Goal: Transaction & Acquisition: Purchase product/service

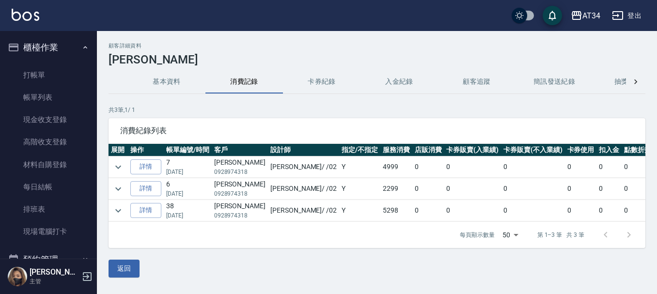
click at [59, 32] on ul "櫃檯作業 打帳單 帳單列表 現金收支登錄 高階收支登錄 材料自購登錄 每日結帳 排班表 現場電腦打卡 預約管理 預約管理 單日預約紀錄 單週預約紀錄 報表及分…" at bounding box center [48, 277] width 89 height 492
click at [59, 40] on button "櫃檯作業" at bounding box center [48, 47] width 89 height 25
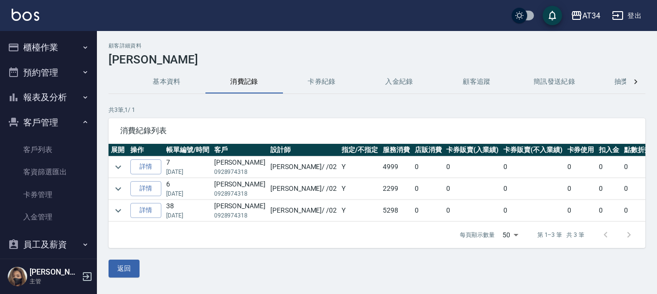
click at [58, 74] on button "預約管理" at bounding box center [48, 72] width 89 height 25
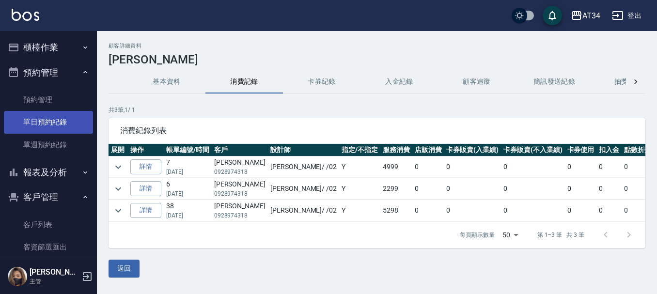
click at [52, 112] on link "單日預約紀錄" at bounding box center [48, 122] width 89 height 22
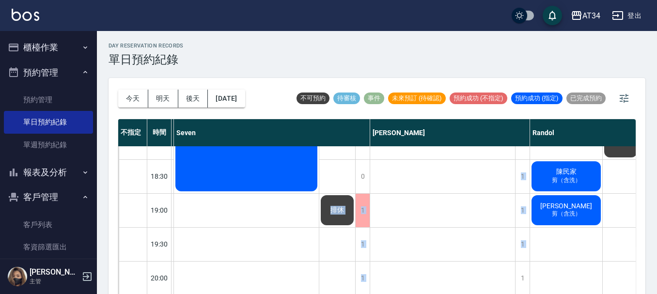
scroll to position [11, 0]
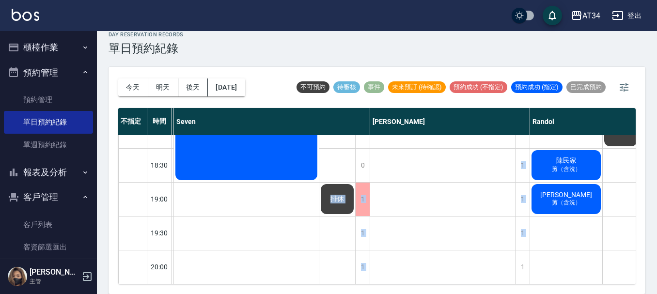
drag, startPoint x: 366, startPoint y: 288, endPoint x: 443, endPoint y: 289, distance: 76.5
click at [443, 289] on div "今天 明天 後天 2025/10/05 不可預約 待審核 事件 未來預訂 (待確認) 預約成功 (不指定) 預約成功 (指定) 已完成預約 不指定 時間 Gi…" at bounding box center [376, 180] width 537 height 227
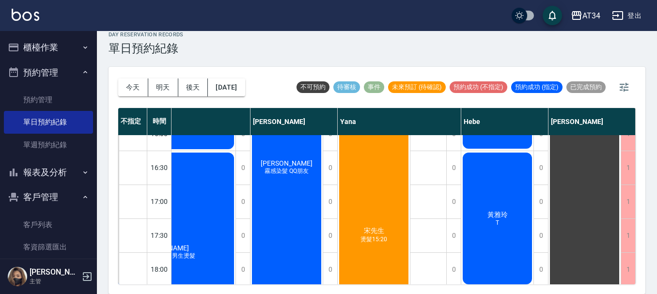
scroll to position [357, 225]
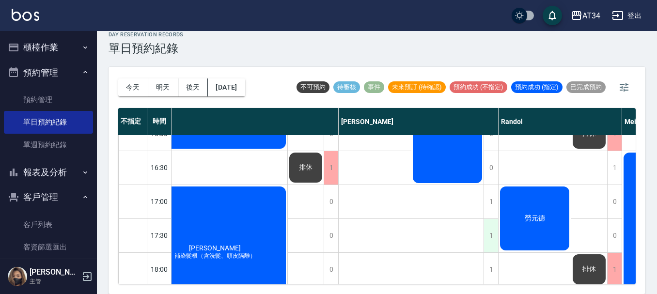
click at [491, 232] on div "1" at bounding box center [490, 235] width 15 height 33
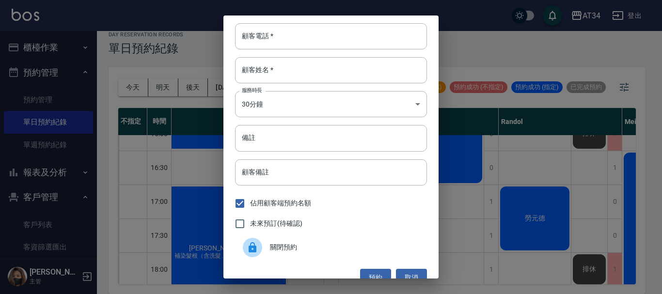
drag, startPoint x: 313, startPoint y: 46, endPoint x: 334, endPoint y: 21, distance: 32.6
click at [313, 46] on input "顧客電話   *" at bounding box center [331, 36] width 192 height 26
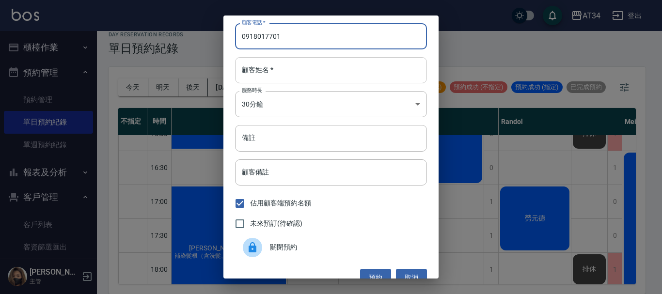
type input "0918017701"
click at [310, 82] on input "顧客姓名   *" at bounding box center [331, 70] width 192 height 26
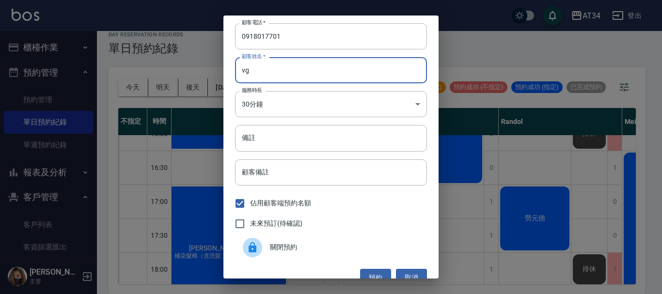
type input "v"
type input "ㄗ"
type input "伧"
type input "陳先生"
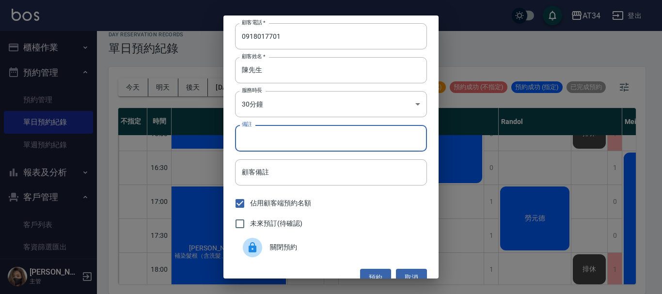
click at [281, 137] on input "備註" at bounding box center [331, 138] width 192 height 26
type input "單C"
click at [305, 231] on div "未來預訂(待確認)" at bounding box center [331, 224] width 192 height 20
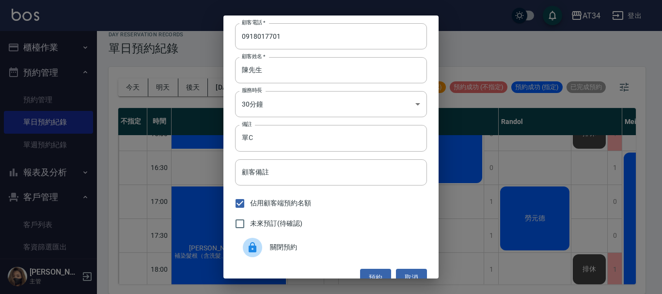
click at [304, 226] on div "未來預訂(待確認)" at bounding box center [331, 224] width 192 height 20
click at [295, 225] on span "未來預訂(待確認)" at bounding box center [276, 223] width 52 height 10
click at [250, 225] on input "未來預訂(待確認)" at bounding box center [240, 224] width 20 height 20
checkbox input "true"
click at [374, 277] on button "預約" at bounding box center [375, 278] width 31 height 18
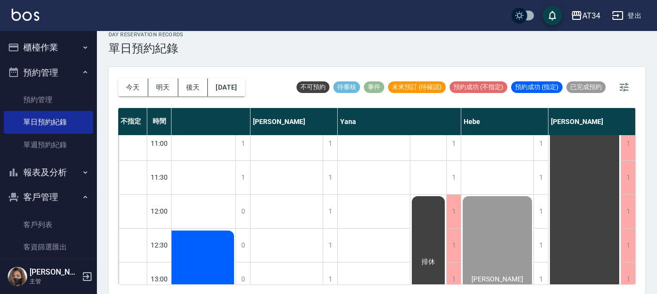
scroll to position [0, 761]
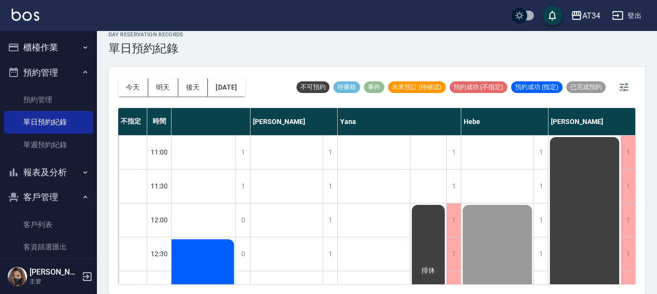
click at [44, 53] on button "櫃檯作業" at bounding box center [48, 47] width 89 height 25
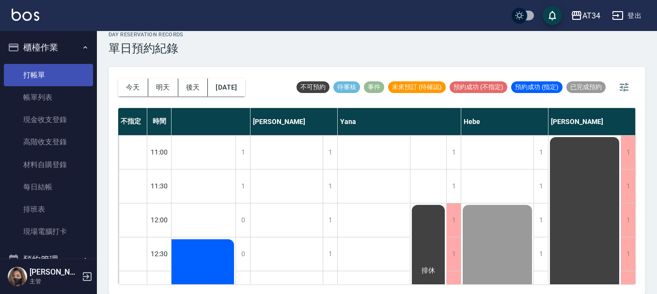
click at [47, 72] on link "打帳單" at bounding box center [48, 75] width 89 height 22
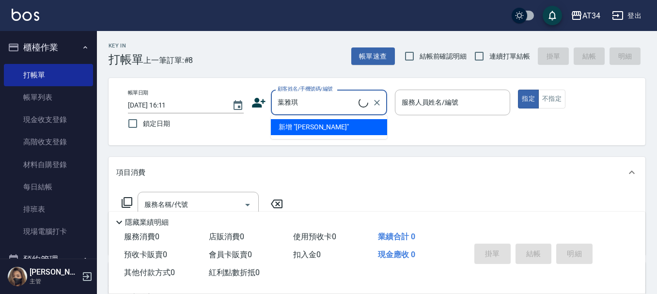
type input "葉雅琪/0975650755/0975650755"
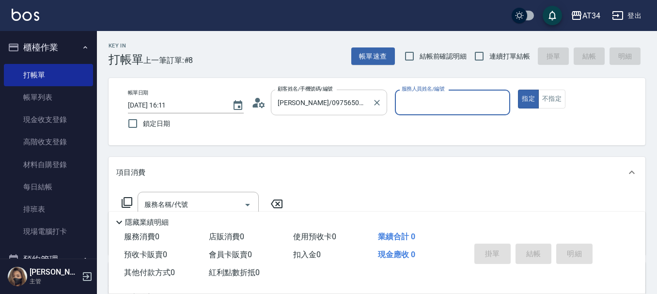
type input "Yana-09"
click at [518, 90] on button "指定" at bounding box center [528, 99] width 21 height 19
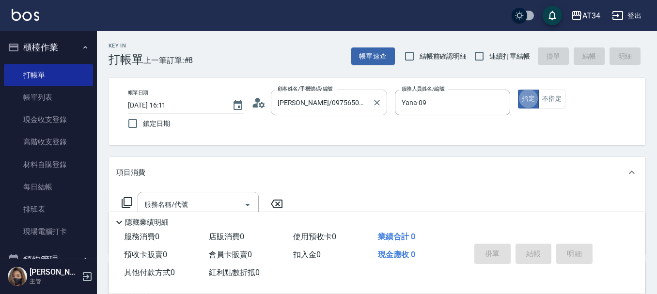
type button "true"
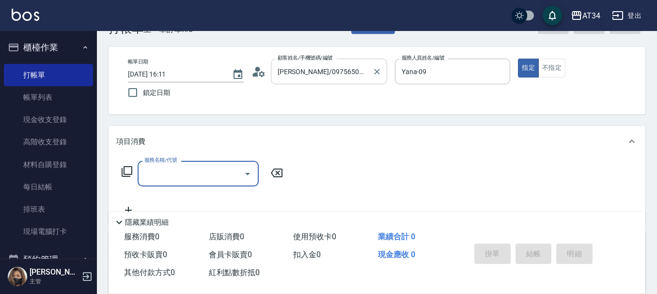
scroll to position [145, 0]
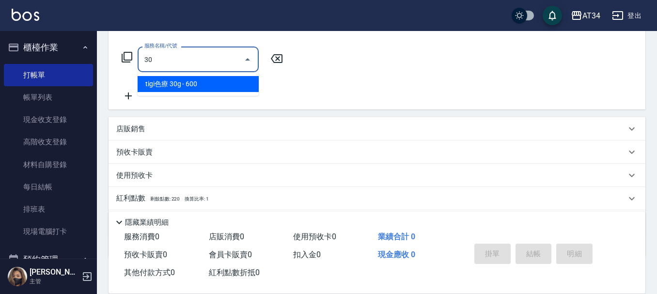
type input "301"
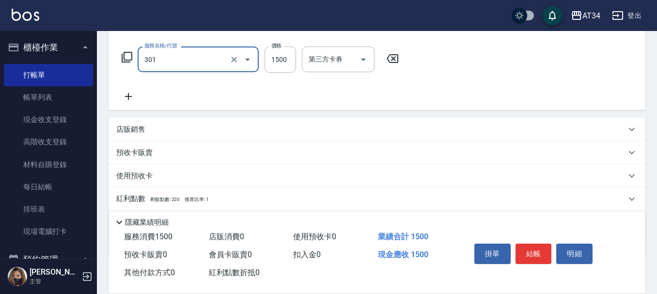
type input "150"
type input "燙髮(301)"
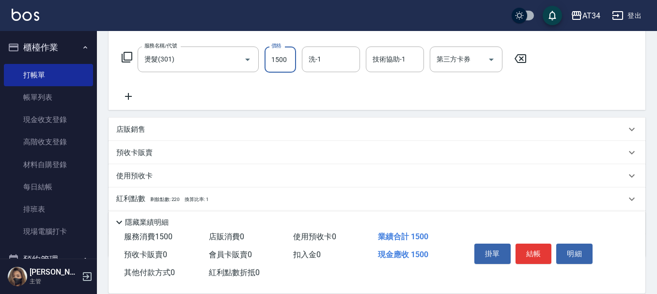
type input "0"
type input "20"
type input "200"
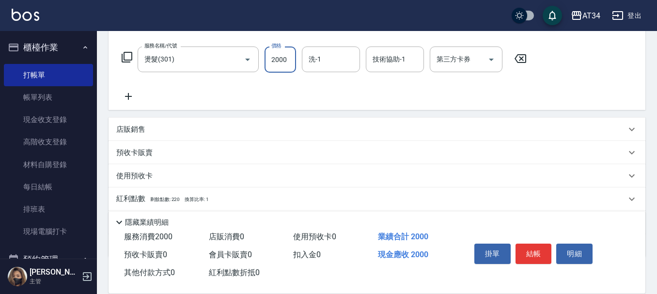
type input "2000"
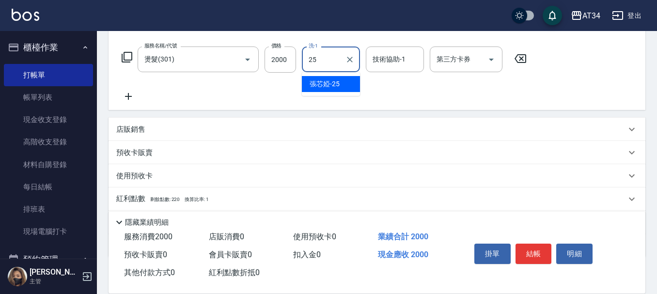
type input "張芯婭-25"
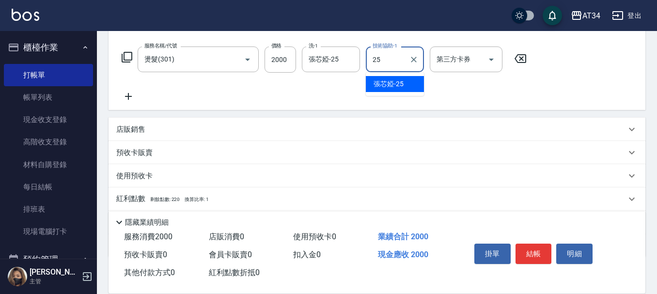
type input "張芯婭-25"
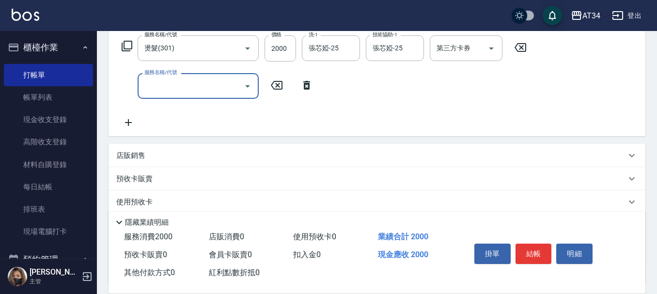
scroll to position [48, 0]
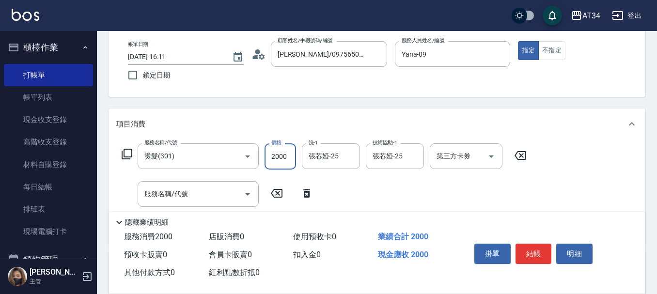
click at [279, 158] on input "2000" at bounding box center [279, 156] width 31 height 26
type input "0"
type input "250"
type input "20"
type input "2500"
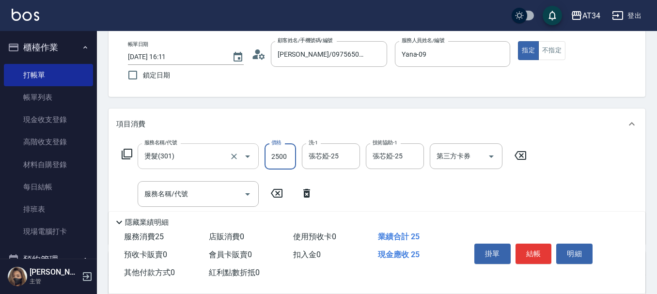
type input "250"
type input "2500"
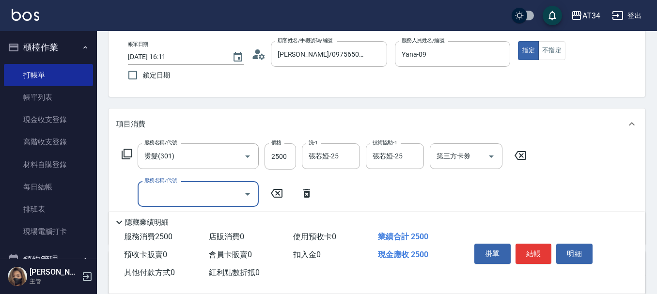
click at [179, 199] on input "服務名稱/代號" at bounding box center [191, 193] width 98 height 17
type input "627"
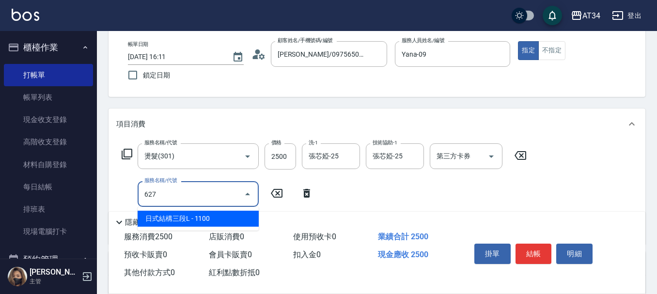
type input "360"
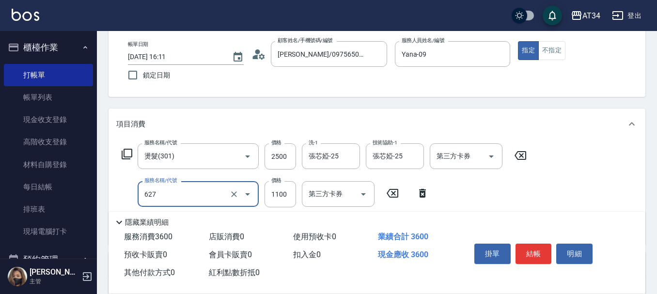
type input "日式結構三段L(627)"
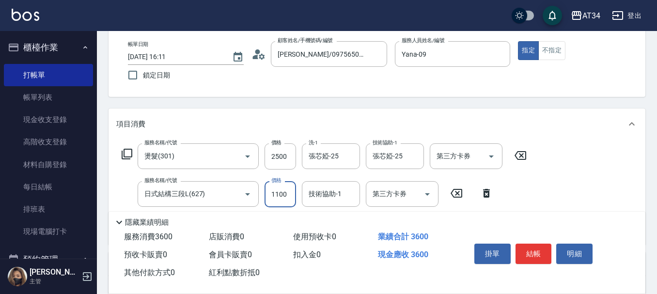
type input "9"
type input "250"
type input "999"
type input "340"
type input "999"
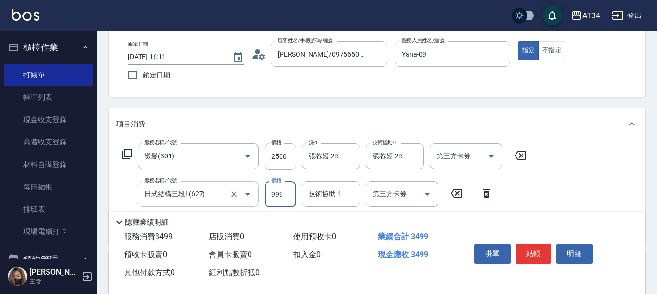
click at [225, 195] on input "日式結構三段L(627)" at bounding box center [184, 193] width 85 height 17
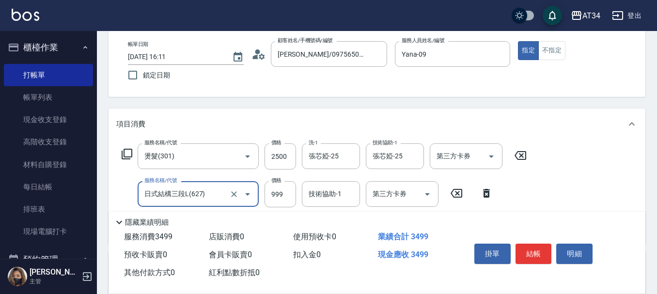
type input "6"
type input "250"
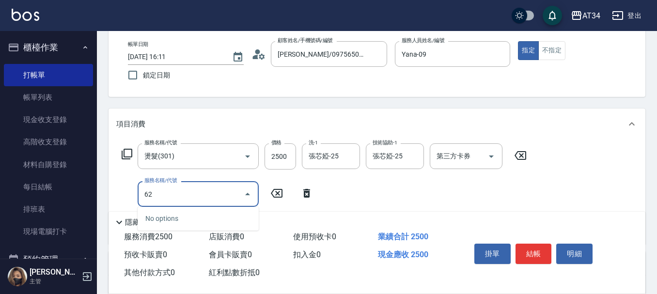
type input "628"
type input "410"
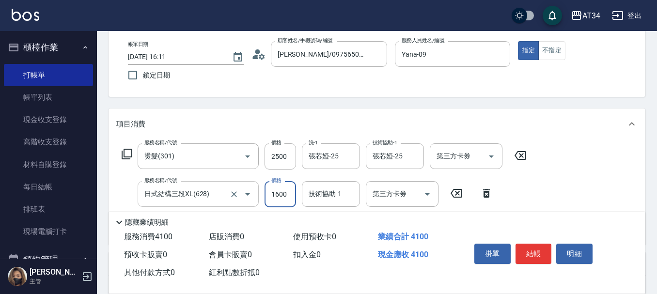
click at [225, 195] on input "日式結構三段XL(628)" at bounding box center [184, 193] width 85 height 17
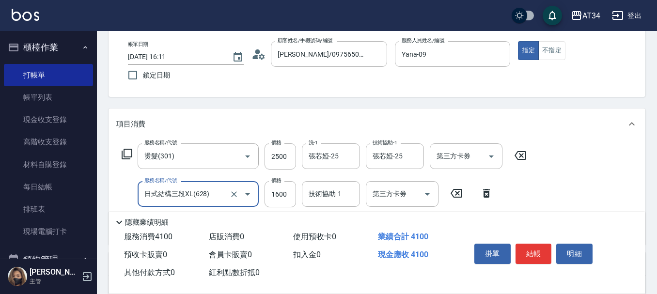
type input "6"
type input "250"
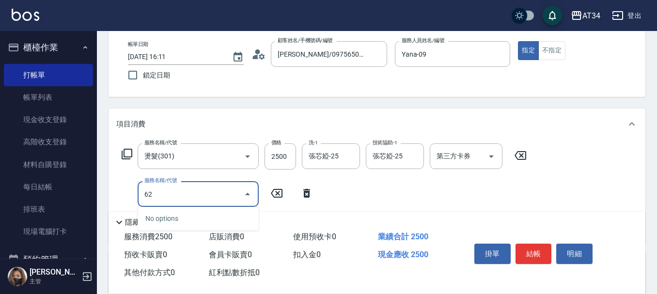
type input "625"
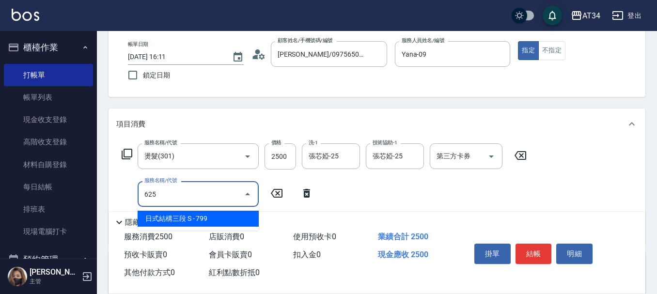
type input "320"
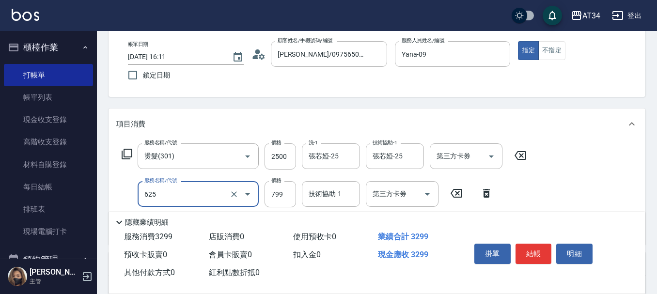
type input "日式結構三段 S(625)"
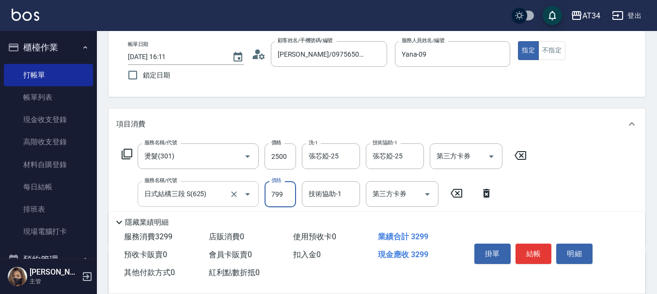
type input "250"
type input "99"
type input "340"
type input "999"
type input "1240"
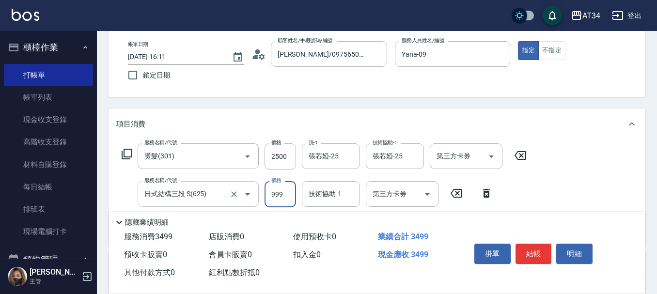
type input "9999"
type input "340"
type input "999"
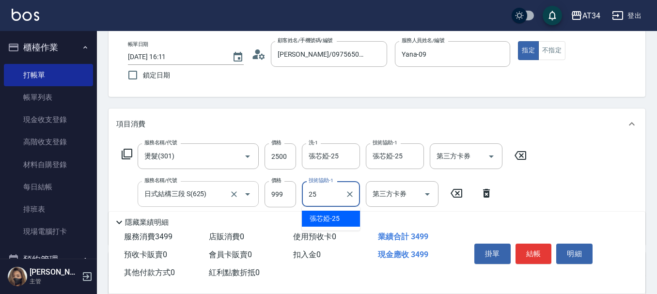
type input "張芯婭-25"
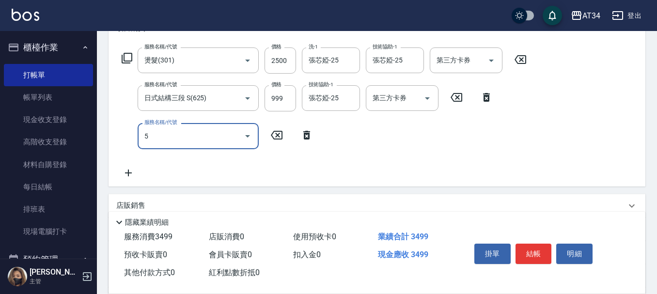
scroll to position [145, 0]
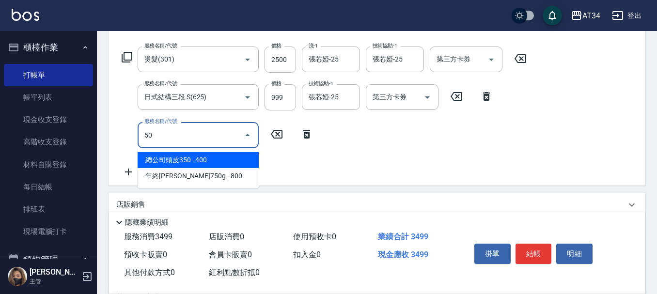
type input "503"
type input "440"
type input "局部髮(503)"
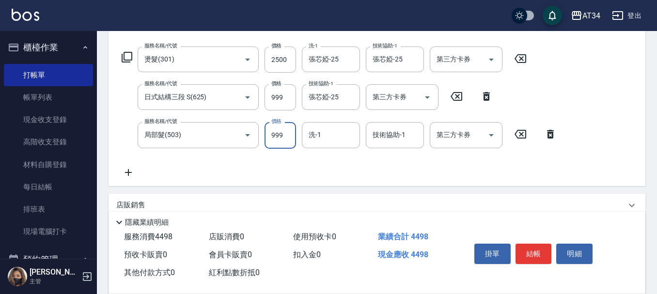
type input "350"
type input "130"
type input "360"
type input "1300"
type input "470"
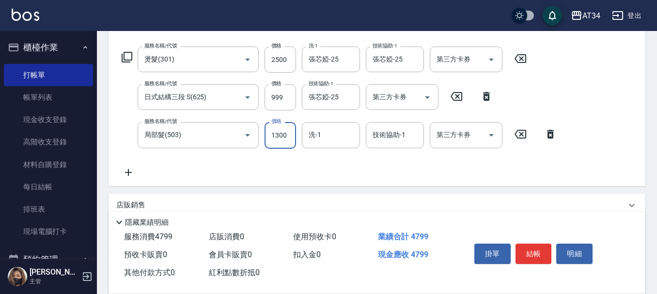
type input "1300"
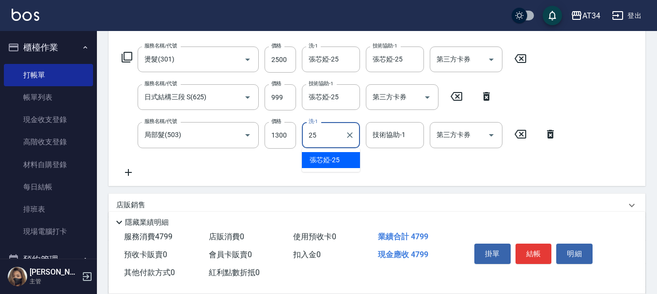
type input "張芯婭-25"
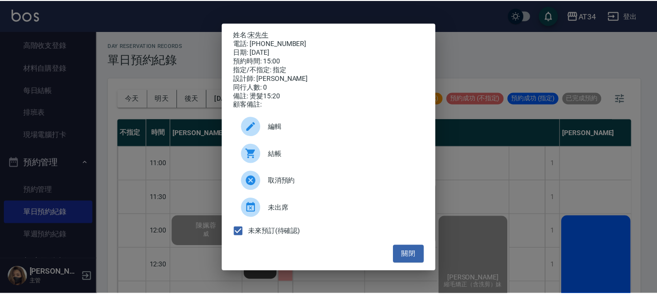
scroll to position [387, 677]
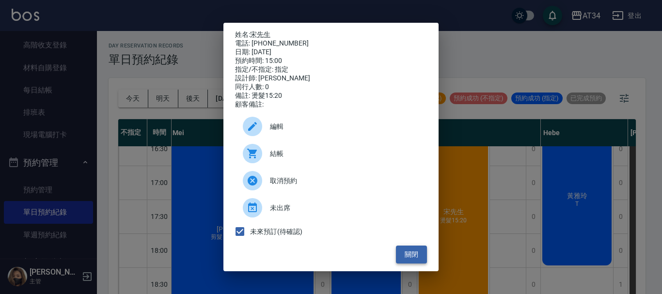
click at [415, 258] on button "關閉" at bounding box center [411, 255] width 31 height 18
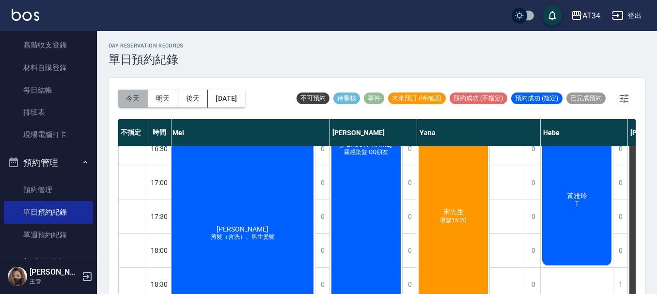
click at [142, 102] on button "今天" at bounding box center [133, 99] width 30 height 18
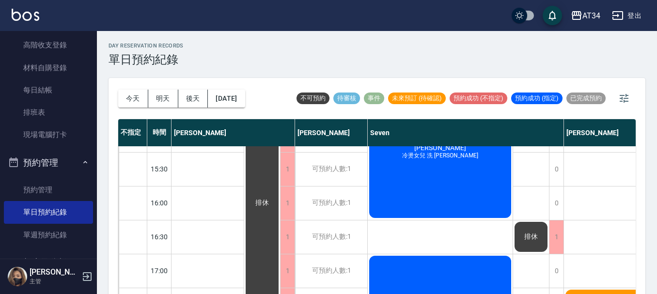
scroll to position [145, 0]
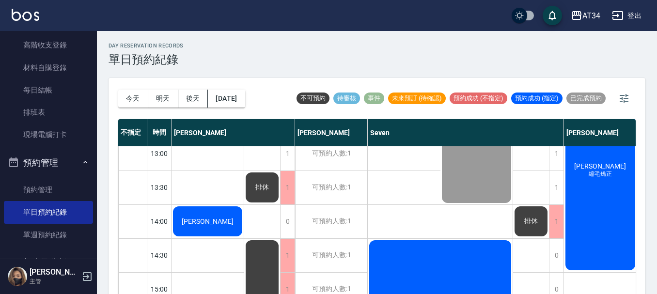
click at [211, 217] on span "[PERSON_NAME]" at bounding box center [208, 221] width 56 height 8
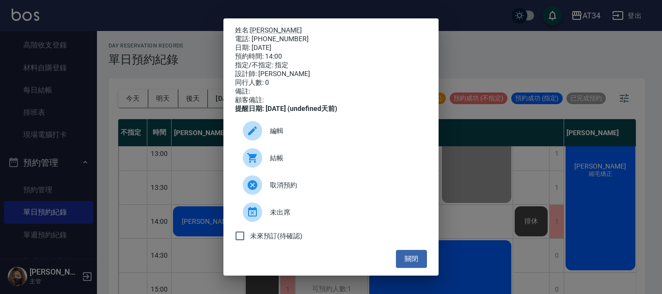
click at [285, 171] on div "結帳" at bounding box center [331, 157] width 192 height 27
click at [401, 261] on button "關閉" at bounding box center [411, 259] width 31 height 18
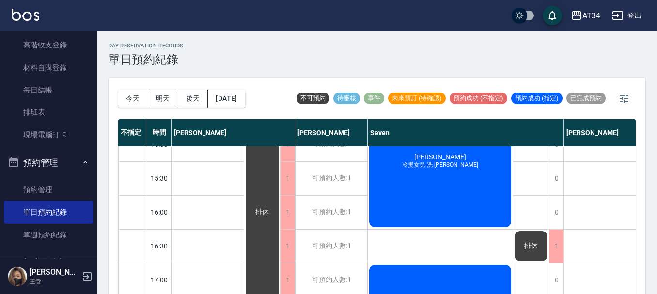
scroll to position [387, 0]
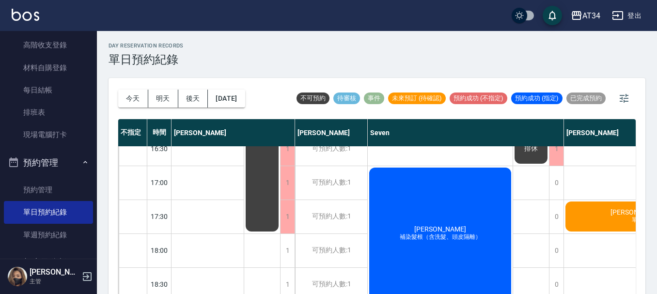
click at [389, 216] on div "蕭慈盈 補染髮根（含洗髮、頭皮隔離）" at bounding box center [440, 233] width 145 height 135
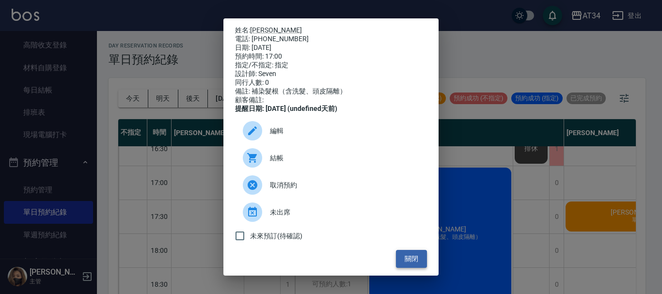
click at [414, 257] on button "關閉" at bounding box center [411, 259] width 31 height 18
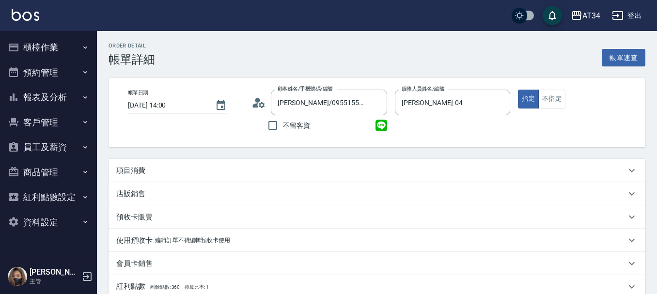
click at [162, 167] on div "項目消費" at bounding box center [370, 171] width 509 height 10
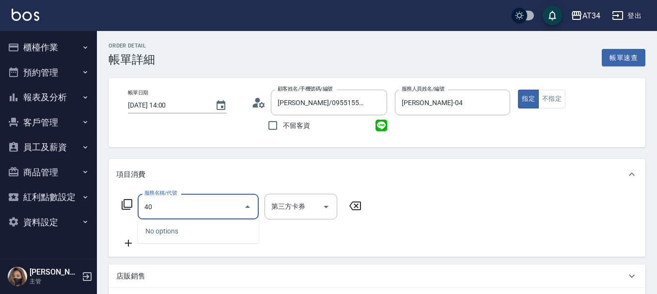
type input "401"
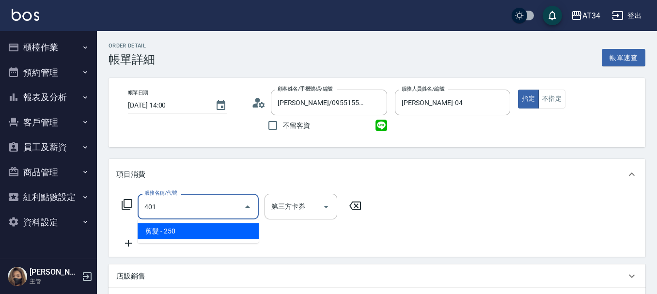
type input "20"
type input "剪髮(401)"
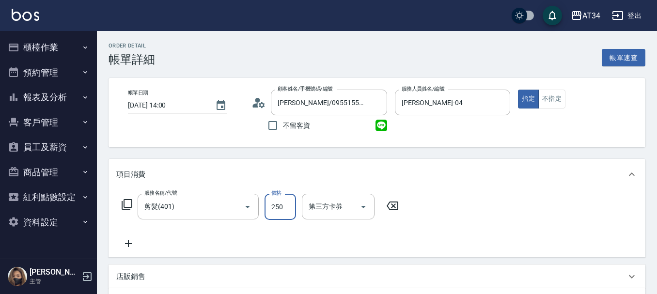
type input "0"
type input "40"
type input "400"
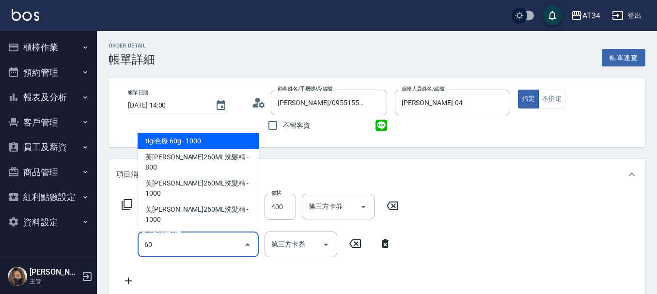
type input "6"
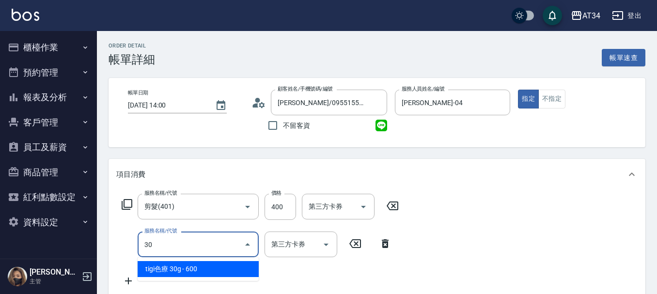
type input "3"
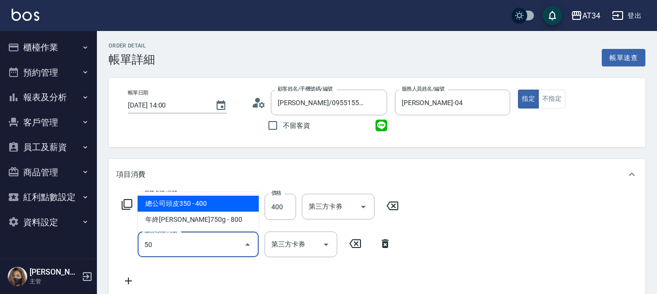
type input "503"
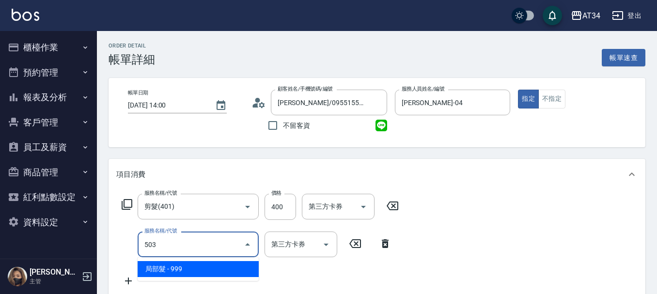
type input "130"
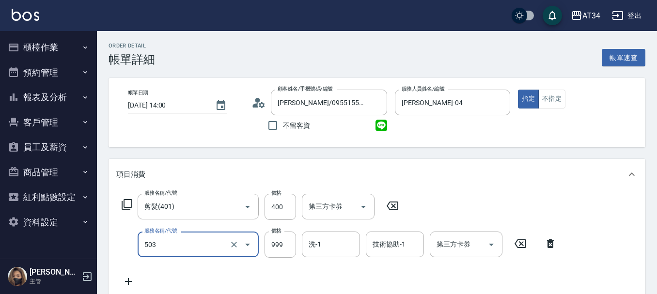
type input "局部髮(503)"
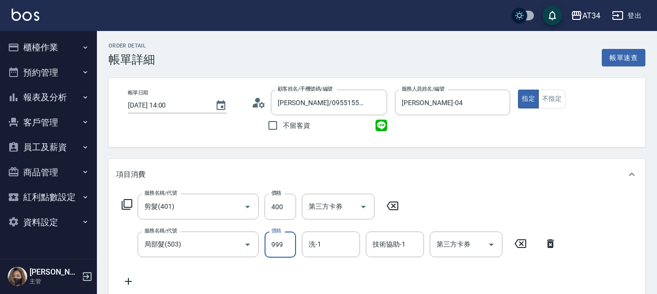
type input "40"
type input "16"
type input "50"
type input "160"
type input "200"
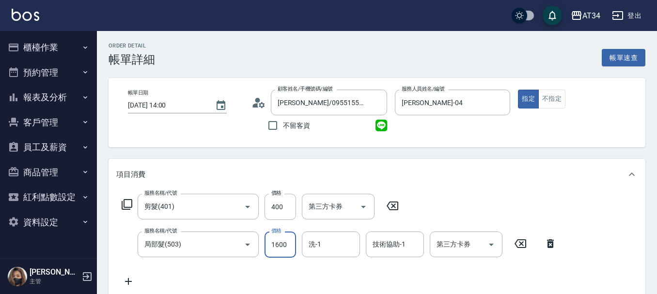
type input "1600"
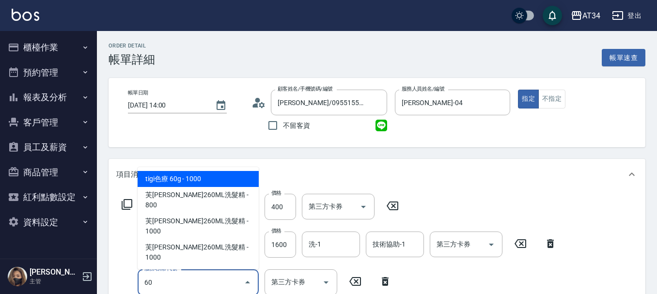
type input "601"
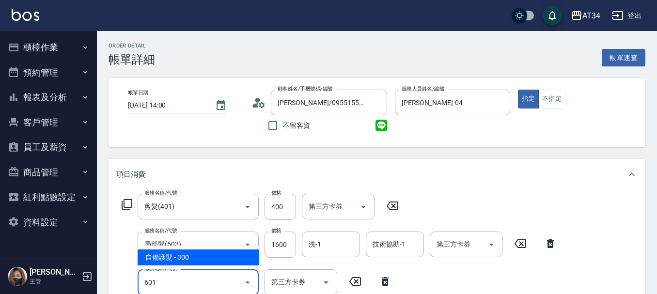
type input "230"
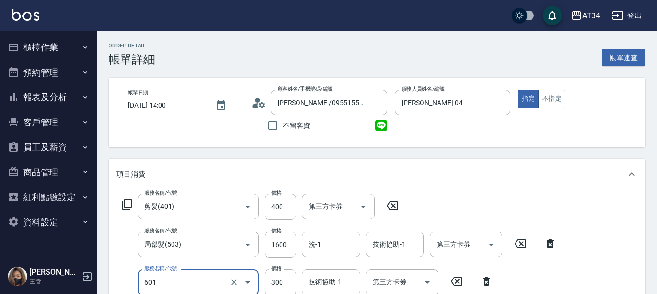
type input "自備護髮(601)"
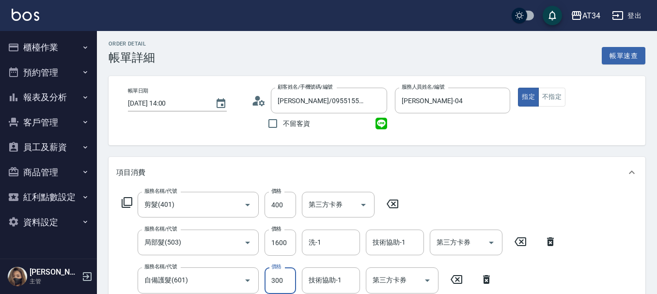
type input "9"
type input "200"
type input "999"
type input "290"
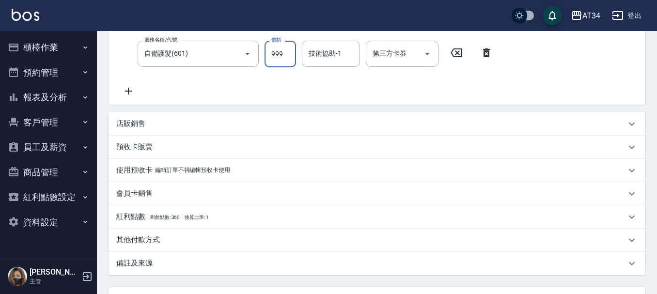
scroll to position [293, 0]
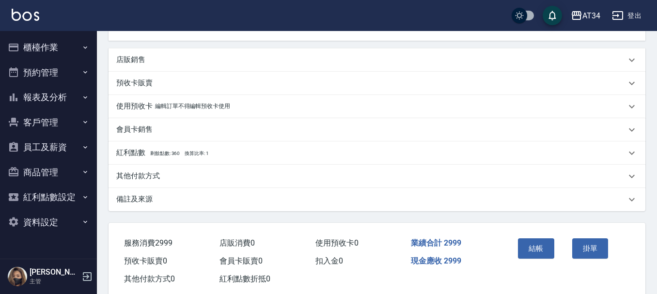
type input "999"
click at [174, 180] on div "其他付款方式" at bounding box center [370, 176] width 509 height 10
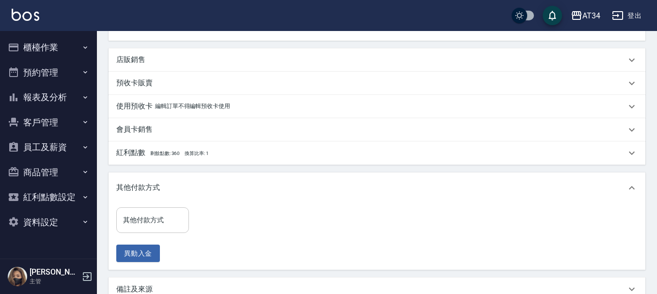
click at [164, 220] on input "其他付款方式" at bounding box center [153, 220] width 64 height 17
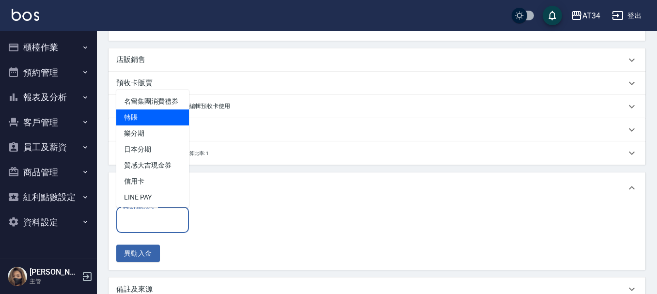
click at [147, 125] on span "轉賬" at bounding box center [152, 117] width 73 height 16
type input "轉賬"
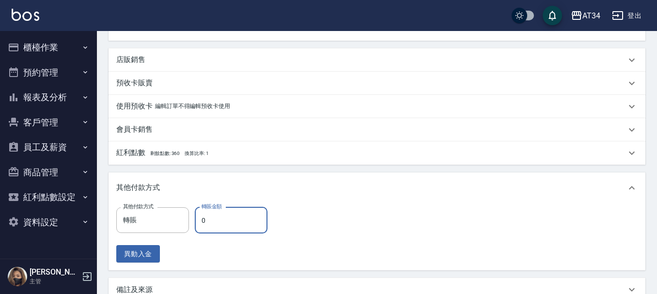
click at [230, 220] on input "0" at bounding box center [231, 220] width 73 height 26
type input "299"
type input "270"
type input "2999"
type input "0"
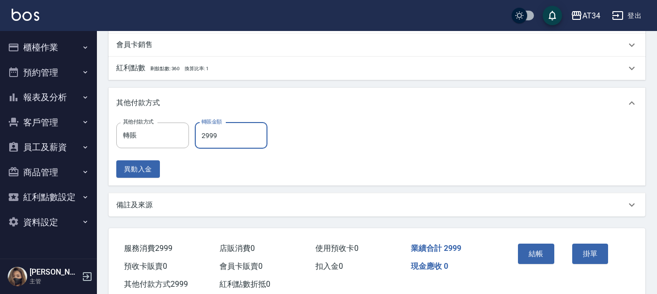
scroll to position [404, 0]
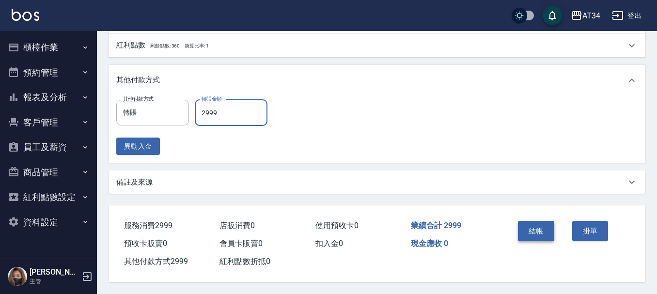
type input "2999"
click at [528, 228] on button "結帳" at bounding box center [536, 231] width 36 height 20
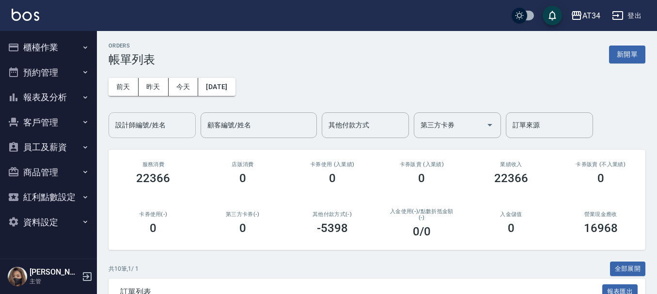
click at [139, 131] on input "設計師編號/姓名" at bounding box center [152, 125] width 78 height 17
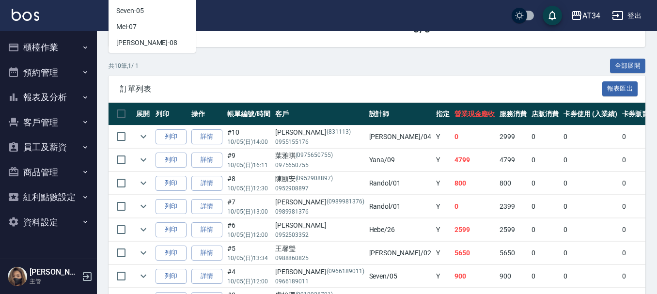
scroll to position [242, 0]
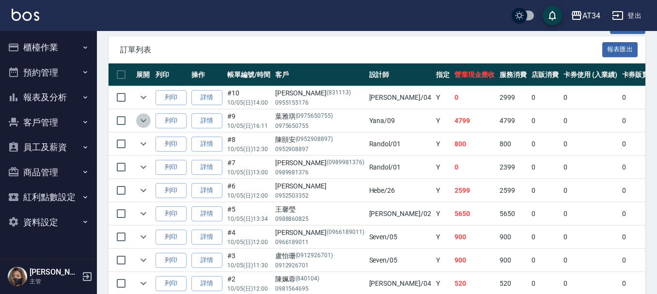
click at [144, 114] on button "expand row" at bounding box center [143, 120] width 15 height 15
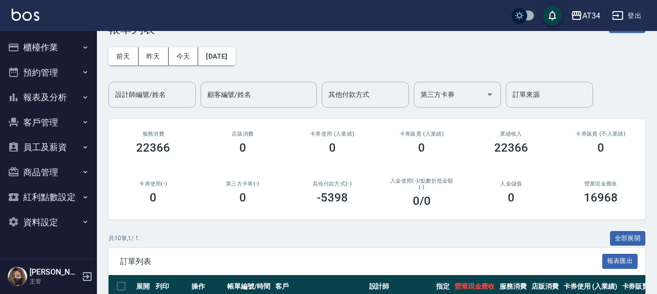
scroll to position [194, 0]
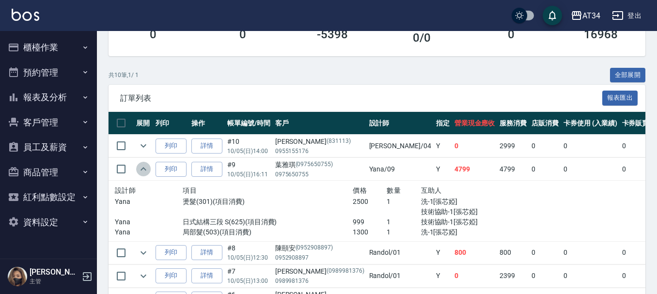
click at [141, 169] on icon "expand row" at bounding box center [144, 169] width 12 height 12
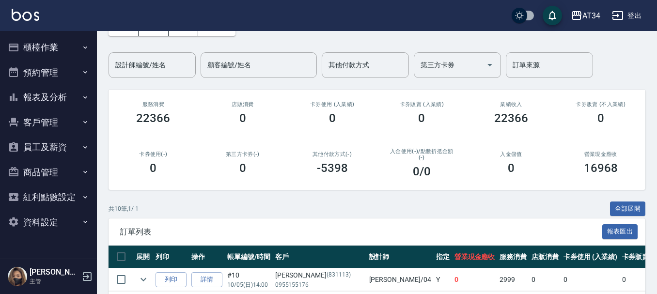
scroll to position [0, 0]
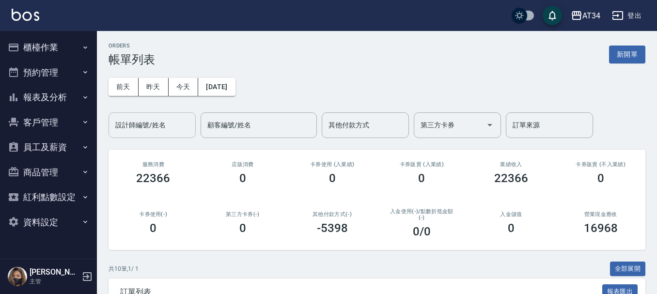
click at [121, 127] on input "設計師編號/姓名" at bounding box center [152, 125] width 78 height 17
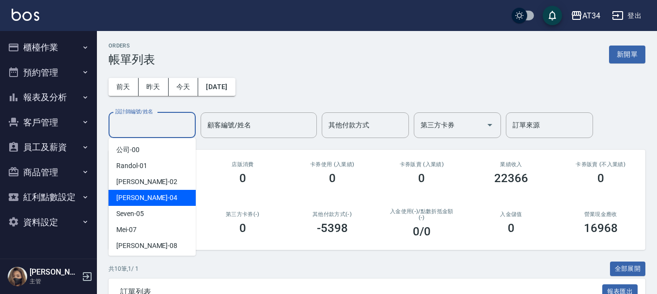
click at [140, 201] on div "Gina -04" at bounding box center [151, 198] width 87 height 16
type input "Gina-04"
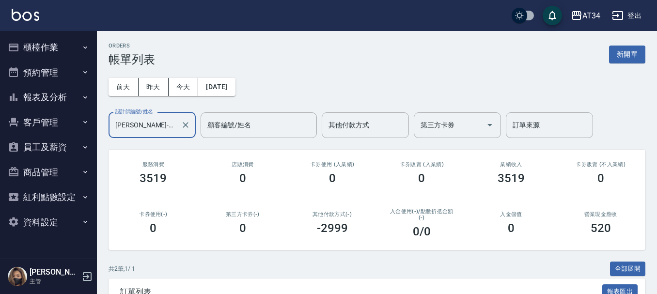
click at [34, 45] on button "櫃檯作業" at bounding box center [48, 47] width 89 height 25
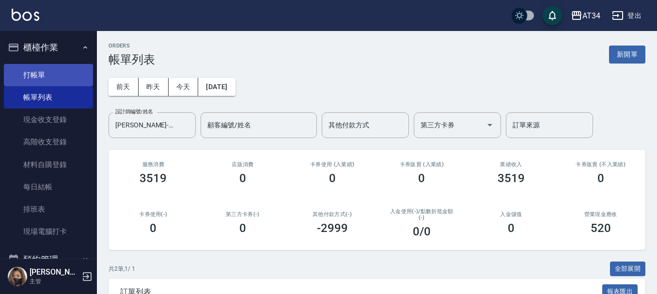
click at [37, 80] on link "打帳單" at bounding box center [48, 75] width 89 height 22
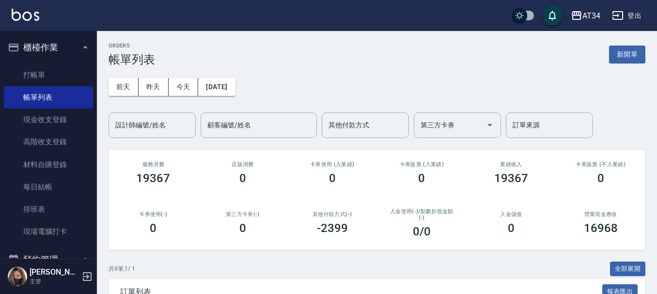
click at [49, 48] on button "櫃檯作業" at bounding box center [48, 47] width 89 height 25
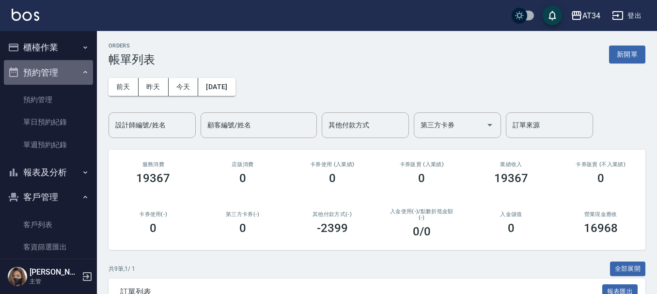
click at [50, 72] on button "預約管理" at bounding box center [48, 72] width 89 height 25
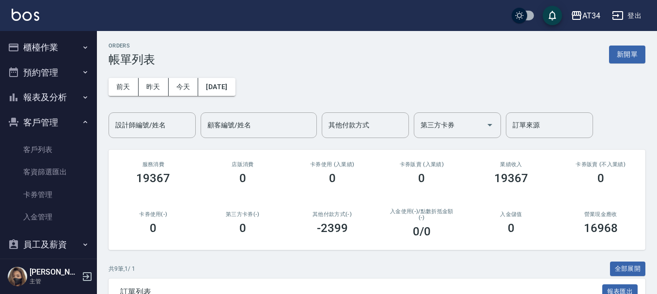
click at [31, 99] on button "報表及分析" at bounding box center [48, 97] width 89 height 25
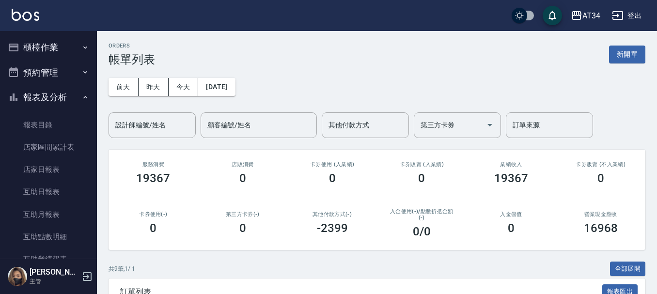
click at [37, 94] on button "報表及分析" at bounding box center [48, 97] width 89 height 25
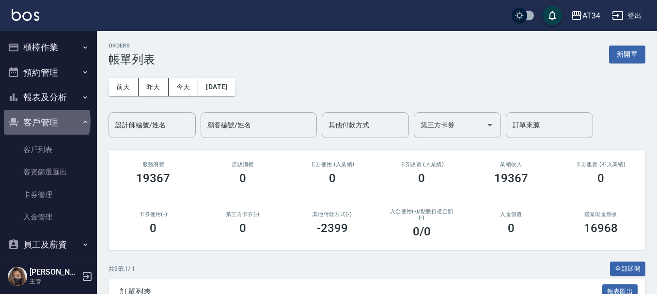
click at [37, 121] on button "客戶管理" at bounding box center [48, 122] width 89 height 25
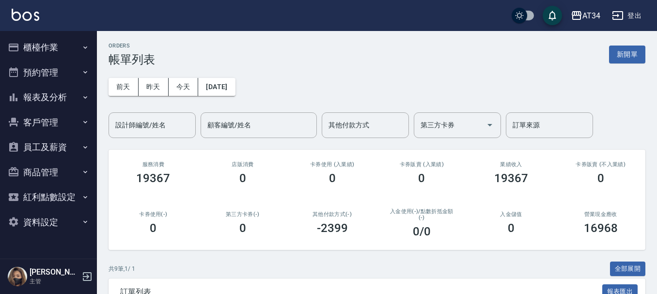
click at [40, 73] on button "預約管理" at bounding box center [48, 72] width 89 height 25
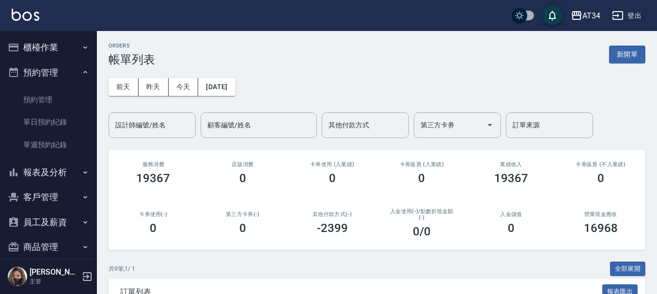
click at [49, 77] on button "預約管理" at bounding box center [48, 72] width 89 height 25
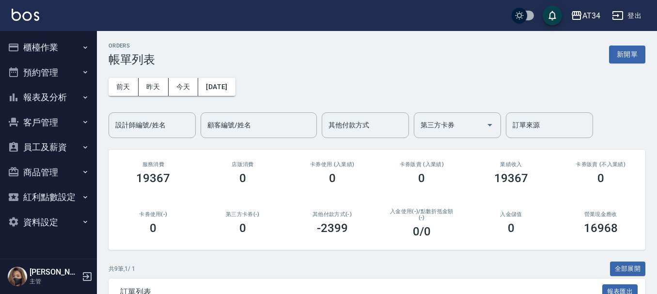
click at [48, 118] on button "客戶管理" at bounding box center [48, 122] width 89 height 25
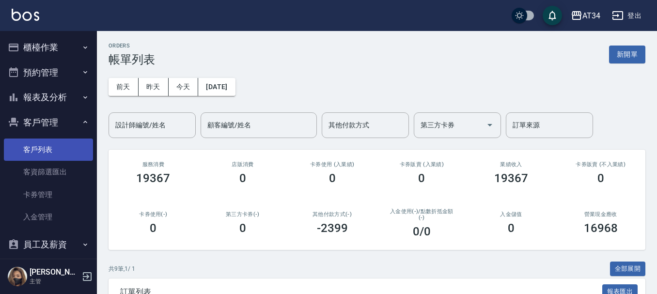
click at [44, 145] on link "客戶列表" at bounding box center [48, 150] width 89 height 22
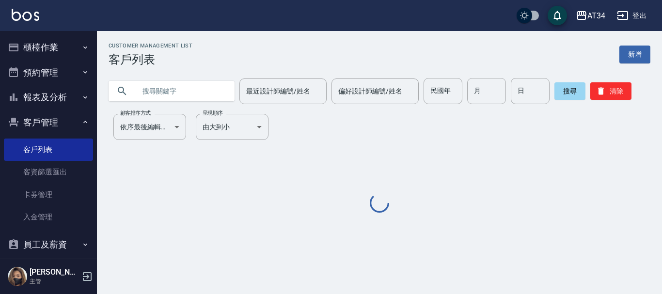
click at [181, 89] on input "text" at bounding box center [181, 91] width 91 height 26
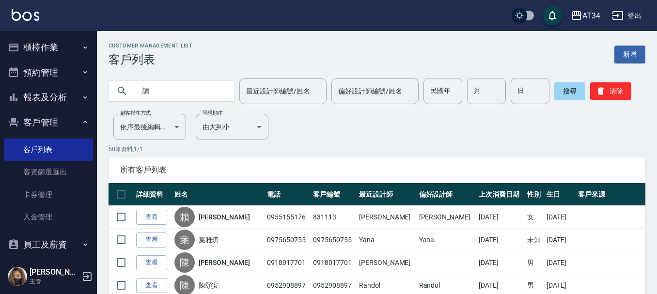
type input "毒"
type input "吳依玲"
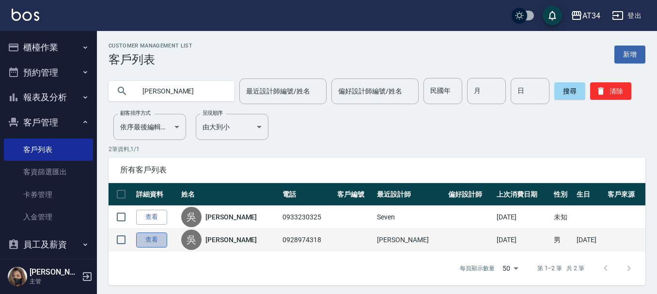
click at [150, 236] on link "查看" at bounding box center [151, 239] width 31 height 15
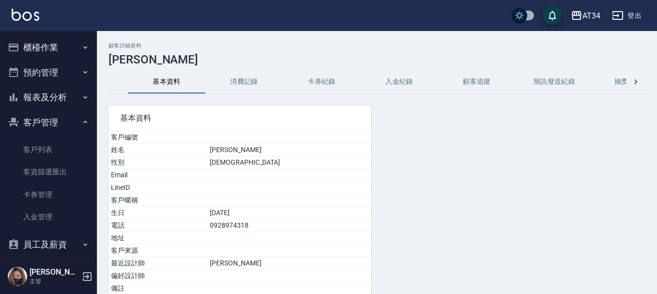
click at [236, 89] on button "消費記錄" at bounding box center [243, 81] width 77 height 23
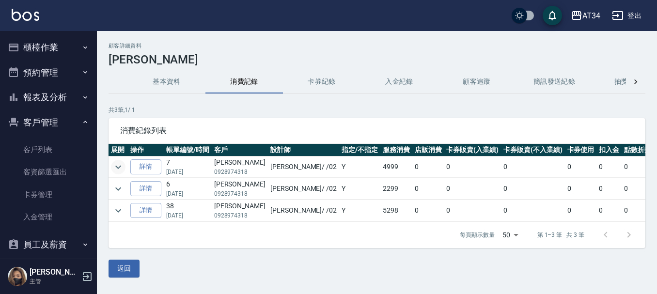
click at [117, 161] on icon "expand row" at bounding box center [118, 167] width 12 height 12
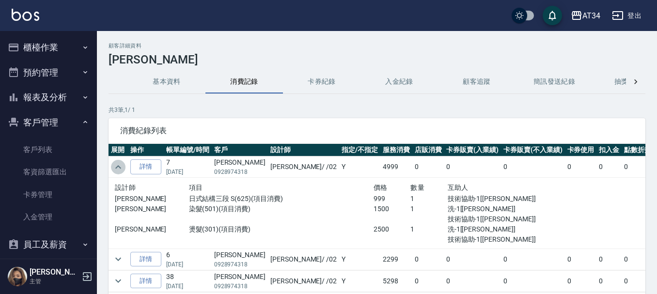
click at [117, 161] on icon "expand row" at bounding box center [118, 167] width 12 height 12
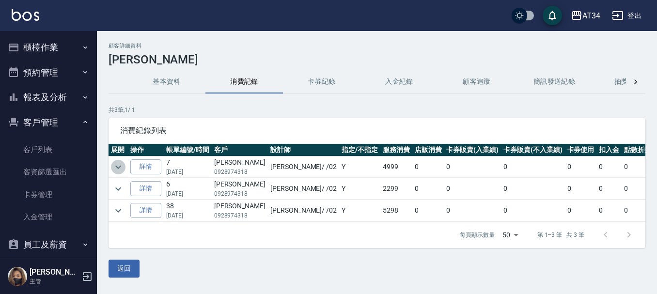
click at [117, 161] on icon "expand row" at bounding box center [118, 167] width 12 height 12
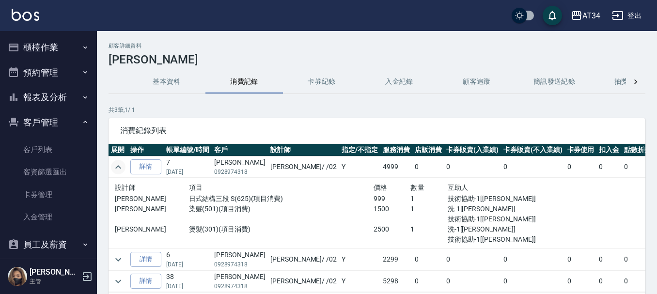
click at [117, 161] on icon "expand row" at bounding box center [118, 167] width 12 height 12
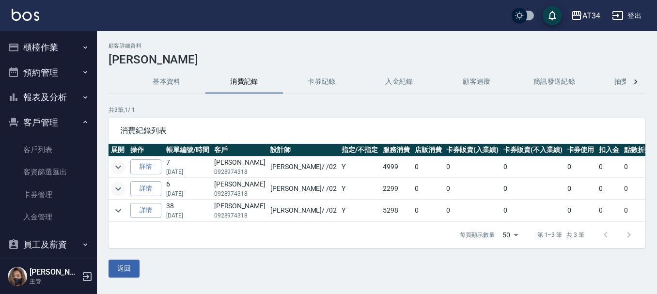
click at [120, 182] on button "expand row" at bounding box center [118, 189] width 15 height 15
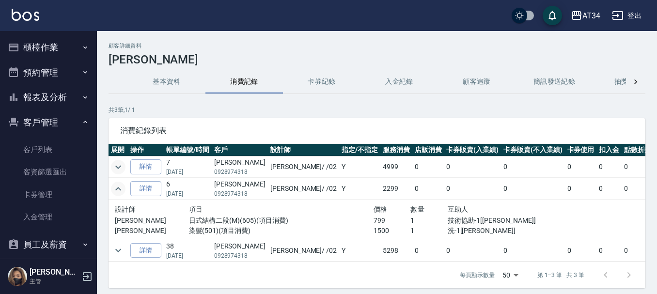
click at [120, 182] on button "expand row" at bounding box center [118, 189] width 15 height 15
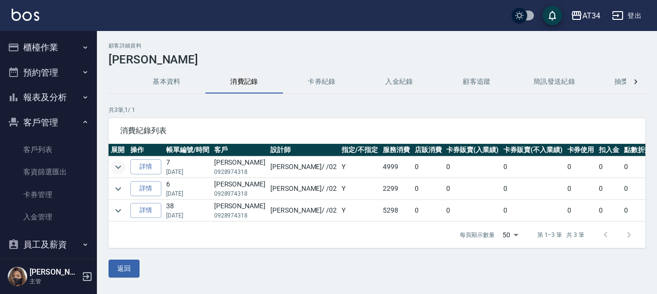
click at [39, 119] on button "客戶管理" at bounding box center [48, 122] width 89 height 25
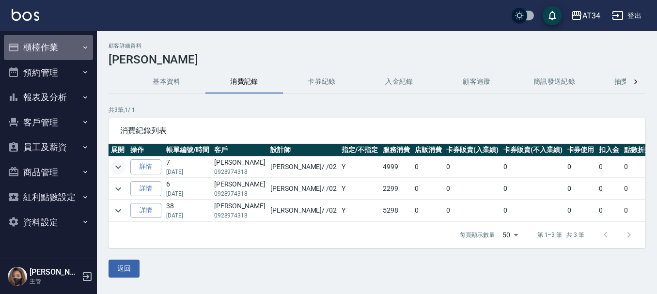
click at [51, 56] on button "櫃檯作業" at bounding box center [48, 47] width 89 height 25
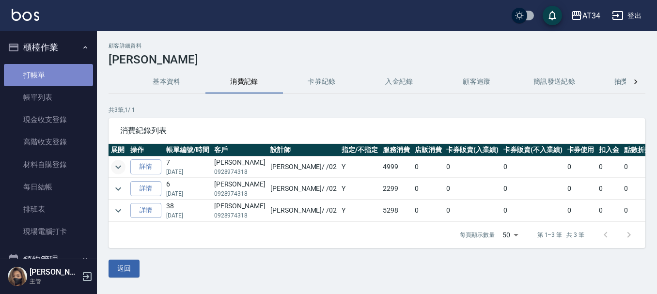
click at [50, 77] on link "打帳單" at bounding box center [48, 75] width 89 height 22
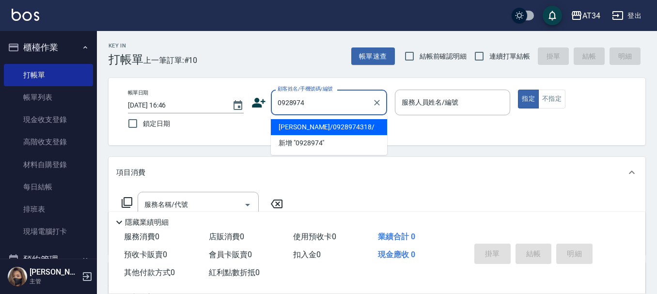
click at [368, 122] on li "吳依玲/0928974318/" at bounding box center [329, 127] width 116 height 16
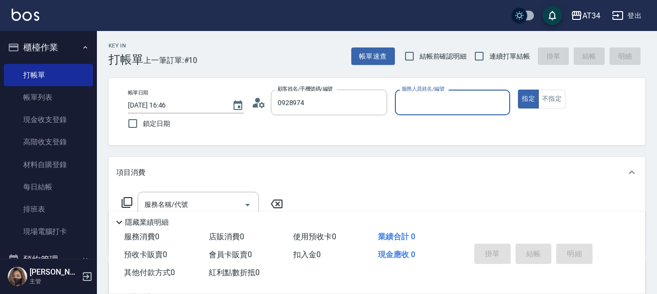
type input "吳依玲/0928974318/"
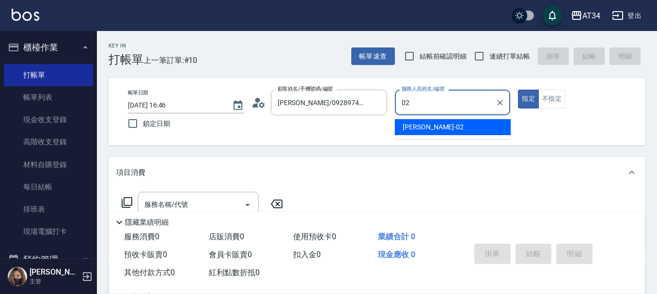
type input "Wendy-02"
type button "true"
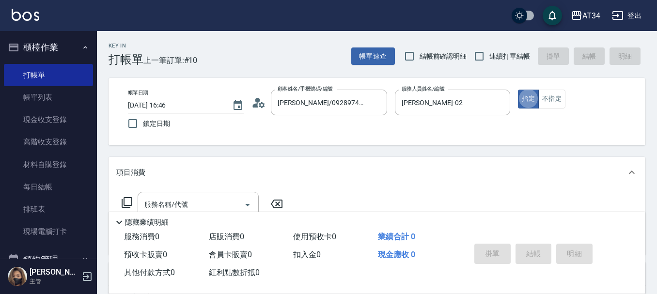
click at [257, 103] on icon at bounding box center [255, 105] width 6 height 4
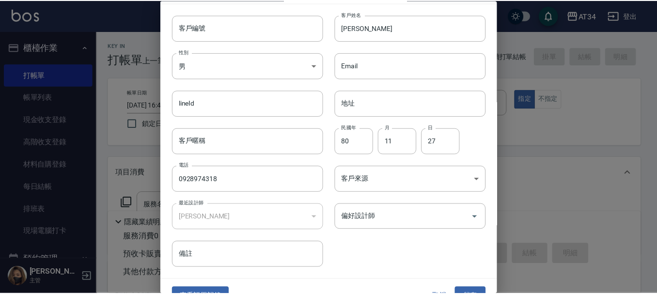
scroll to position [42, 0]
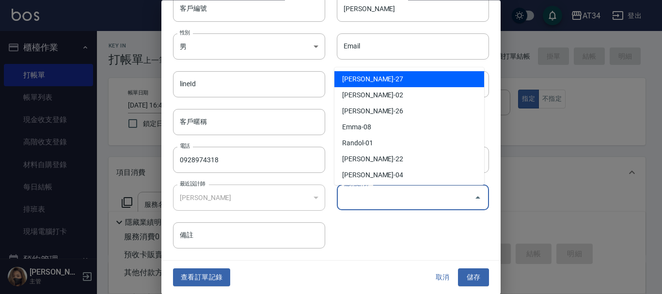
click at [394, 194] on input "偏好設計師" at bounding box center [405, 197] width 129 height 17
type input "[PERSON_NAME]"
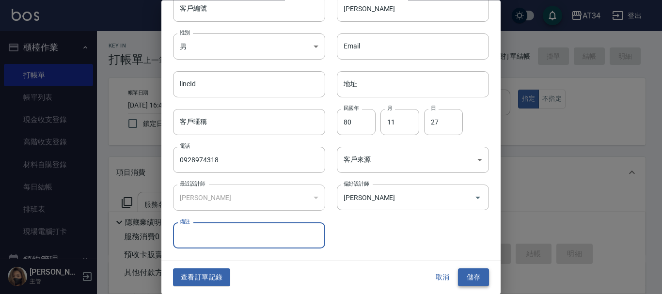
click at [475, 270] on button "儲存" at bounding box center [473, 278] width 31 height 18
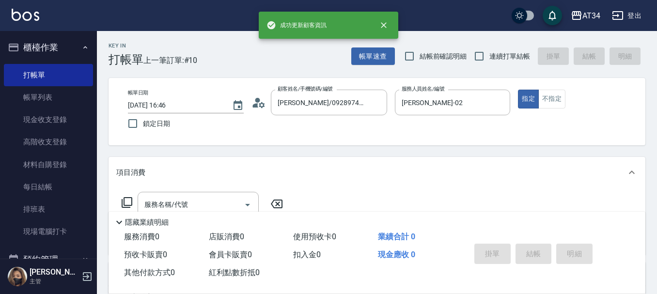
scroll to position [48, 0]
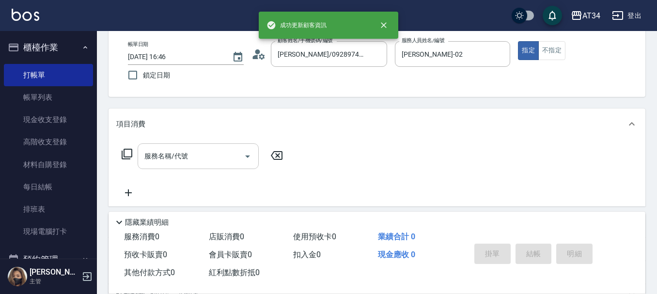
click at [189, 157] on input "服務名稱/代號" at bounding box center [191, 156] width 98 height 17
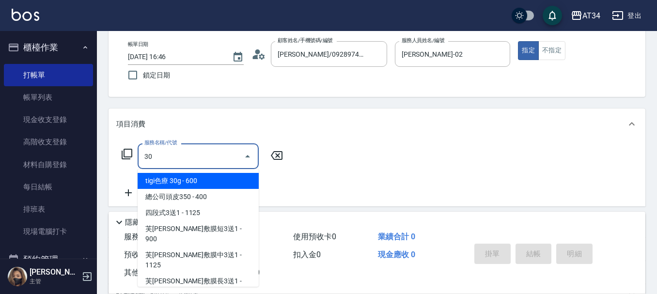
type input "301"
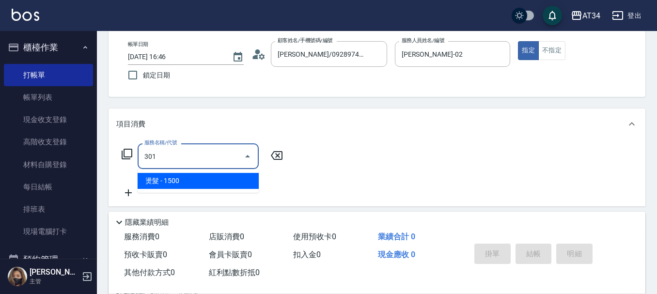
type input "150"
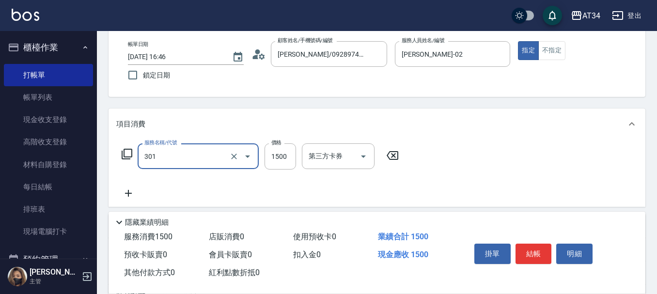
type input "燙髮(301)"
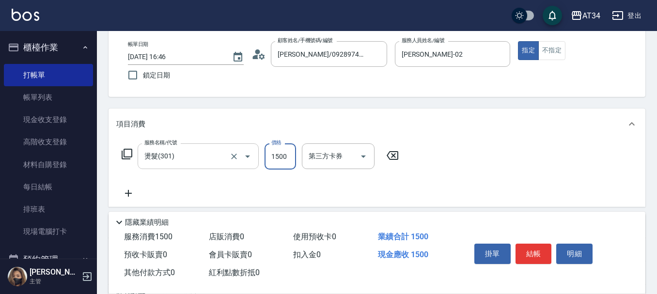
type input "2"
type input "0"
type input "28"
type input "20"
type input "280"
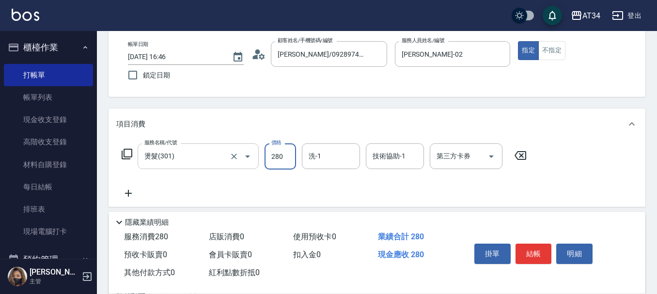
type input "280"
type input "2800"
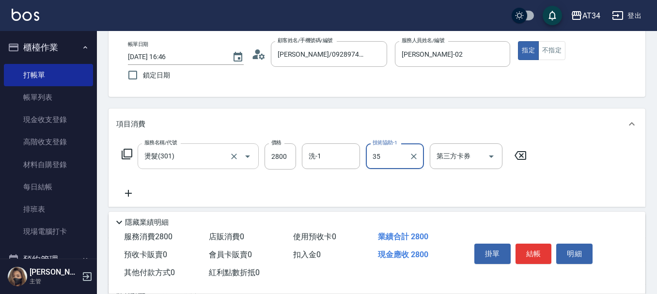
type input "拉拉-35"
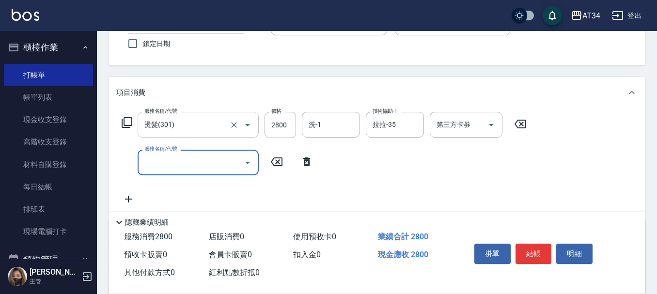
scroll to position [97, 0]
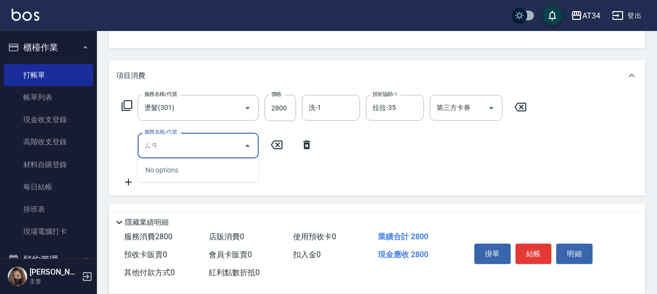
type input "三"
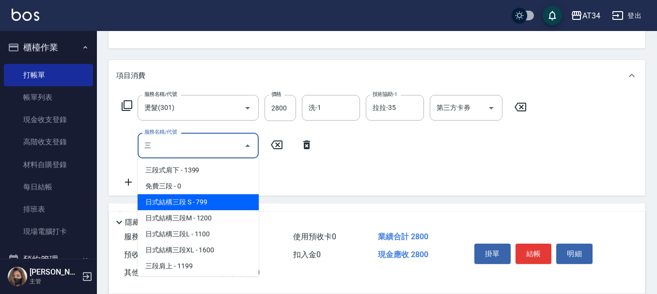
click at [208, 205] on span "日式結構三段 S - 799" at bounding box center [198, 202] width 121 height 16
type input "350"
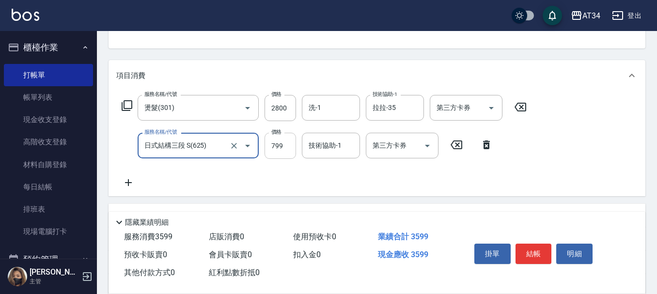
type input "日式結構三段 S(625)"
click at [281, 141] on input "799" at bounding box center [279, 146] width 31 height 26
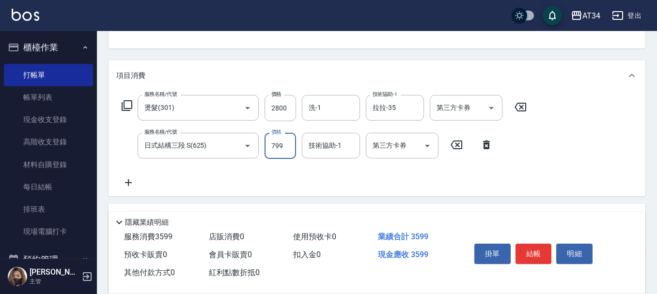
type input "9"
type input "280"
type input "99"
type input "370"
type input "999"
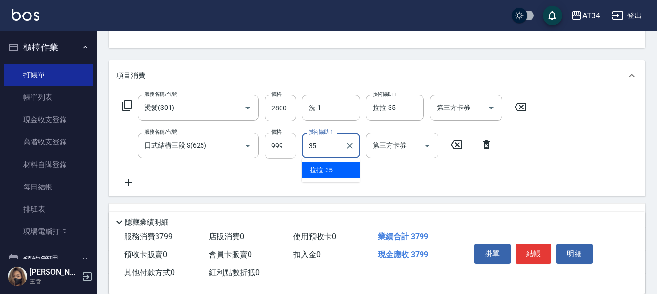
type input "拉拉-35"
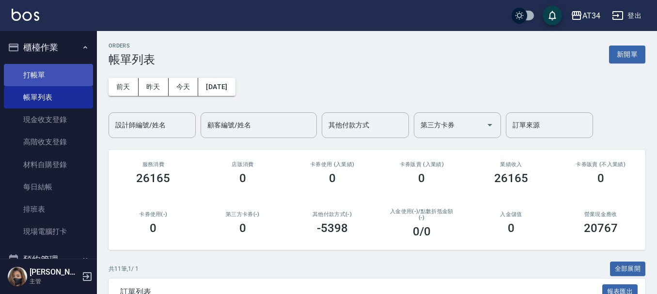
click at [44, 79] on link "打帳單" at bounding box center [48, 75] width 89 height 22
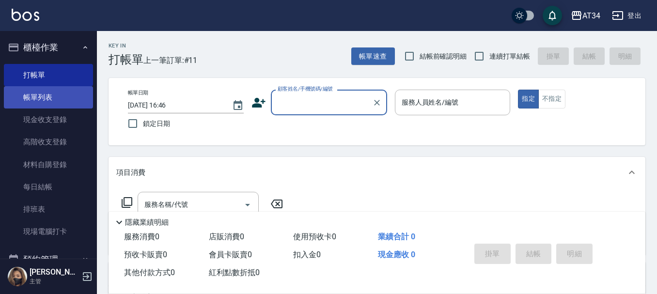
click at [57, 97] on link "帳單列表" at bounding box center [48, 97] width 89 height 22
click at [48, 46] on button "櫃檯作業" at bounding box center [48, 47] width 89 height 25
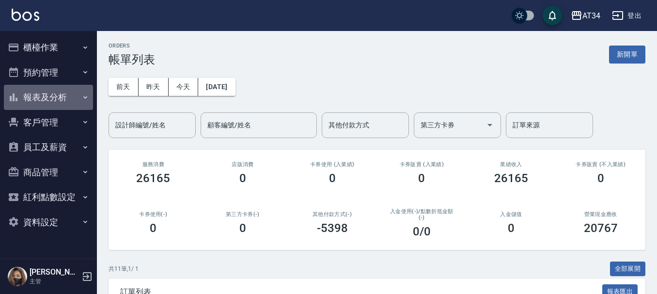
click at [62, 97] on button "報表及分析" at bounding box center [48, 97] width 89 height 25
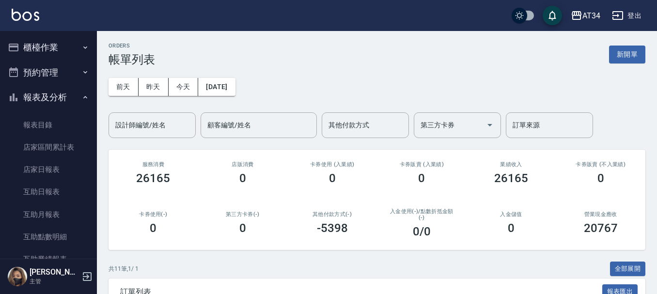
click at [50, 104] on button "報表及分析" at bounding box center [48, 97] width 89 height 25
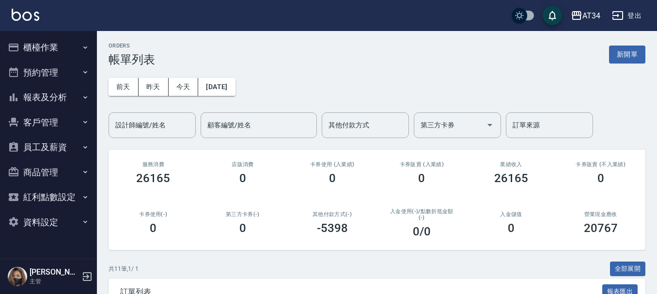
click at [59, 69] on button "預約管理" at bounding box center [48, 72] width 89 height 25
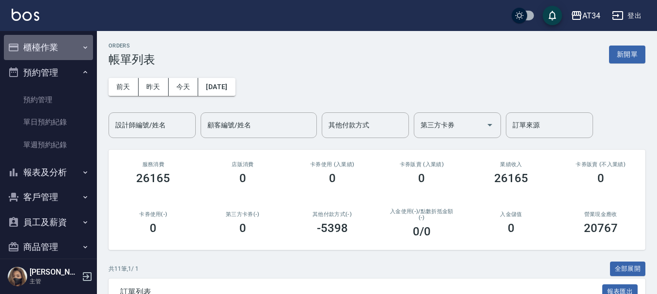
click at [58, 44] on button "櫃檯作業" at bounding box center [48, 47] width 89 height 25
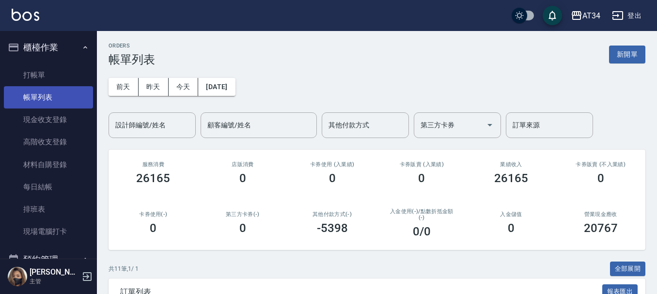
click at [52, 97] on link "帳單列表" at bounding box center [48, 97] width 89 height 22
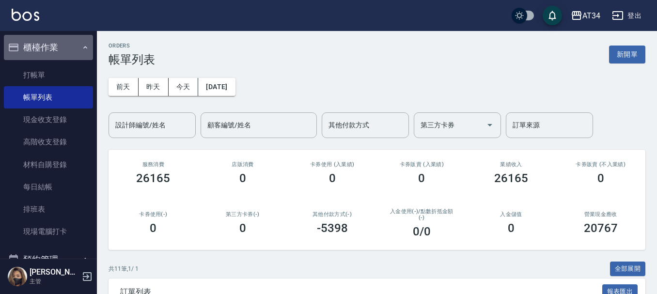
click at [64, 57] on button "櫃檯作業" at bounding box center [48, 47] width 89 height 25
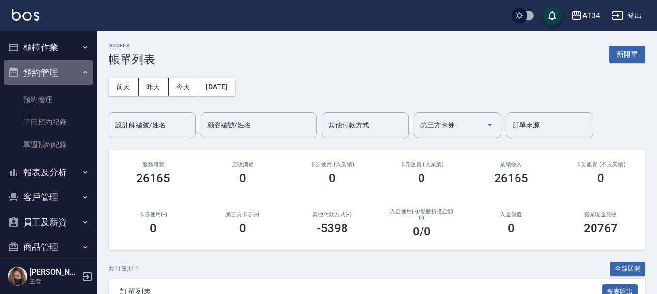
click at [61, 73] on button "預約管理" at bounding box center [48, 72] width 89 height 25
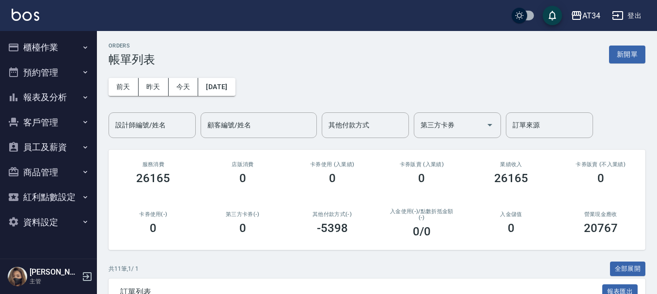
click at [57, 93] on button "報表及分析" at bounding box center [48, 97] width 89 height 25
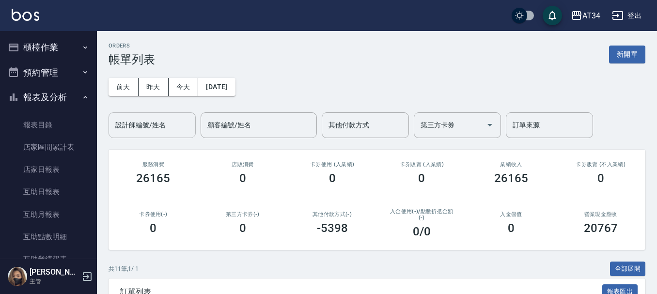
click at [183, 134] on div "設計師編號/姓名" at bounding box center [151, 125] width 87 height 26
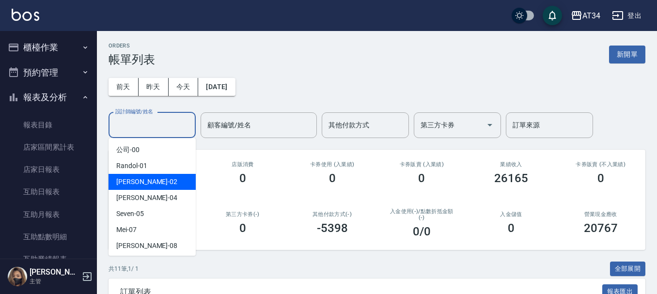
click at [168, 182] on div "Wendy -02" at bounding box center [151, 182] width 87 height 16
type input "Wendy-02"
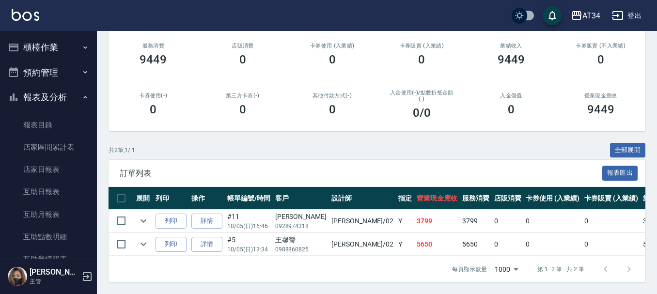
scroll to position [122, 0]
click at [211, 243] on link "詳情" at bounding box center [206, 244] width 31 height 15
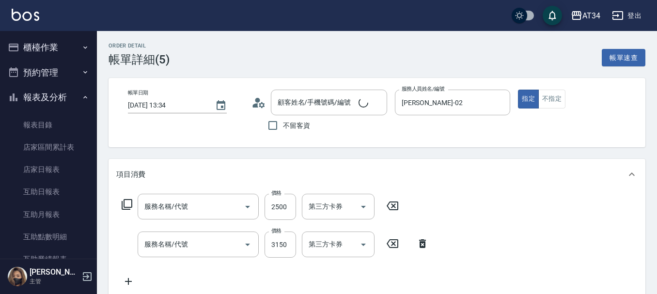
type input "2025/10/05 13:34"
type input "Wendy-02"
type input "560"
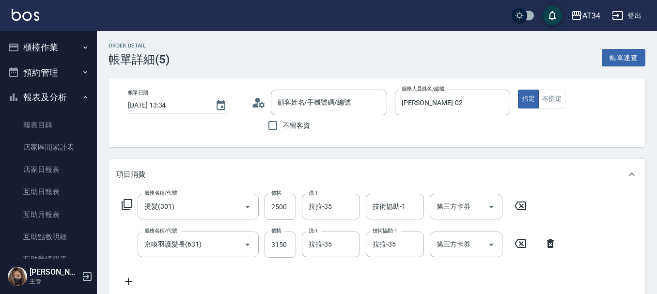
type input "王馨瑩/0988860825/"
type input "燙髮(301)"
type input "京喚羽護髮長(631)"
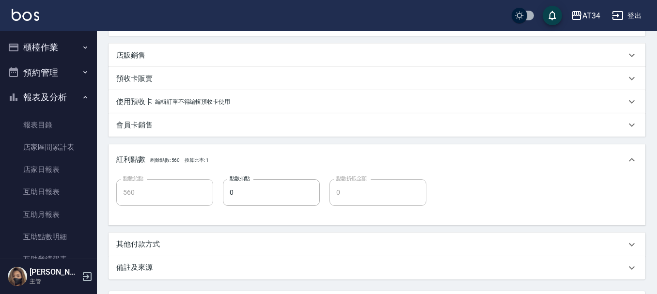
scroll to position [242, 0]
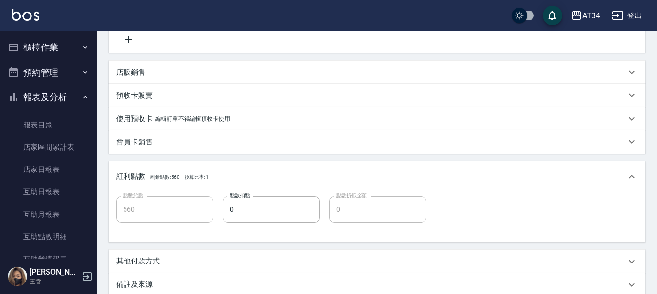
click at [184, 55] on div "項目消費 服務名稱/代號 燙髮(301) 服務名稱/代號 價格 2500 價格 洗-1 拉拉-35 洗-1 技術協助-1 技術協助-1 第三方卡券 第三方卡券…" at bounding box center [376, 106] width 537 height 379
click at [171, 75] on div "店販銷售" at bounding box center [370, 72] width 509 height 10
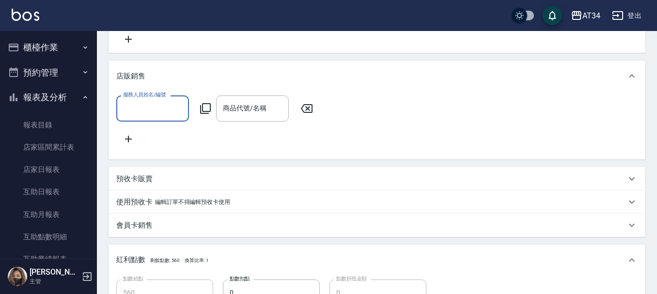
scroll to position [0, 0]
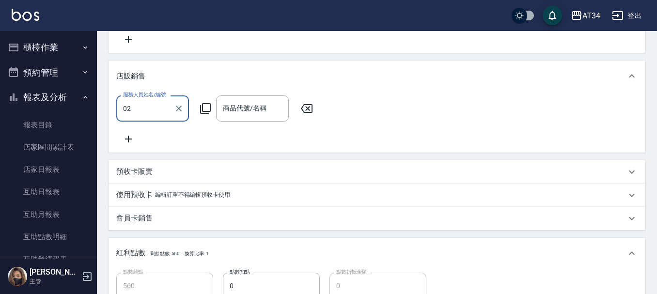
type input "[PERSON_NAME]-02"
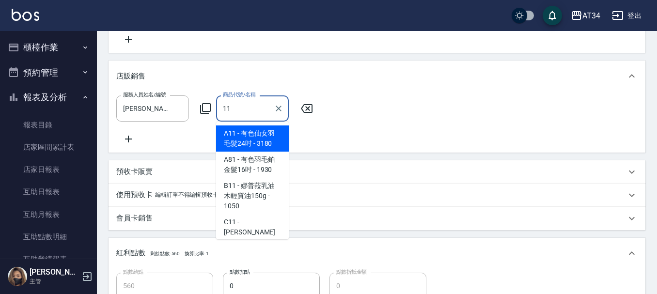
type input "119"
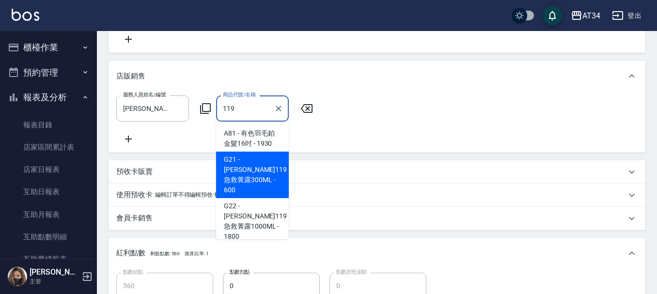
click at [269, 170] on span "G21 - 里歐119急救菁露300ML - 600" at bounding box center [252, 175] width 73 height 46
type input "620"
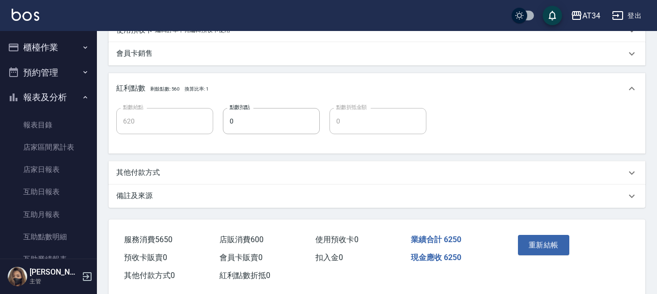
scroll to position [433, 0]
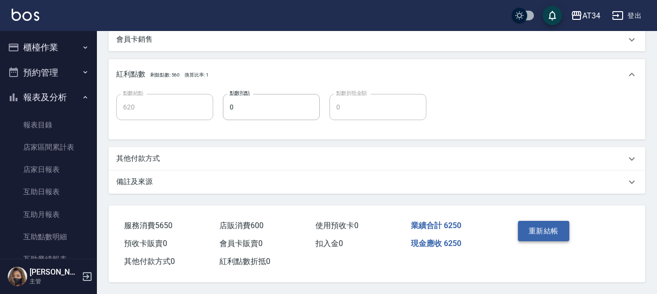
type input "里歐119急救菁露300ML"
click at [535, 228] on button "重新結帳" at bounding box center [543, 231] width 51 height 20
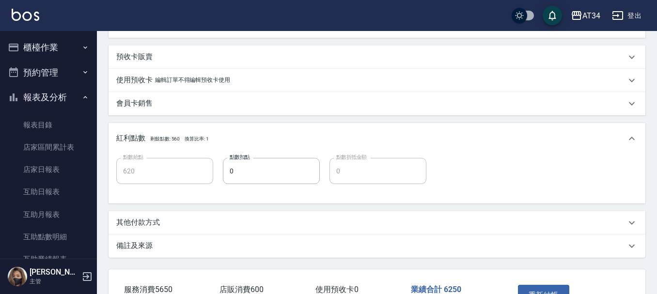
scroll to position [249, 0]
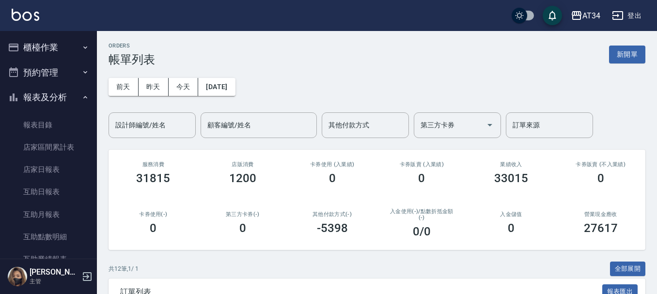
click at [72, 95] on button "報表及分析" at bounding box center [48, 97] width 89 height 25
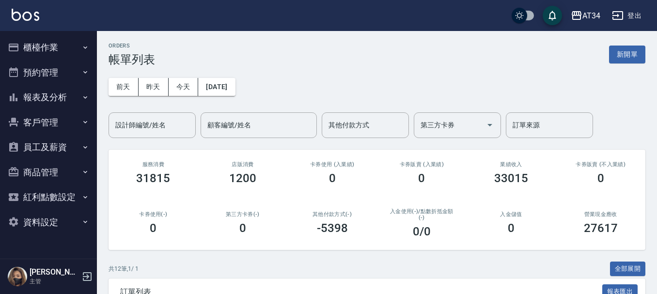
click at [78, 45] on button "櫃檯作業" at bounding box center [48, 47] width 89 height 25
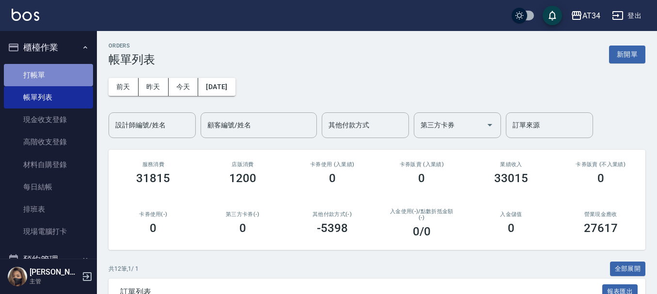
click at [67, 72] on link "打帳單" at bounding box center [48, 75] width 89 height 22
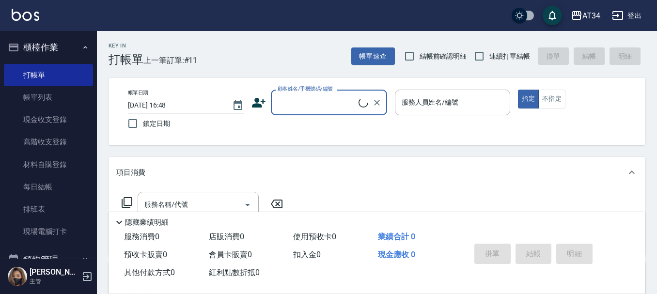
click at [263, 96] on icon at bounding box center [258, 102] width 15 height 15
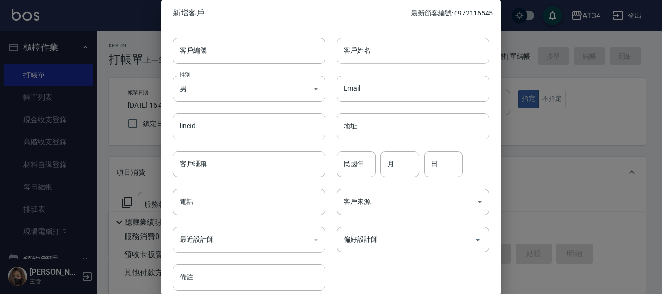
click at [460, 44] on input "客戶姓名" at bounding box center [413, 50] width 152 height 26
click at [388, 57] on input "0968382447" at bounding box center [413, 50] width 152 height 26
type input "0968382447"
click at [216, 199] on input "電話" at bounding box center [249, 202] width 152 height 26
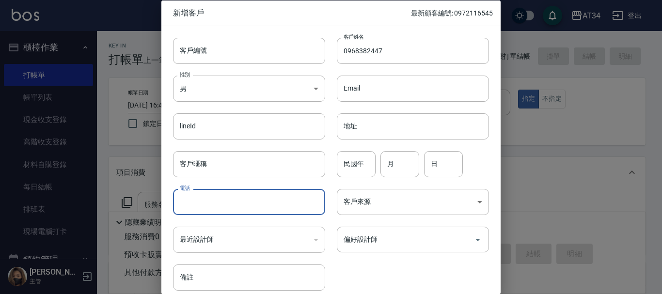
drag, startPoint x: 216, startPoint y: 199, endPoint x: 206, endPoint y: 201, distance: 10.0
paste input "0968382447"
type input "0968382447"
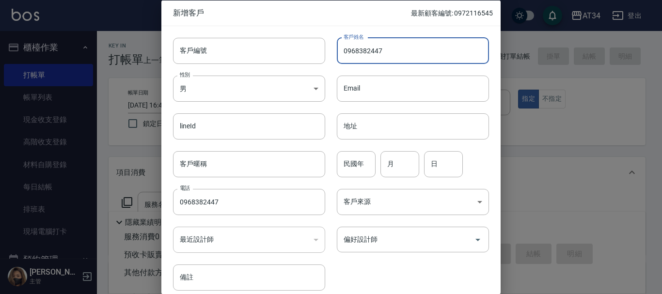
click at [385, 58] on input "0968382447" at bounding box center [413, 50] width 152 height 26
type input "[PERSON_NAME]"
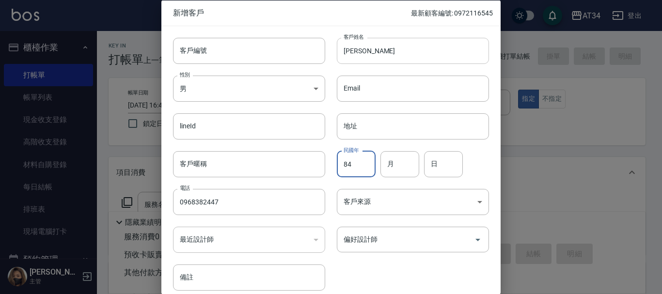
type input "84"
type input "02"
click at [370, 240] on input "偏好設計師" at bounding box center [405, 239] width 129 height 17
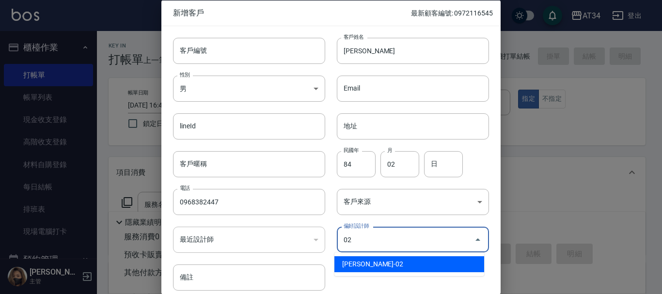
type input "[PERSON_NAME]"
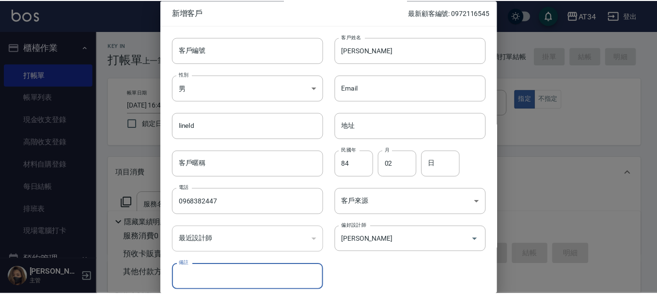
scroll to position [42, 0]
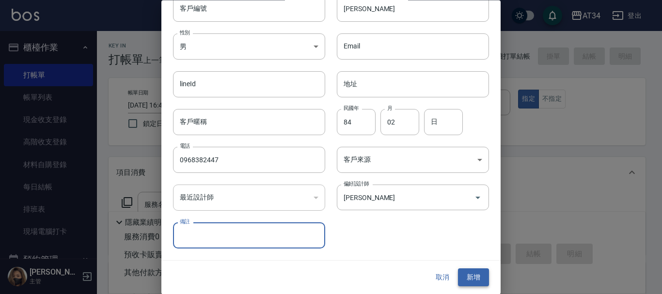
click at [473, 277] on button "新增" at bounding box center [473, 278] width 31 height 18
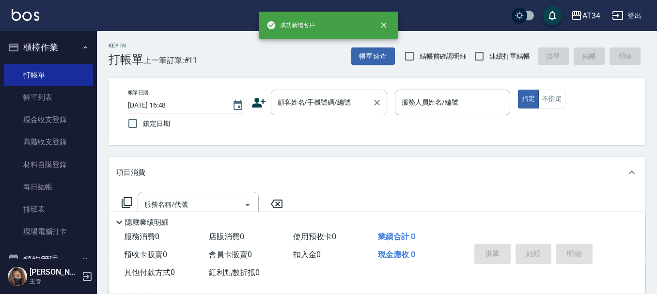
click at [339, 109] on input "顧客姓名/手機號碼/編號" at bounding box center [321, 102] width 93 height 17
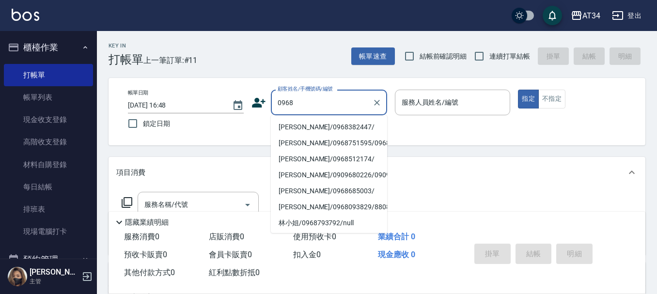
click at [321, 124] on li "[PERSON_NAME]/0968382447/" at bounding box center [329, 127] width 116 height 16
type input "[PERSON_NAME]/0968382447/"
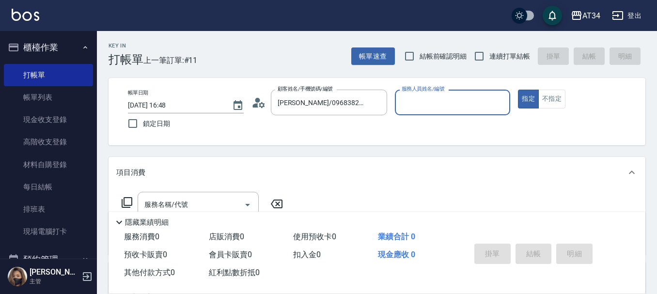
type input "[PERSON_NAME]-02"
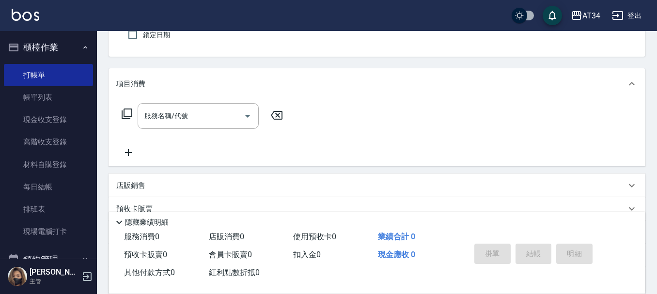
scroll to position [97, 0]
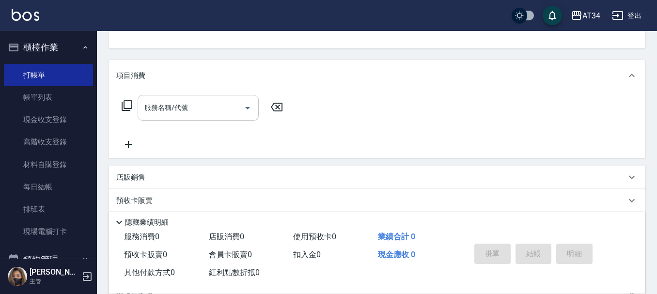
click at [206, 108] on input "服務名稱/代號" at bounding box center [191, 107] width 98 height 17
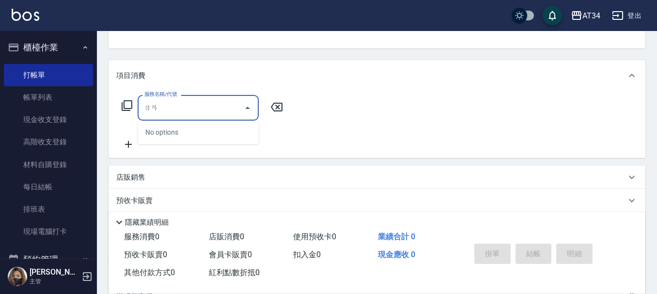
type input "ㄖ"
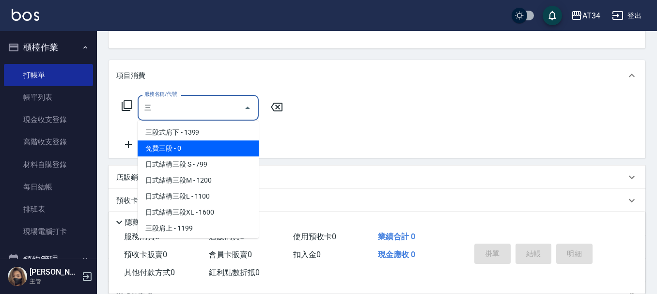
click at [223, 156] on span "免費三段 - 0" at bounding box center [198, 148] width 121 height 16
type input "免費三段(611)"
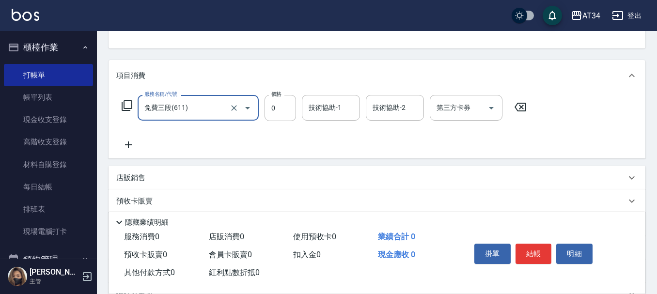
click at [213, 115] on input "免費三段(611)" at bounding box center [184, 107] width 85 height 17
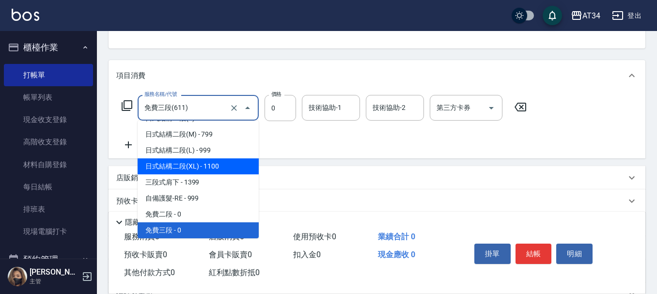
scroll to position [413, 0]
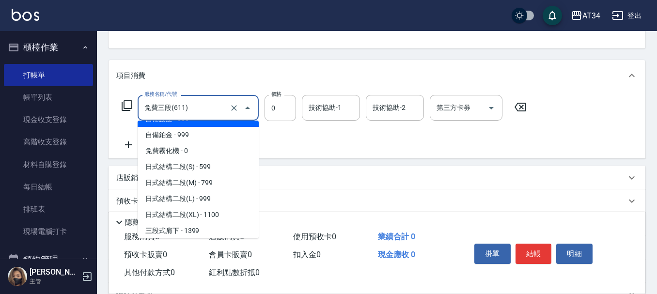
click at [213, 103] on input "免費三段(611)" at bounding box center [184, 107] width 85 height 17
click at [232, 109] on icon "Clear" at bounding box center [234, 108] width 6 height 6
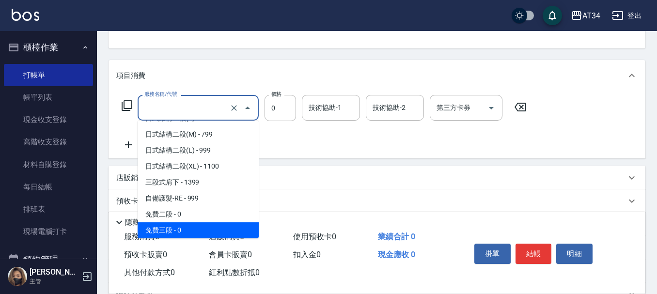
click at [217, 114] on input "服務名稱/代號" at bounding box center [184, 107] width 85 height 17
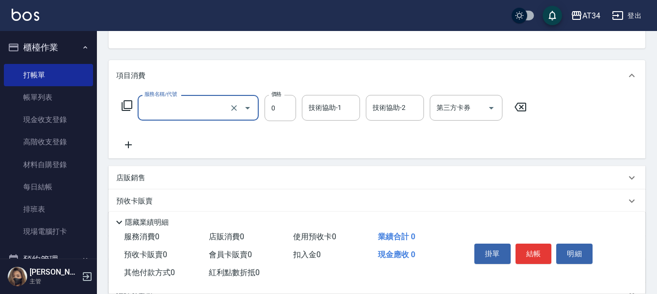
click at [197, 119] on div "服務名稱/代號" at bounding box center [198, 108] width 121 height 26
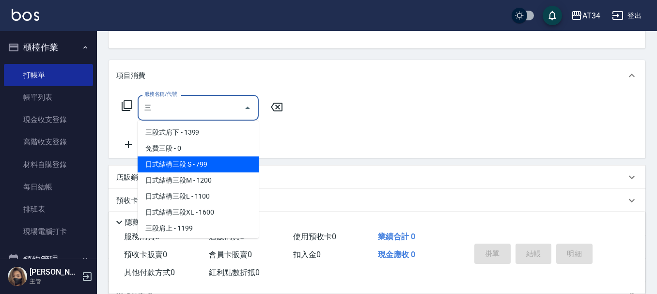
click at [180, 168] on span "日式結構三段 S - 799" at bounding box center [198, 164] width 121 height 16
type input "日式結構三段 S(625)"
type input "70"
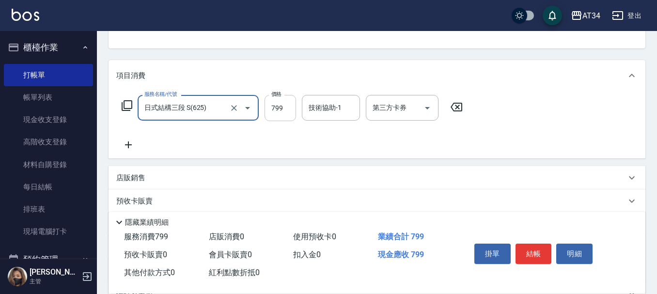
type input "日式結構三段 S(625)"
click at [293, 108] on input "799" at bounding box center [279, 108] width 31 height 26
type input "9"
type input "0"
type input "99"
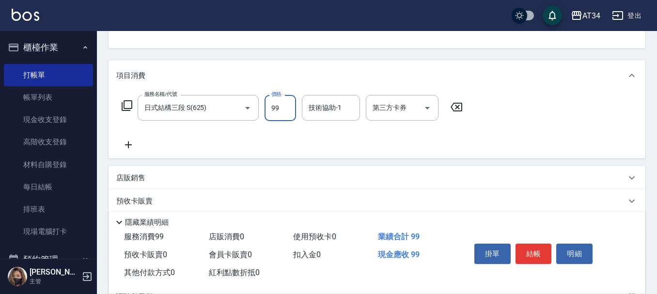
type input "90"
type input "999"
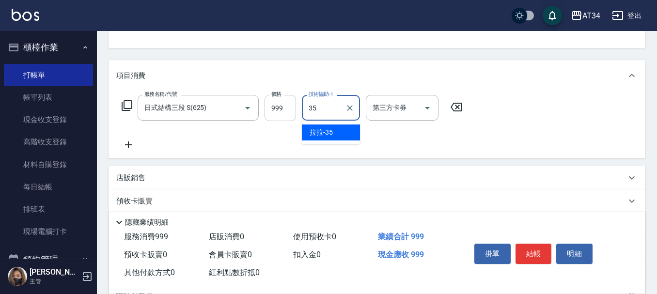
type input "拉拉-35"
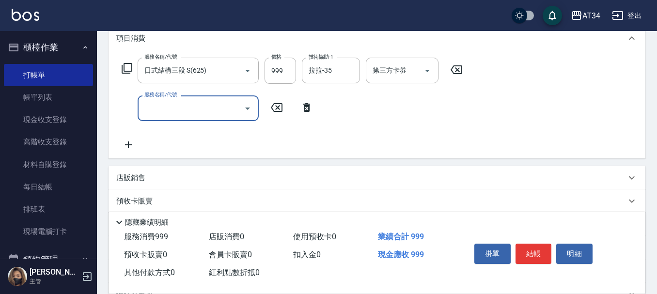
scroll to position [145, 0]
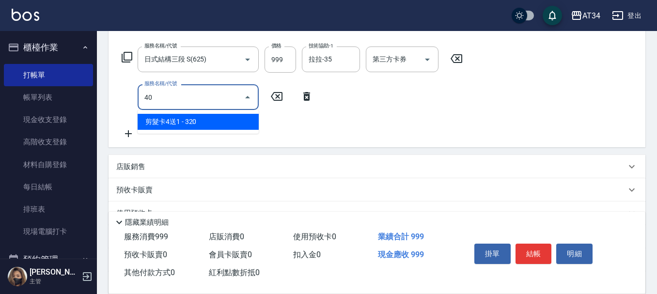
type input "401"
type input "120"
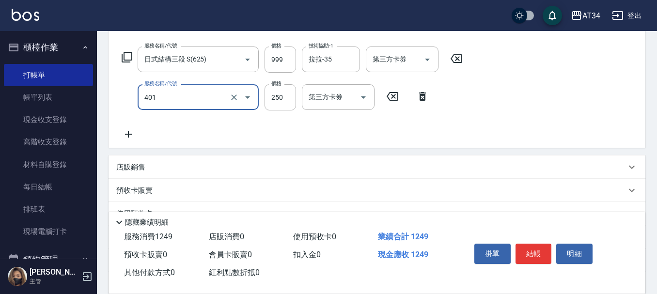
type input "剪髮(401)"
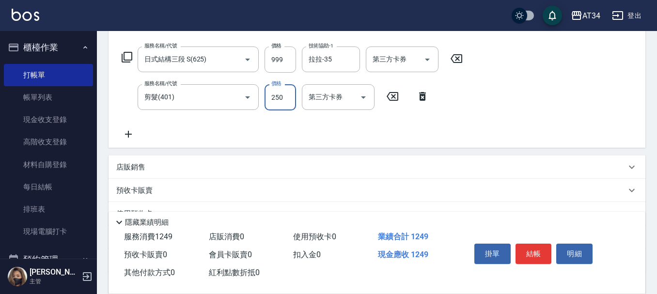
type input "3"
type input "100"
type input "30"
type input "120"
type input "300"
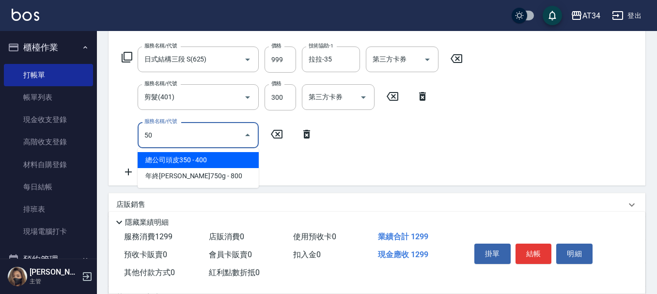
type input "501"
type input "220"
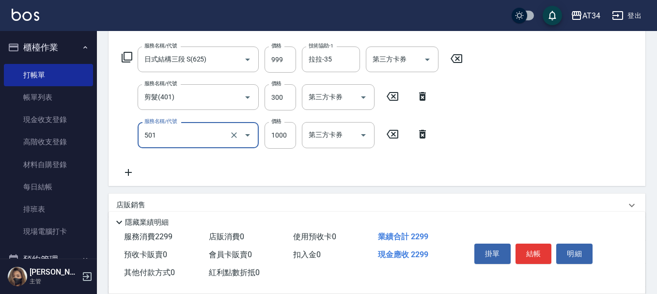
type input "染髮(501)"
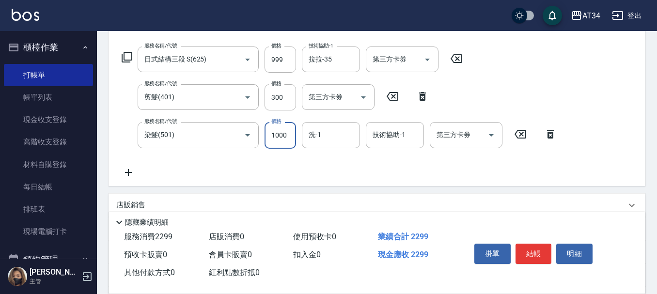
type input "130"
type input "1"
type input "120"
type input "22"
type input "130"
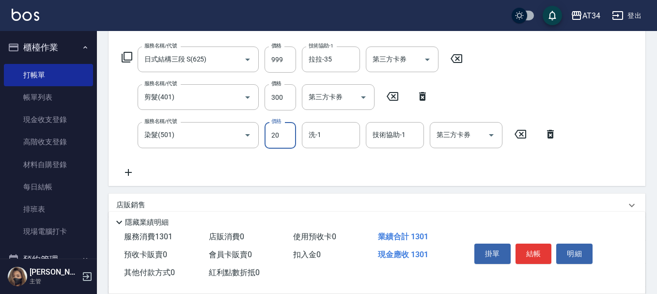
type input "200"
type input "320"
type input "2000"
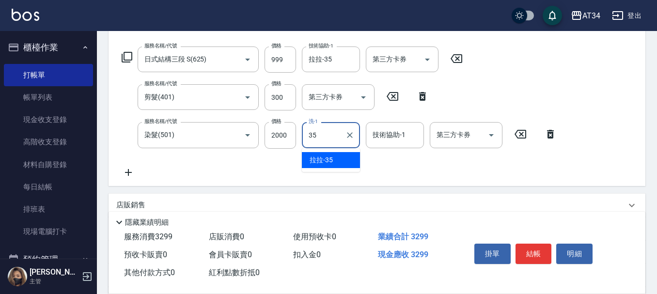
type input "拉拉-35"
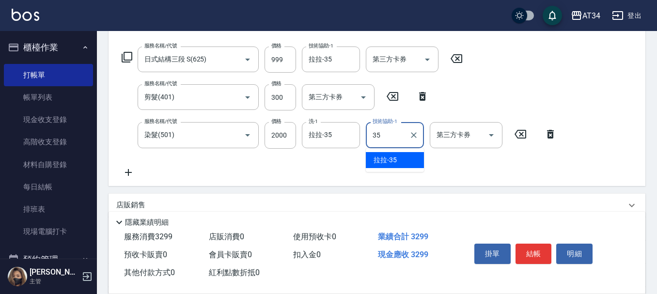
type input "拉拉-35"
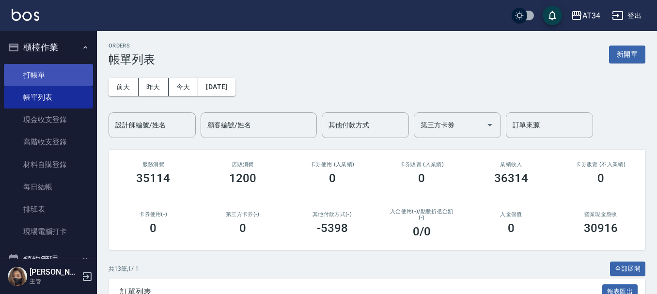
click at [21, 74] on link "打帳單" at bounding box center [48, 75] width 89 height 22
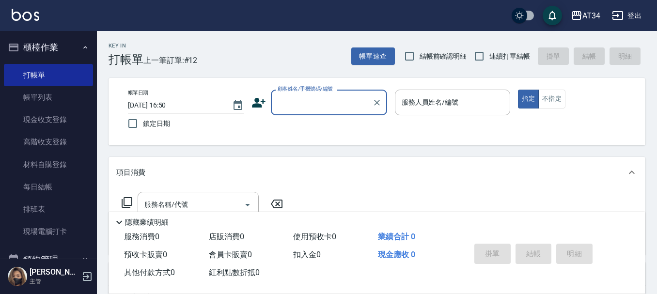
click at [262, 108] on icon at bounding box center [258, 102] width 15 height 15
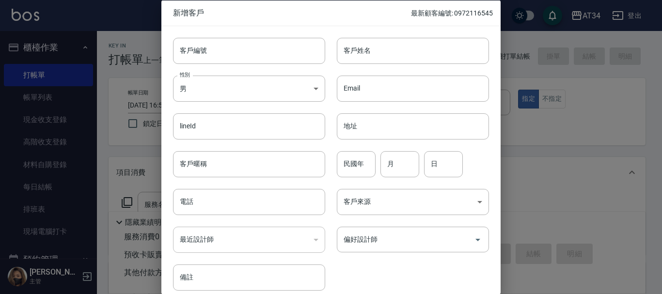
click at [384, 70] on div "Email Email" at bounding box center [407, 82] width 164 height 38
click at [423, 69] on div "Email Email" at bounding box center [407, 82] width 164 height 38
click at [425, 51] on input "客戶姓名" at bounding box center [413, 50] width 152 height 26
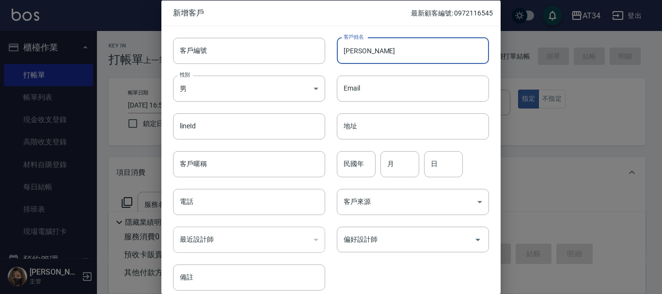
type input "雨潔"
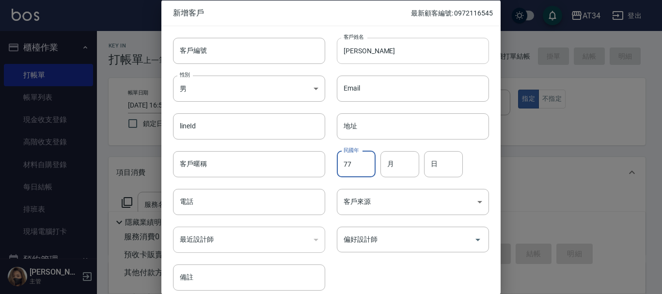
type input "77"
type input "02"
type input "28"
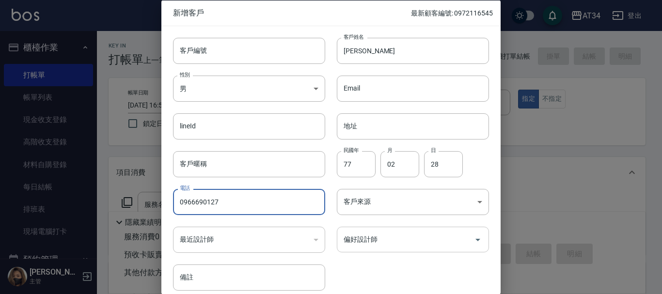
type input "0966690127"
click at [341, 243] on input "偏好設計師" at bounding box center [405, 239] width 129 height 17
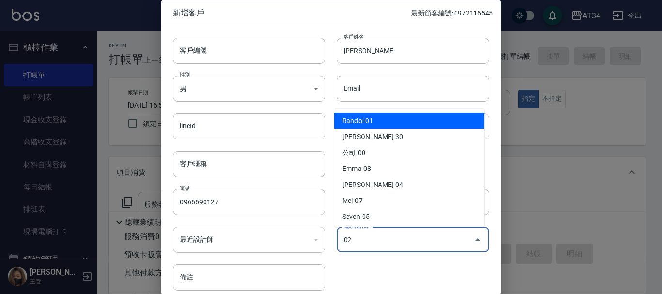
type input "[PERSON_NAME]"
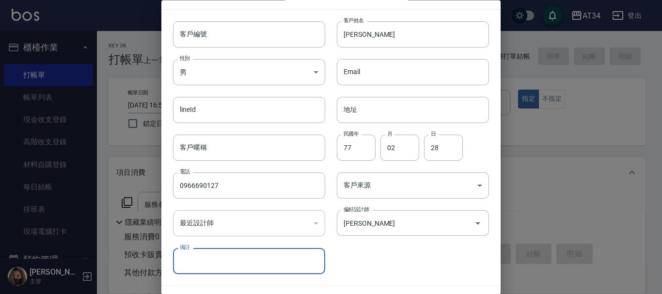
scroll to position [42, 0]
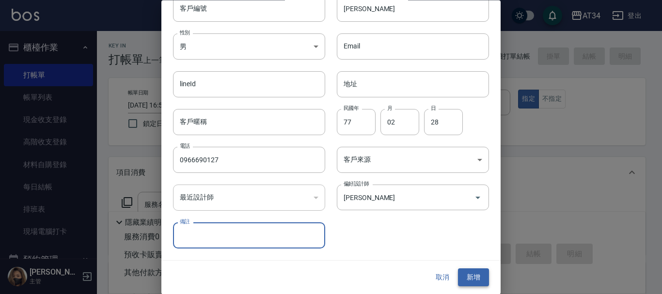
click at [478, 272] on button "新增" at bounding box center [473, 278] width 31 height 18
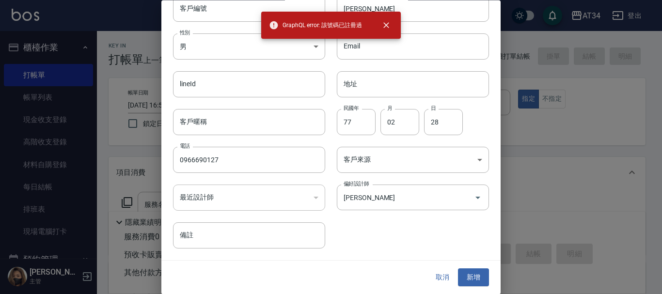
click at [433, 271] on button "取消" at bounding box center [442, 278] width 31 height 18
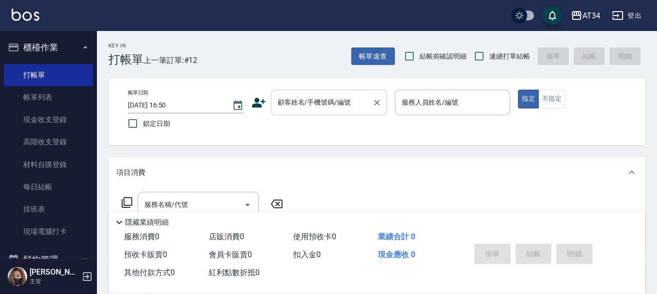
click at [351, 96] on input "顧客姓名/手機號碼/編號" at bounding box center [321, 102] width 93 height 17
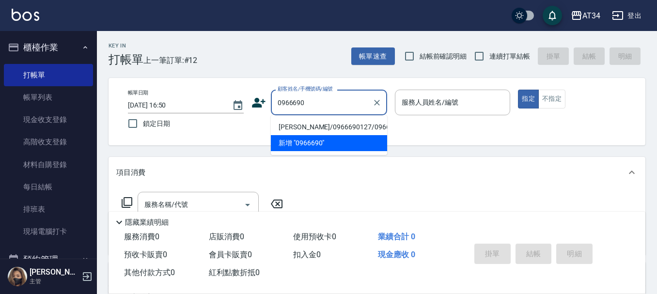
click at [319, 130] on li "關寶懿/0966690127/0966690127" at bounding box center [329, 127] width 116 height 16
type input "關寶懿/0966690127/0966690127"
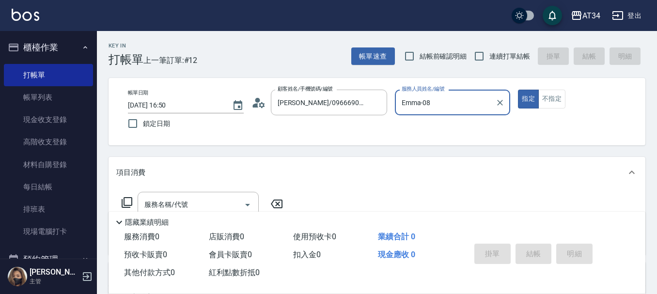
type input "Emma-08"
click at [265, 108] on icon at bounding box center [258, 102] width 15 height 15
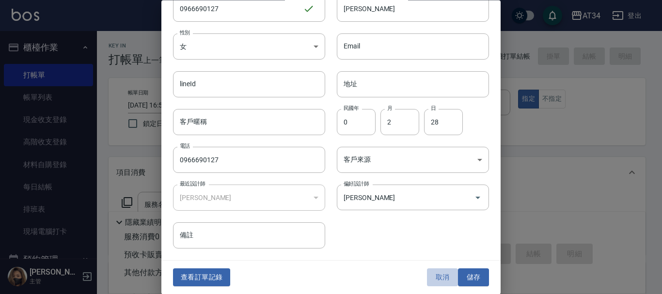
click at [435, 274] on button "取消" at bounding box center [442, 278] width 31 height 18
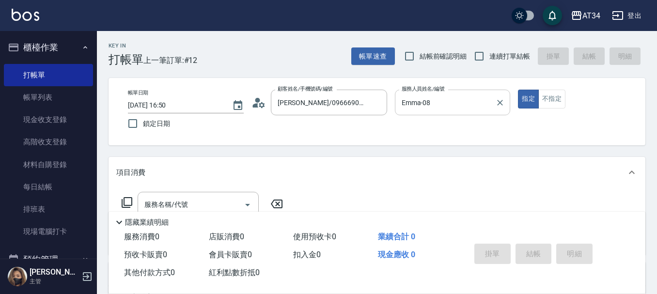
click at [428, 109] on input "Emma-08" at bounding box center [445, 102] width 93 height 17
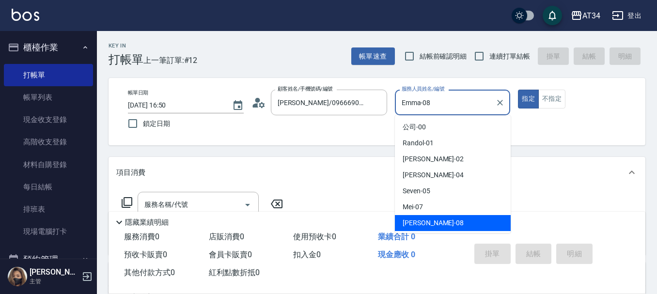
click at [428, 109] on input "Emma-08" at bounding box center [445, 102] width 93 height 17
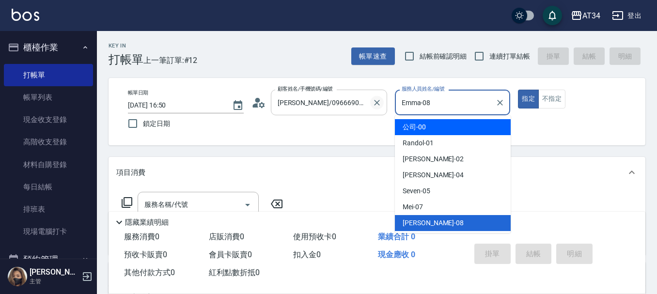
click at [376, 99] on icon "Clear" at bounding box center [377, 103] width 10 height 10
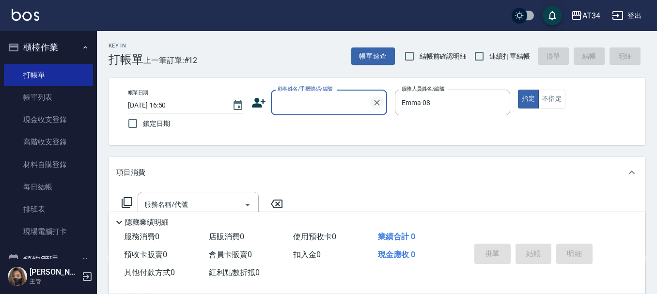
scroll to position [0, 0]
click at [352, 100] on input "顧客姓名/手機號碼/編號" at bounding box center [321, 102] width 93 height 17
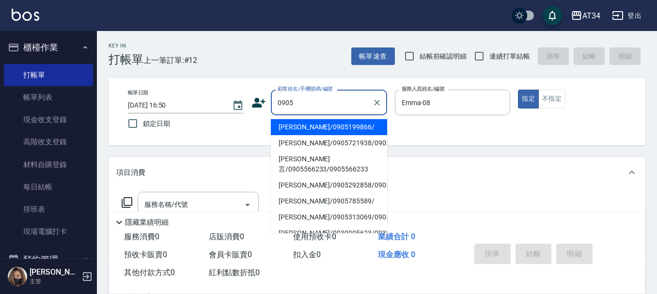
click at [313, 126] on li "[PERSON_NAME]/0905199866/" at bounding box center [329, 127] width 116 height 16
type input "[PERSON_NAME]/0905199866/"
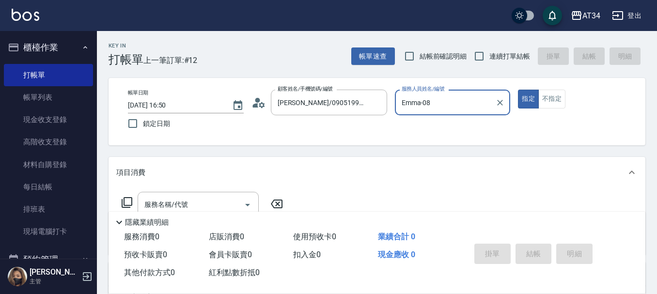
type input "[PERSON_NAME]-02"
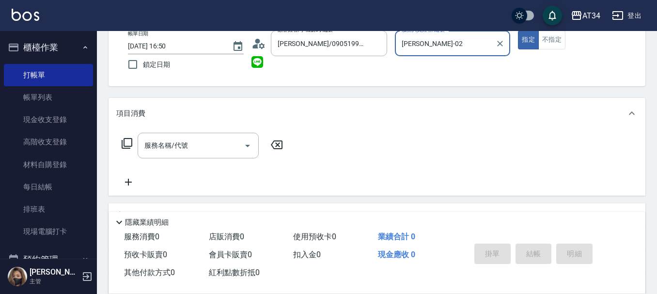
scroll to position [145, 0]
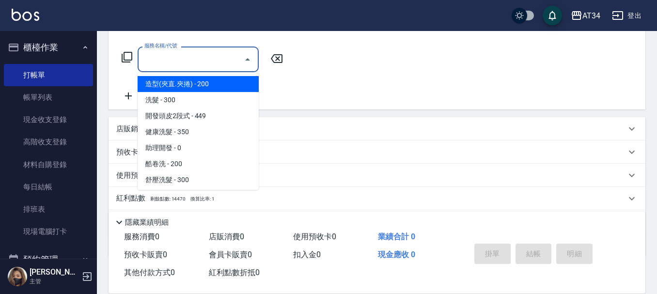
click at [155, 68] on input "服務名稱/代號" at bounding box center [191, 59] width 98 height 17
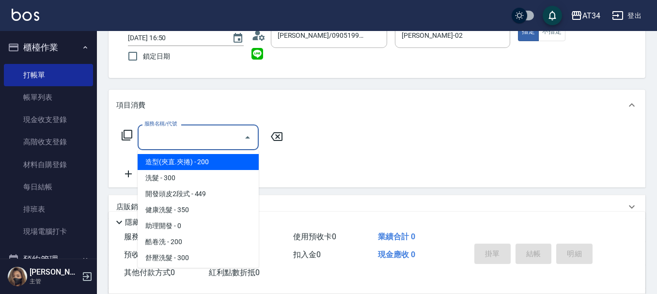
scroll to position [48, 0]
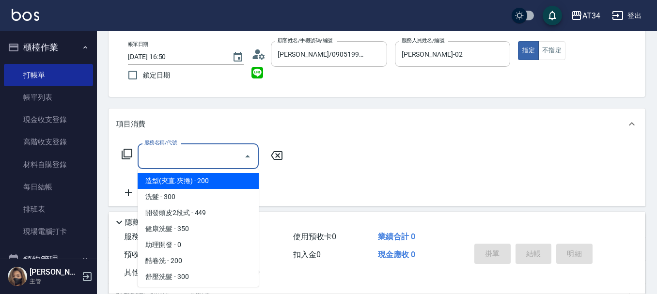
click at [220, 157] on input "服務名稱/代號" at bounding box center [191, 156] width 98 height 17
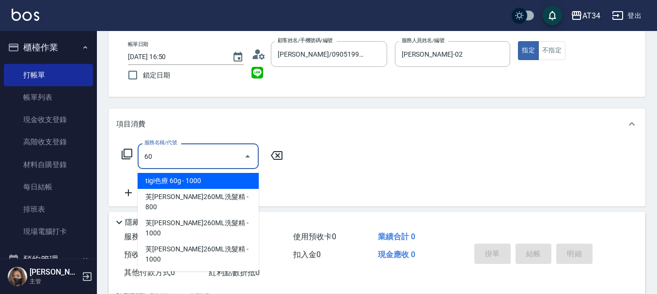
type input "602"
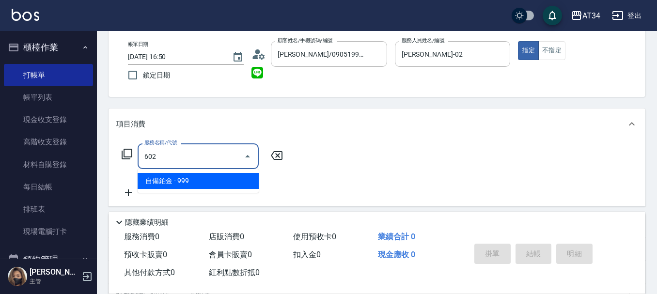
type input "90"
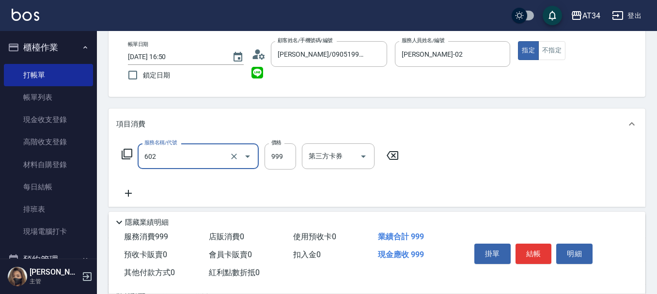
type input "自備鉑金(602)"
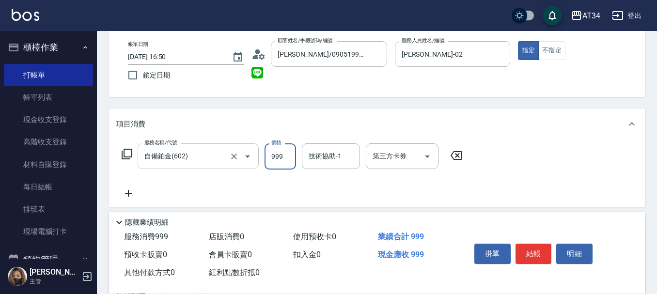
type input "0"
type input "180"
type input "1800"
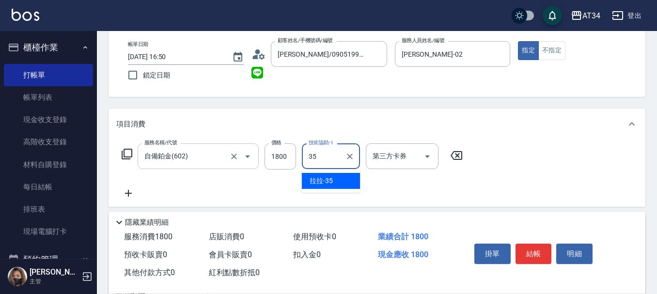
type input "拉拉-35"
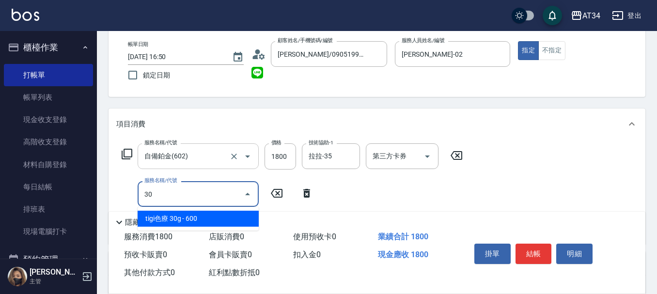
type input "301"
type input "330"
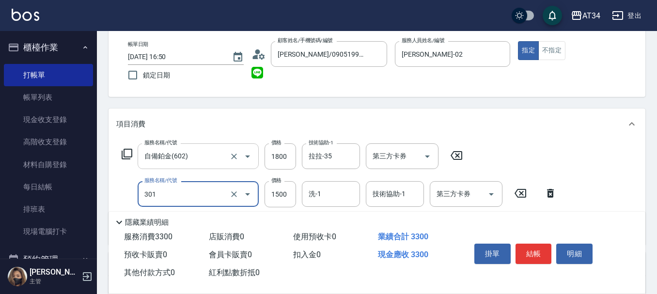
type input "燙髮(301)"
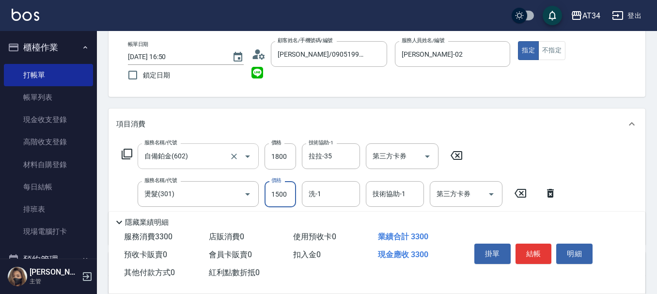
type input "3"
type input "180"
type input "330"
type input "510"
type input "3300"
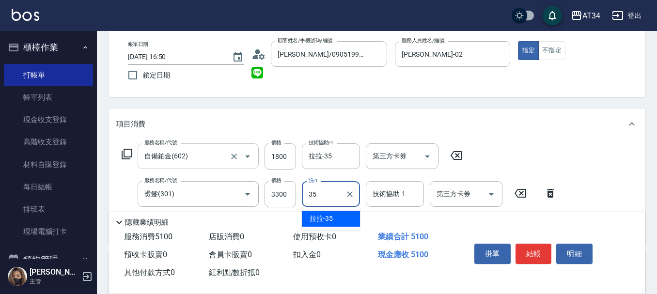
type input "拉拉-35"
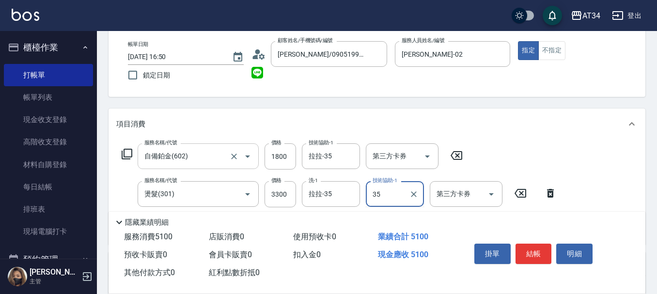
type input "拉拉-35"
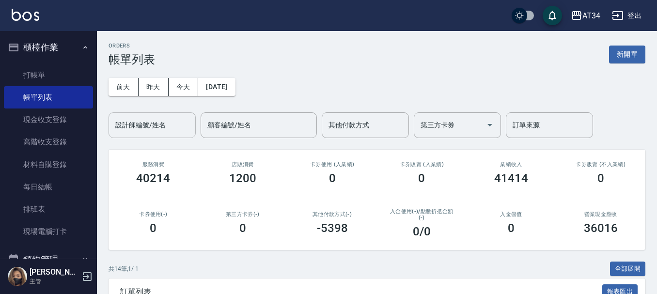
click at [162, 128] on input "設計師編號/姓名" at bounding box center [152, 125] width 78 height 17
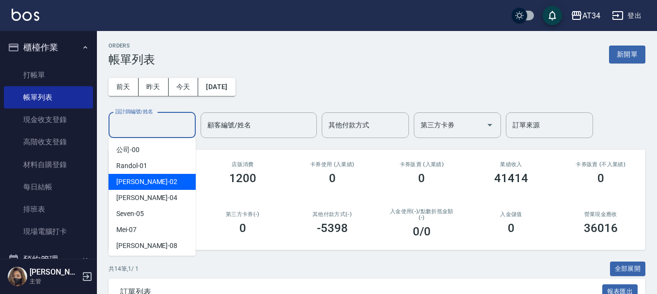
click at [153, 178] on div "[PERSON_NAME] -02" at bounding box center [151, 182] width 87 height 16
type input "[PERSON_NAME]-02"
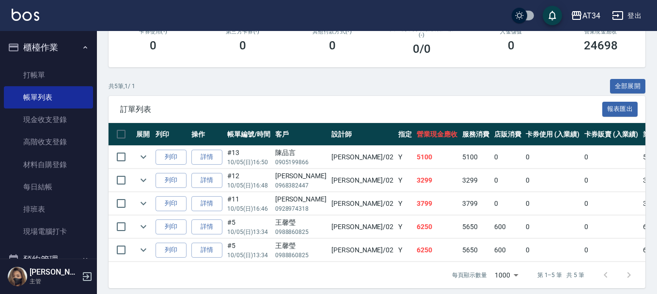
scroll to position [196, 0]
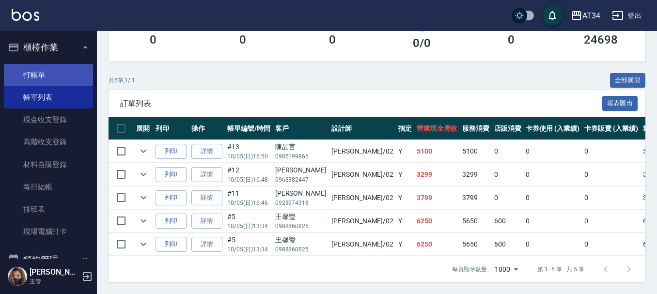
click at [56, 67] on link "打帳單" at bounding box center [48, 75] width 89 height 22
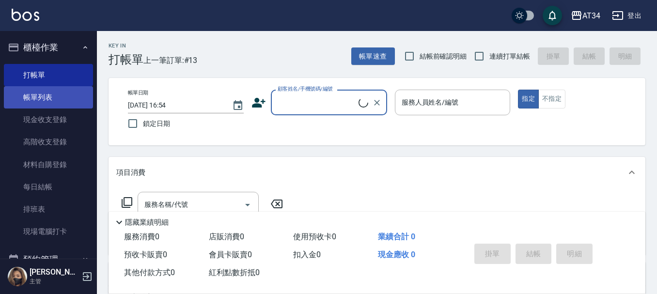
click at [51, 94] on link "帳單列表" at bounding box center [48, 97] width 89 height 22
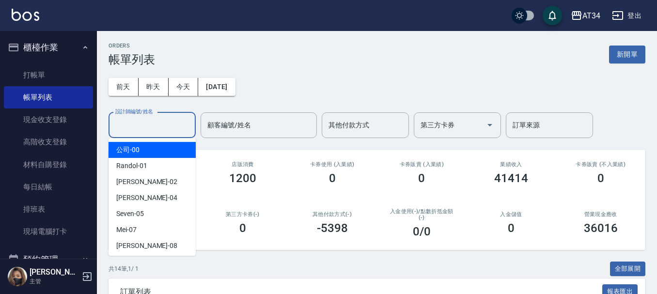
click at [145, 125] on input "設計師編號/姓名" at bounding box center [152, 125] width 78 height 17
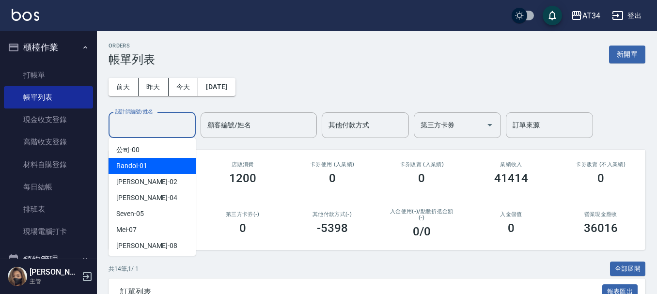
click at [147, 177] on div "[PERSON_NAME] -02" at bounding box center [151, 182] width 87 height 16
type input "[PERSON_NAME]-02"
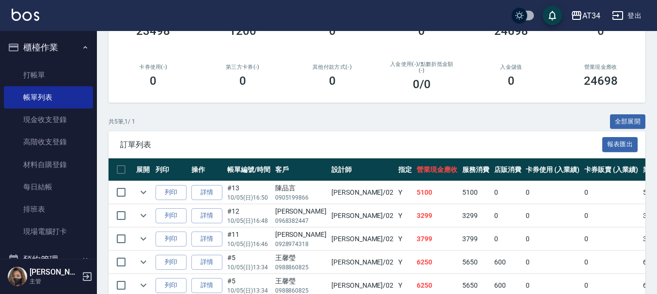
scroll to position [196, 0]
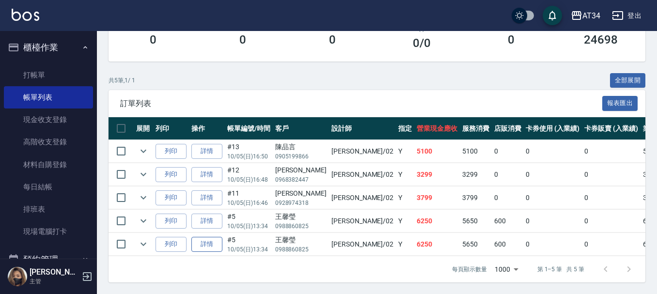
click at [207, 237] on link "詳情" at bounding box center [206, 244] width 31 height 15
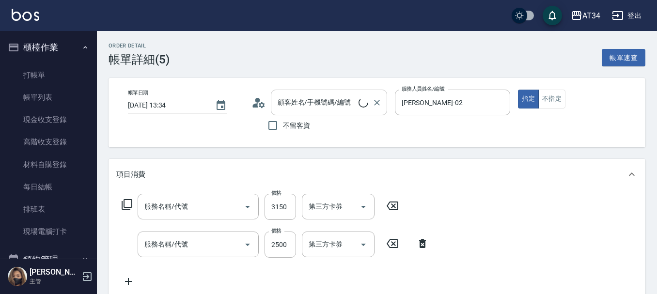
type input "2025/10/05 13:34"
type input "[PERSON_NAME]-02"
type input "620"
type input "京喚羽護髮長(631)"
type input "燙髮(301)"
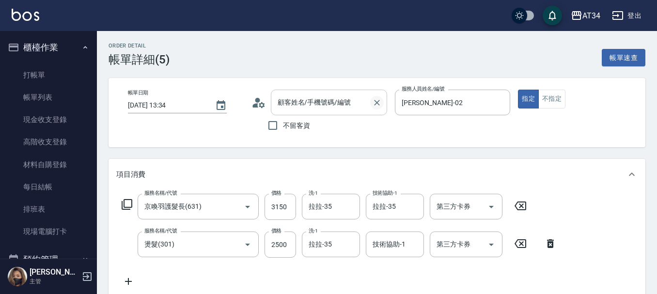
type input "[PERSON_NAME]/0988860825/"
click at [375, 102] on icon "Clear" at bounding box center [377, 103] width 10 height 10
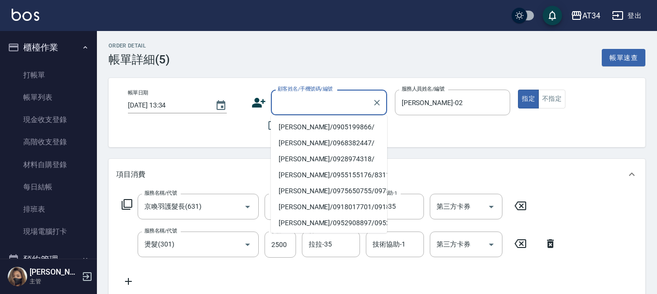
click at [314, 96] on input "顧客姓名/手機號碼/編號" at bounding box center [321, 102] width 93 height 17
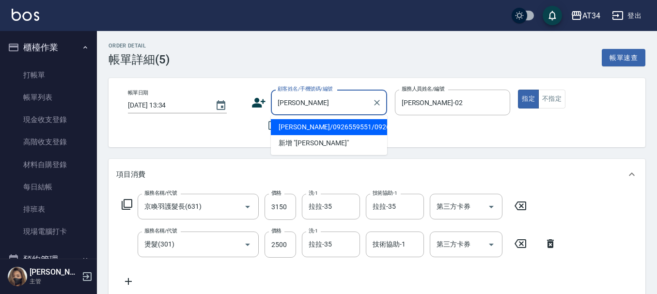
click at [315, 129] on li "[PERSON_NAME]/0926559551/0926559551" at bounding box center [329, 127] width 116 height 16
type input "[PERSON_NAME]/0926559551/0926559551"
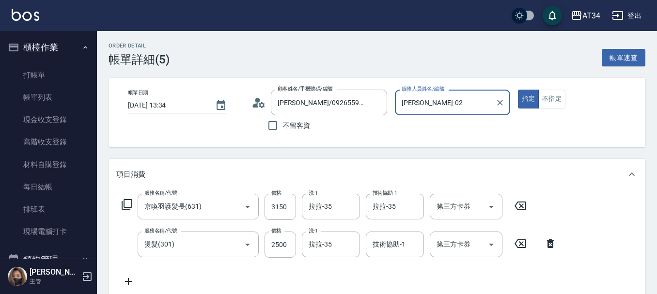
scroll to position [48, 0]
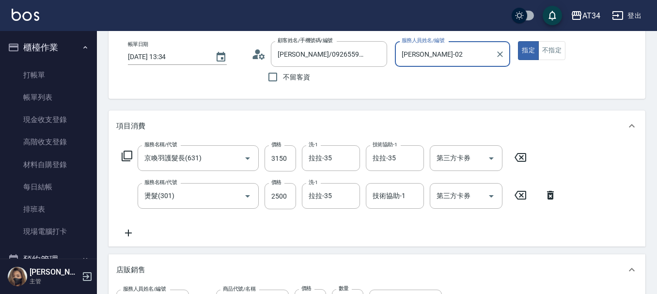
click at [547, 191] on icon at bounding box center [550, 195] width 24 height 12
type input "370"
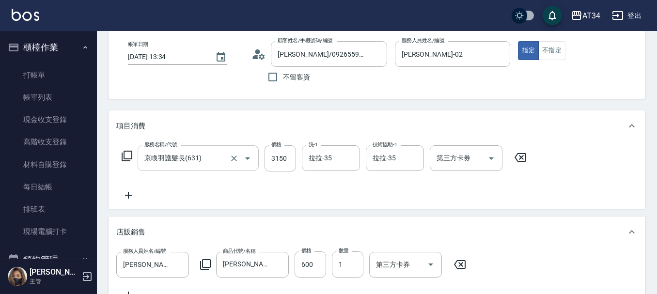
click at [184, 156] on input "京喚羽護髮長(631)" at bounding box center [184, 158] width 85 height 17
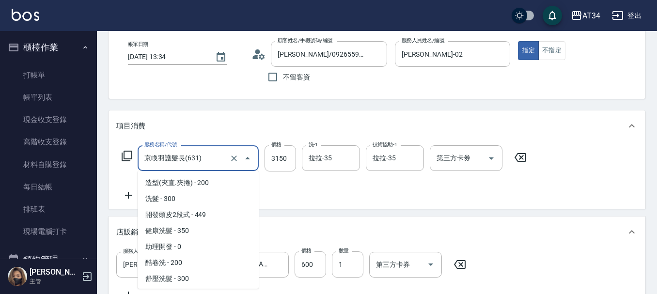
scroll to position [781, 0]
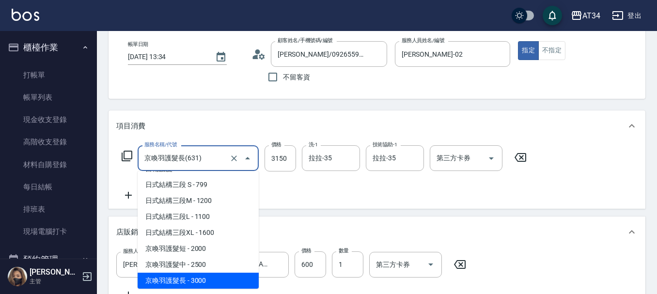
type input "4"
type input "60"
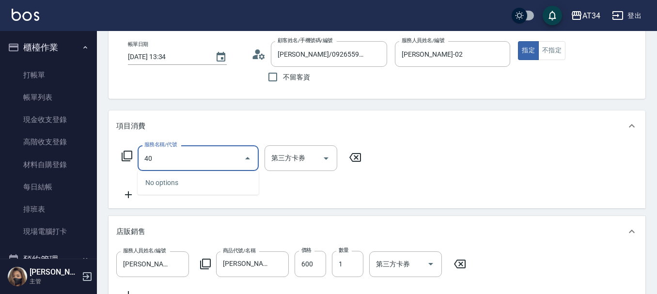
type input "401"
type input "80"
type input "剪髮(401)"
type input "60"
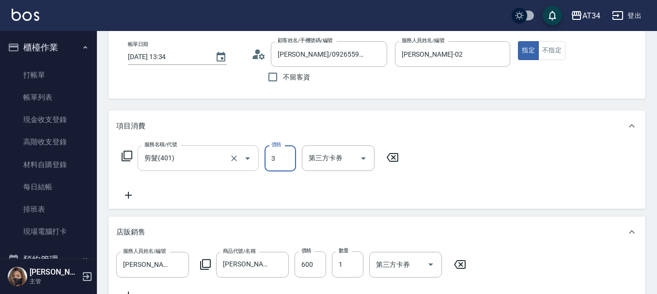
type input "30"
type input "90"
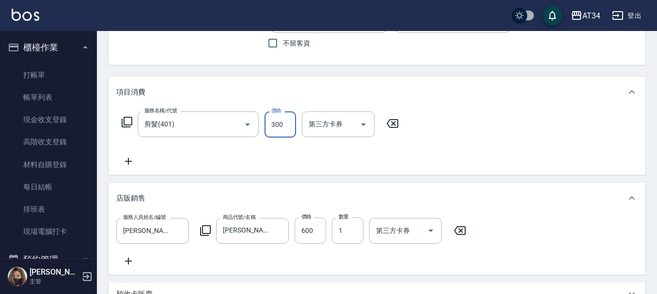
scroll to position [97, 0]
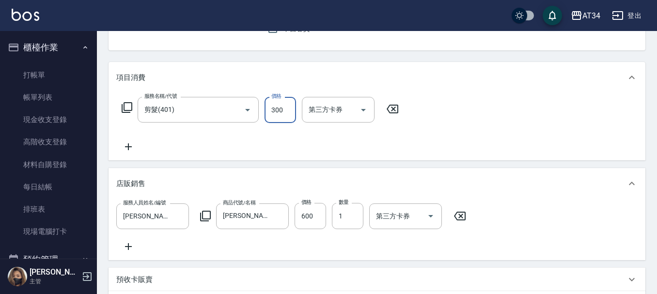
type input "300"
click at [461, 214] on icon at bounding box center [459, 216] width 24 height 12
type input "30"
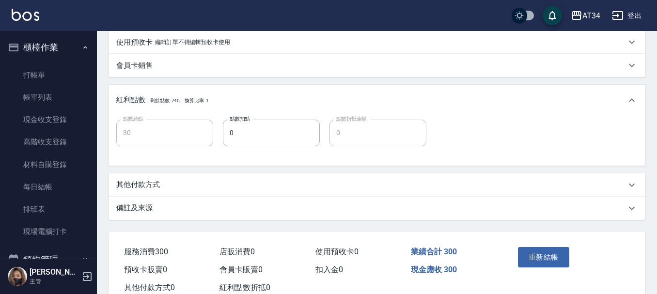
scroll to position [395, 0]
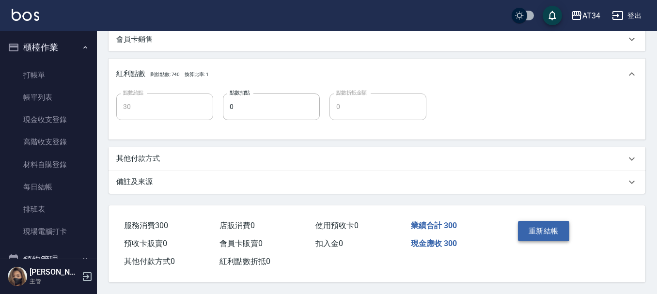
click at [556, 236] on button "重新結帳" at bounding box center [543, 231] width 51 height 20
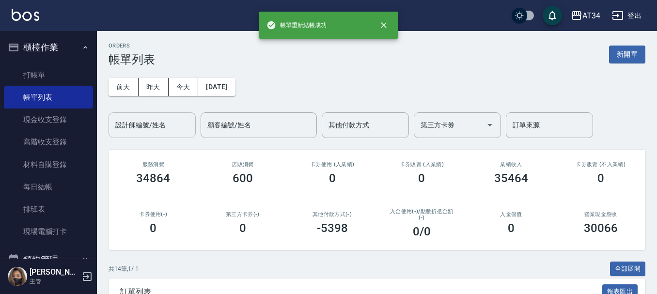
click at [163, 121] on input "設計師編號/姓名" at bounding box center [152, 125] width 78 height 17
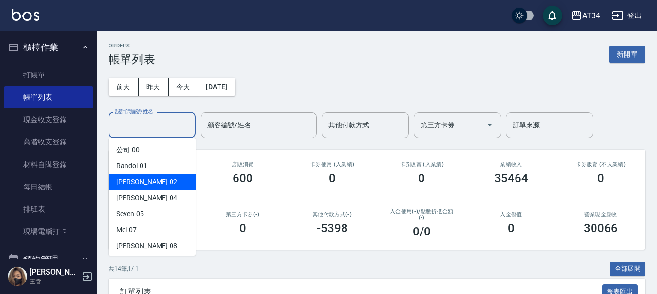
click at [158, 186] on div "[PERSON_NAME] -02" at bounding box center [151, 182] width 87 height 16
type input "[PERSON_NAME]-02"
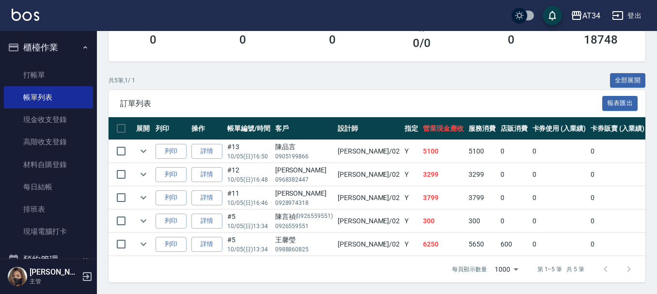
scroll to position [196, 0]
click at [58, 72] on link "打帳單" at bounding box center [48, 75] width 89 height 22
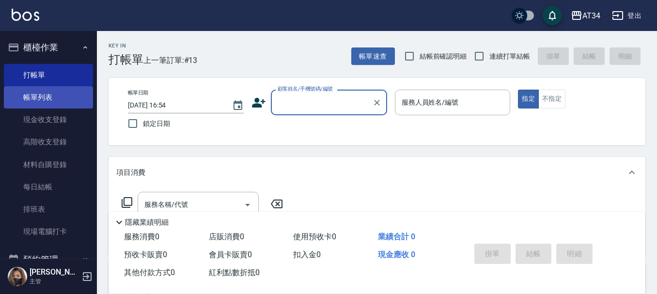
click at [9, 101] on link "帳單列表" at bounding box center [48, 97] width 89 height 22
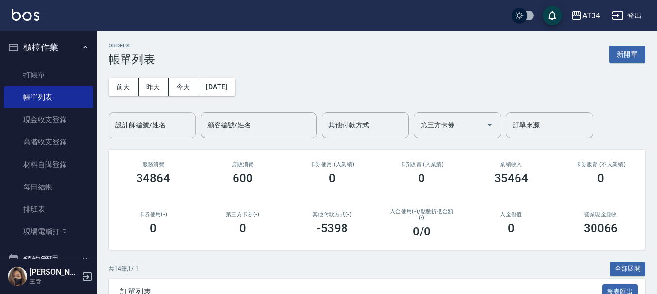
click at [163, 138] on div "設計師編號/姓名" at bounding box center [151, 125] width 87 height 26
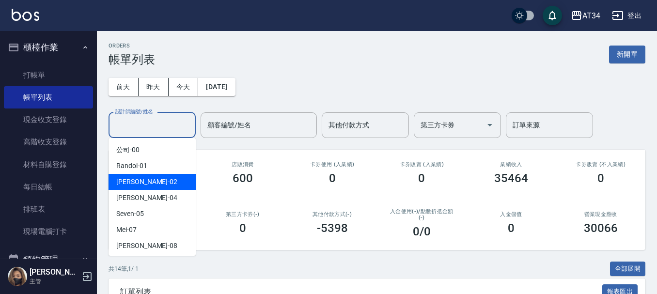
click at [166, 190] on div "Gina -04" at bounding box center [151, 198] width 87 height 16
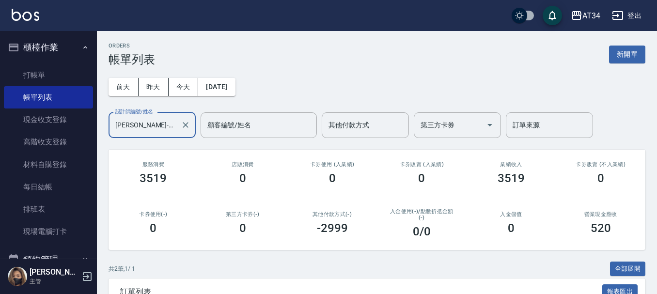
click at [166, 117] on input "Gina-04" at bounding box center [145, 125] width 64 height 17
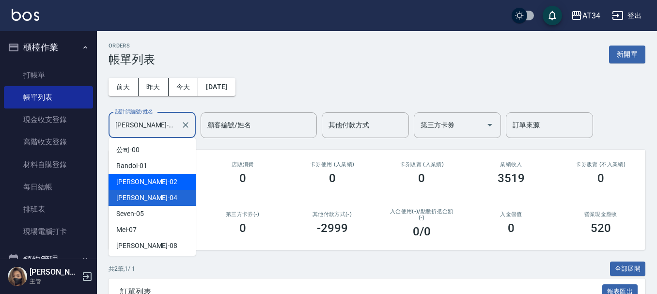
click at [163, 179] on div "[PERSON_NAME] -02" at bounding box center [151, 182] width 87 height 16
type input "[PERSON_NAME]-02"
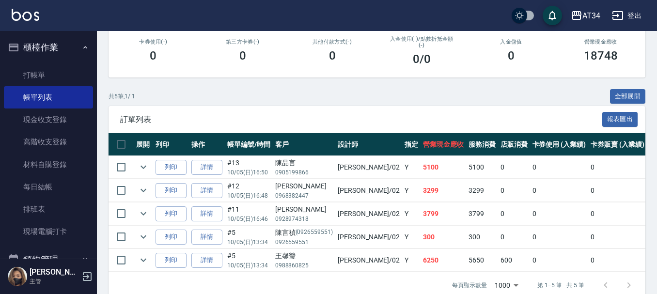
scroll to position [196, 0]
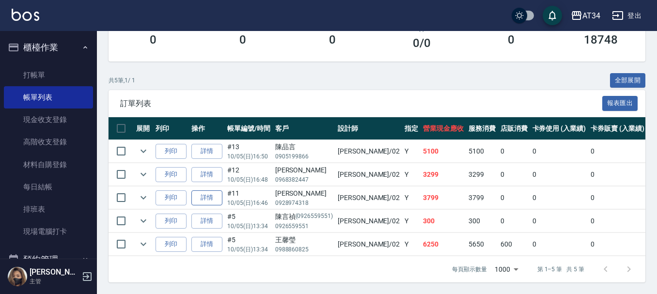
click at [215, 190] on link "詳情" at bounding box center [206, 197] width 31 height 15
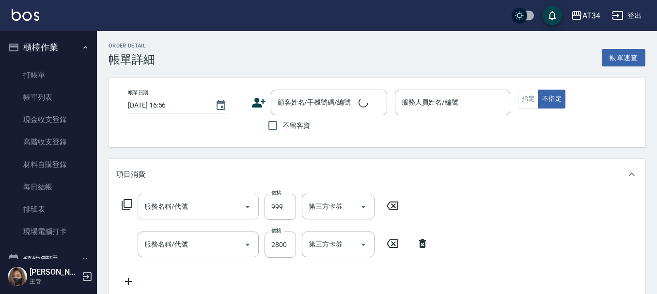
type input "日式結構三段 S(625)"
type input "燙髮(301)"
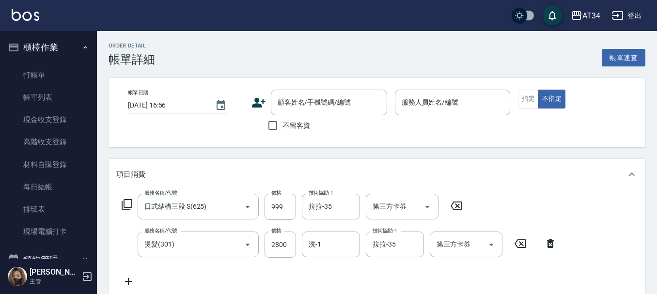
type input "[DATE] 16:46"
type input "[PERSON_NAME]-02"
type input "370"
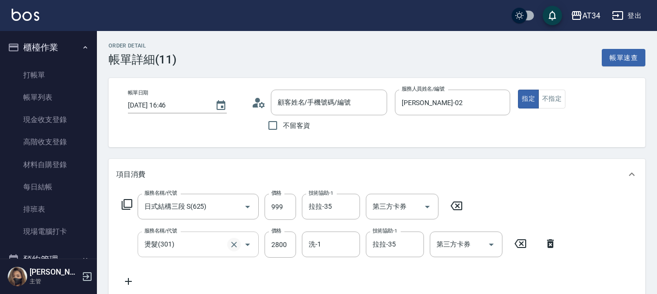
scroll to position [97, 0]
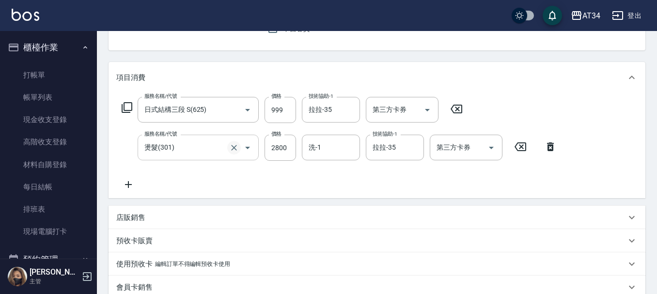
type input "[PERSON_NAME]/0928974318/"
click at [203, 144] on input "燙髮(301)" at bounding box center [184, 147] width 85 height 17
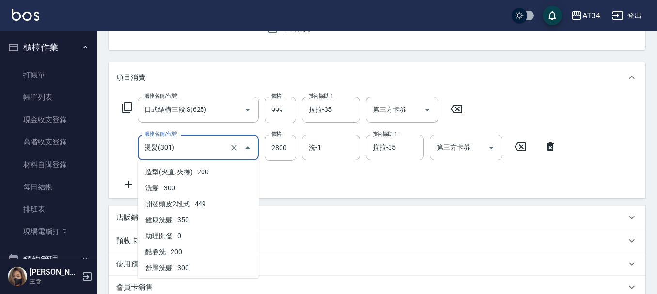
scroll to position [62, 0]
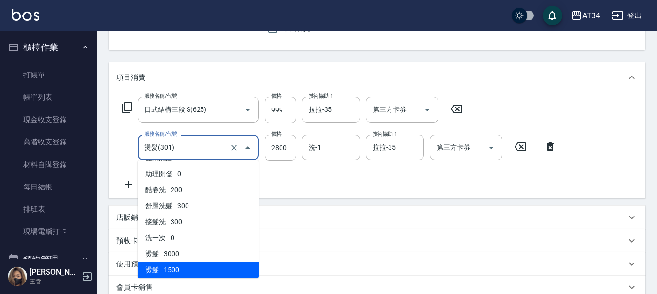
click at [203, 144] on input "燙髮(301)" at bounding box center [184, 147] width 85 height 17
type input "90"
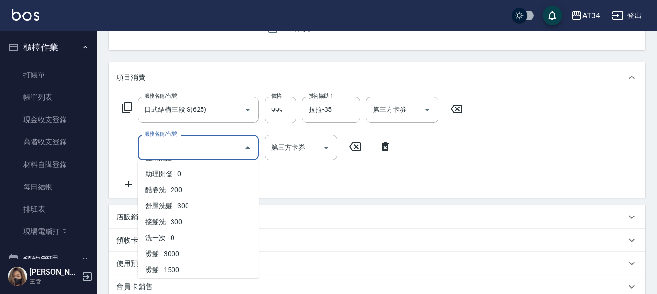
scroll to position [0, 0]
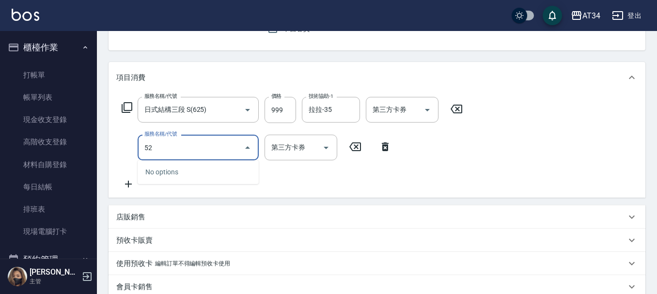
type input "5"
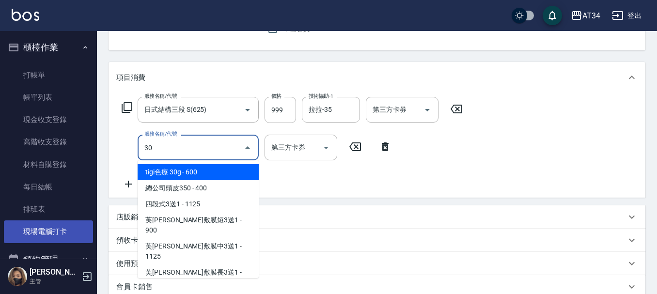
type input "301"
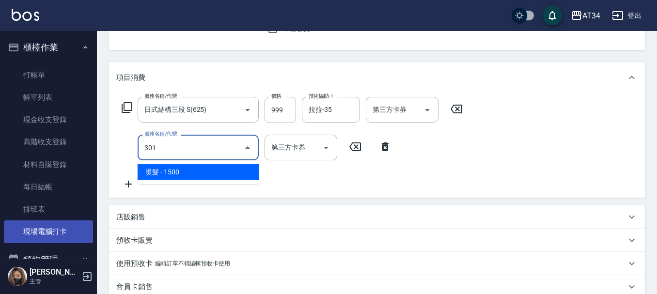
type input "240"
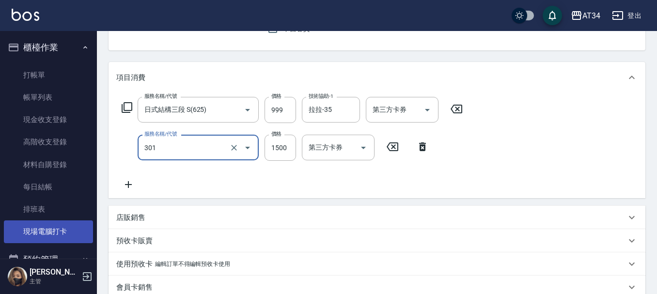
type input "燙髮(301)"
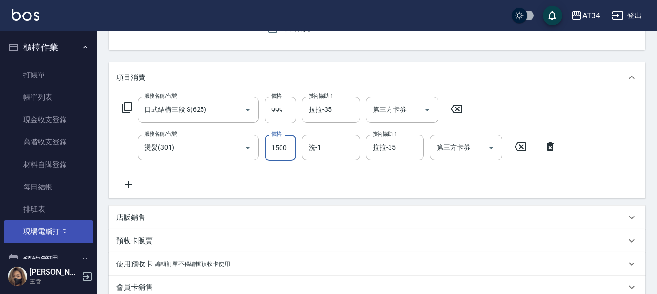
type input "100"
type input "25"
type input "120"
type input "252"
type input "350"
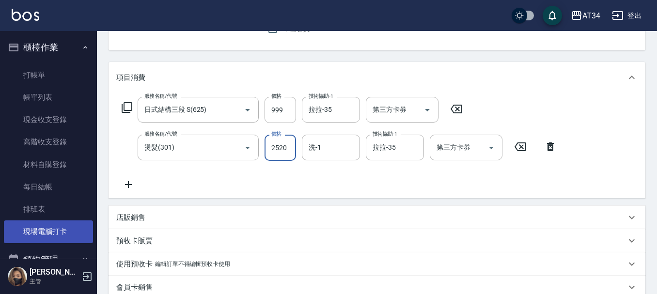
type input "2520"
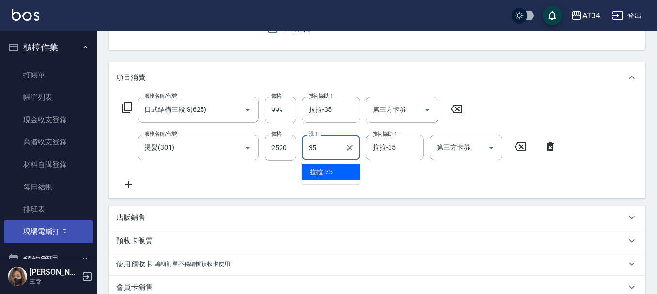
type input "拉拉-35"
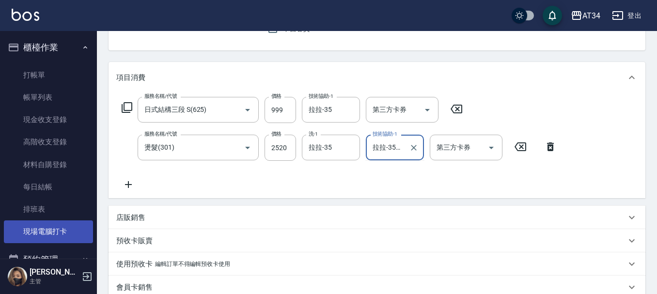
type input "拉拉-35"
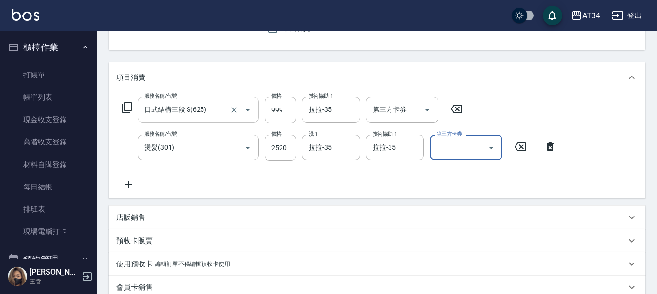
click at [202, 111] on input "日式結構三段 S(625)" at bounding box center [184, 109] width 85 height 17
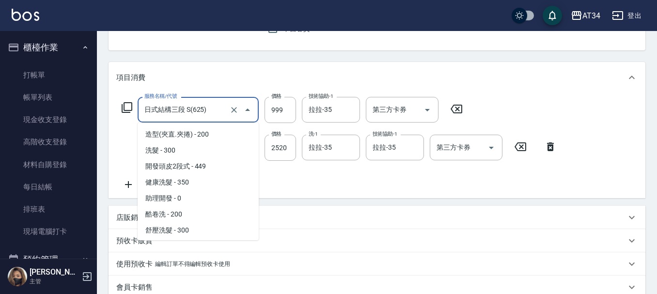
scroll to position [685, 0]
click at [193, 105] on input "日式結構三段 S(625)" at bounding box center [184, 109] width 85 height 17
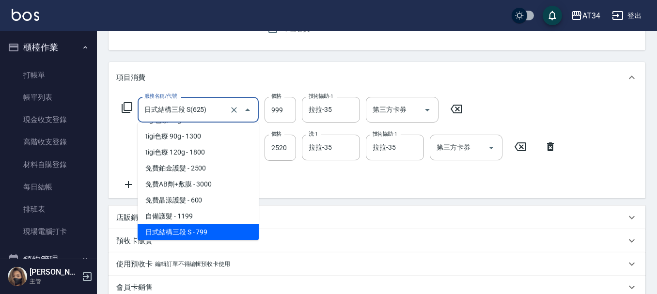
click at [193, 104] on input "日式結構三段 S(625)" at bounding box center [184, 109] width 85 height 17
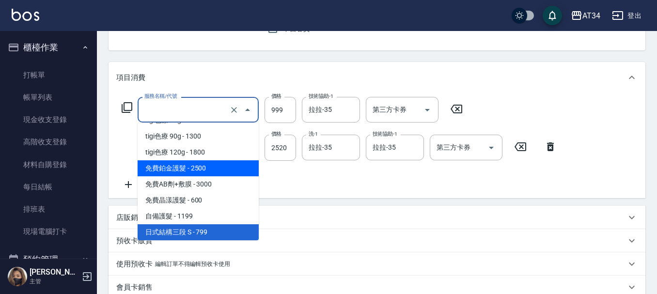
type input "250"
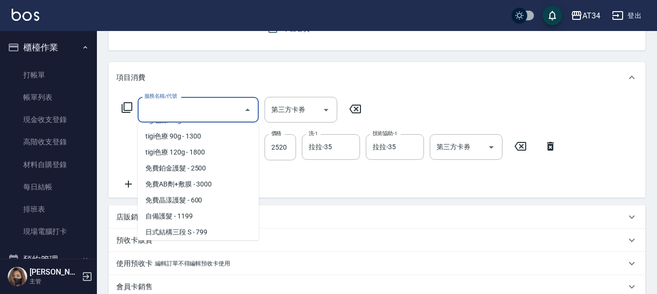
scroll to position [4, 0]
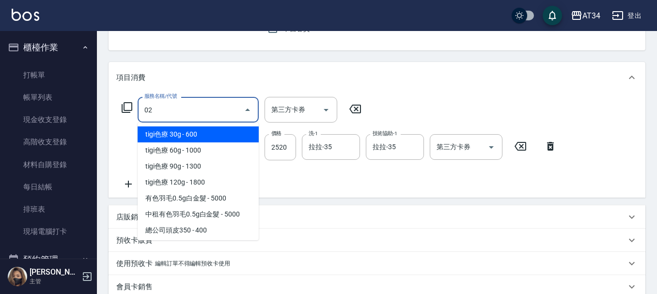
type input "0"
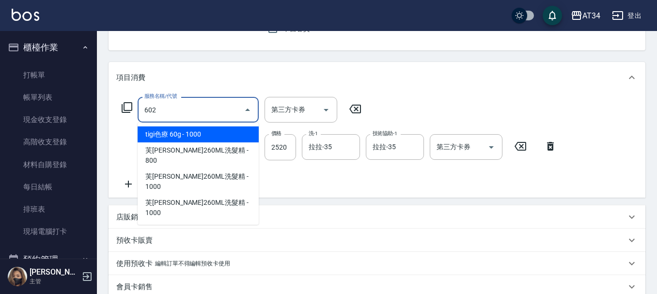
type input "602"
type input "350"
type input "自備鉑金(602)"
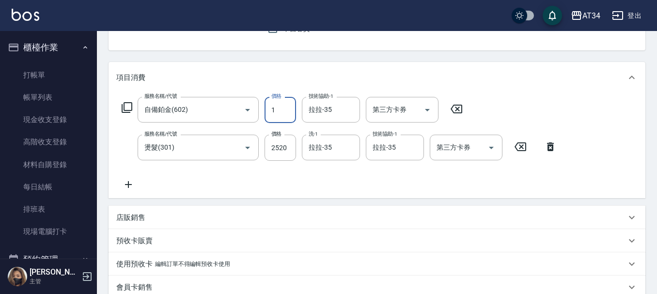
type input "250"
type input "18"
type input "270"
type input "180"
type input "430"
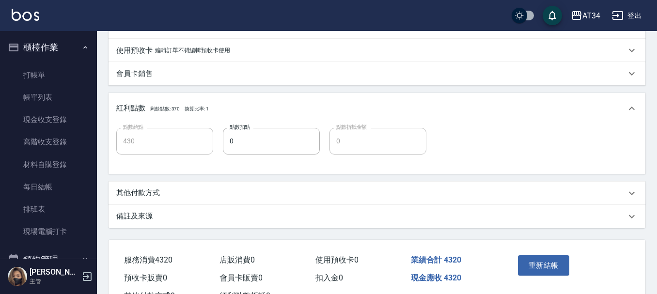
scroll to position [339, 0]
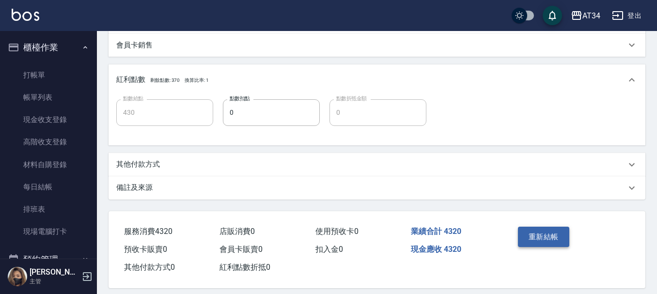
type input "1800"
click at [559, 233] on button "重新結帳" at bounding box center [543, 237] width 51 height 20
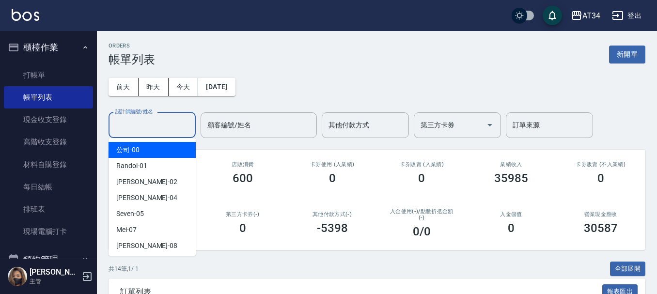
click at [156, 123] on input "設計師編號/姓名" at bounding box center [152, 125] width 78 height 17
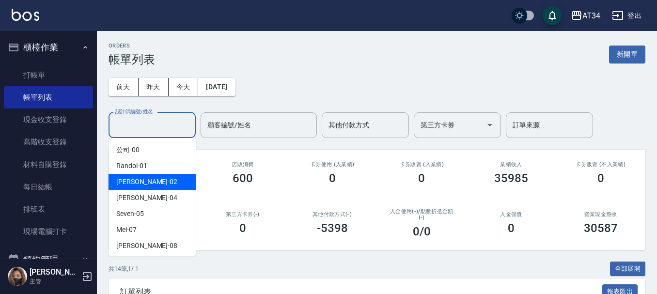
click at [149, 180] on div "[PERSON_NAME] -02" at bounding box center [151, 182] width 87 height 16
type input "[PERSON_NAME]-02"
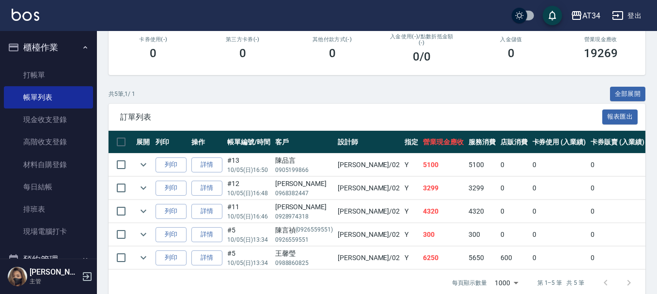
scroll to position [196, 0]
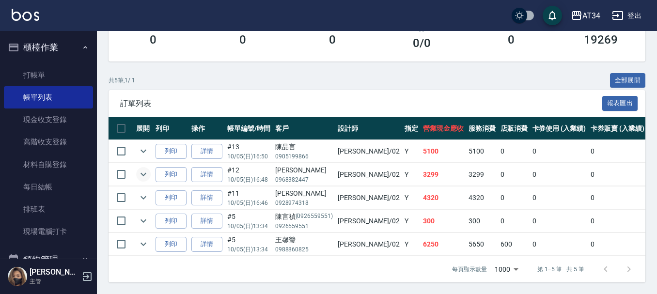
click at [138, 169] on icon "expand row" at bounding box center [144, 175] width 12 height 12
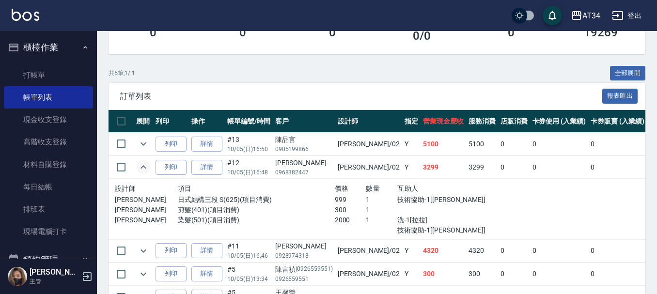
click at [138, 168] on icon "expand row" at bounding box center [144, 167] width 12 height 12
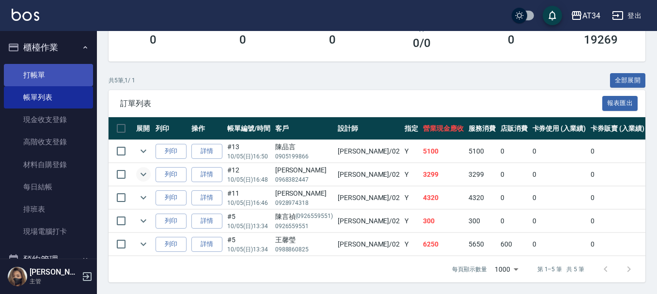
click at [52, 74] on link "打帳單" at bounding box center [48, 75] width 89 height 22
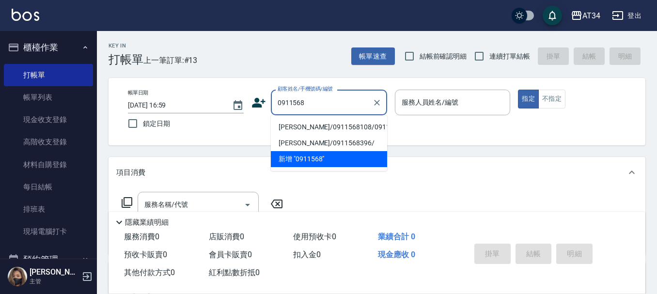
click at [302, 125] on li "[PERSON_NAME]/0911568108/0911568108" at bounding box center [329, 127] width 116 height 16
type input "[PERSON_NAME]/0911568108/0911568108"
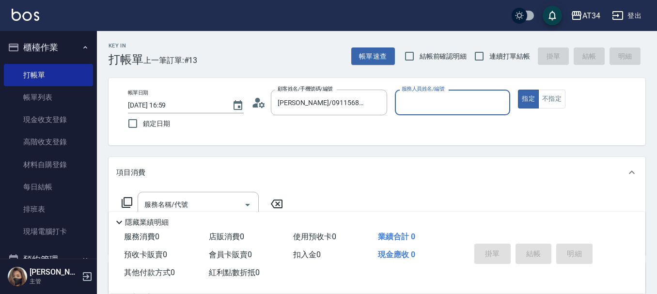
type input "[PERSON_NAME]-02"
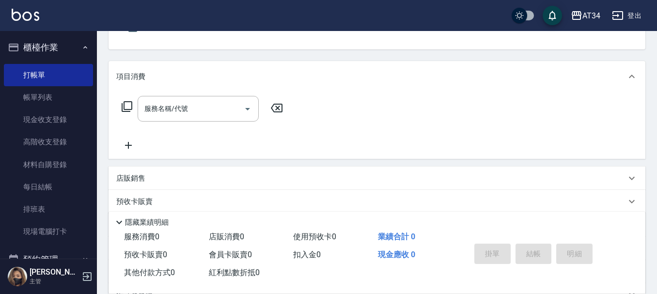
scroll to position [97, 0]
click at [159, 112] on div "服務名稱/代號 服務名稱/代號" at bounding box center [198, 108] width 121 height 26
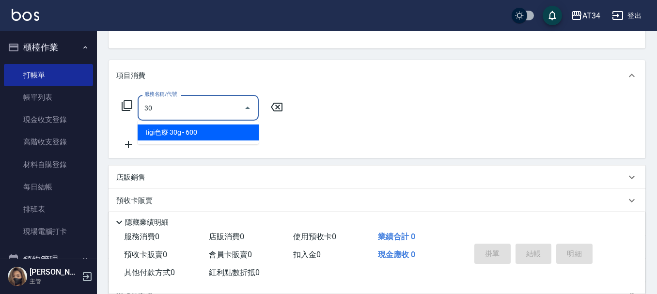
type input "301"
type input "150"
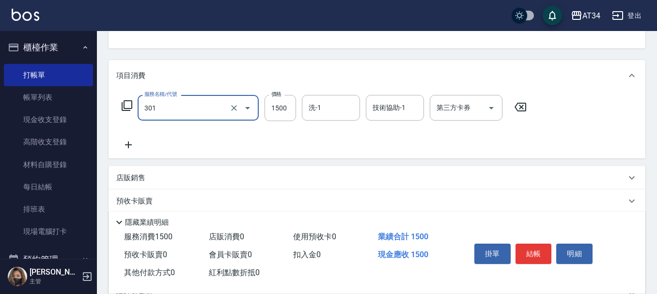
type input "燙髮(301)"
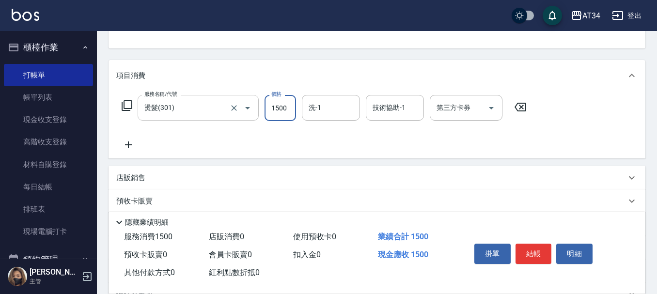
type input "2"
type input "0"
type input "28"
type input "20"
type input "280"
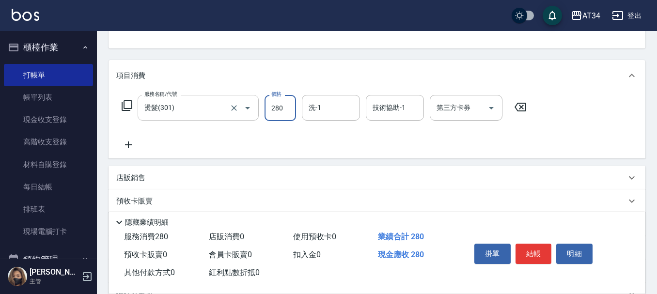
type input "280"
type input "2800"
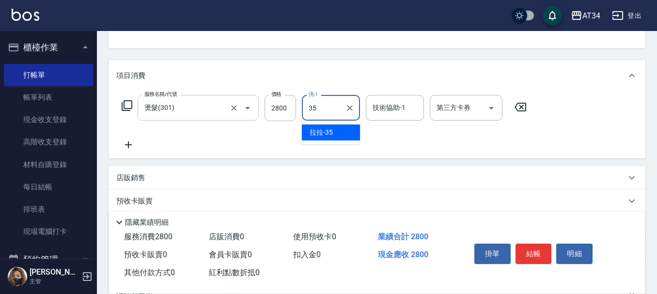
type input "拉拉-35"
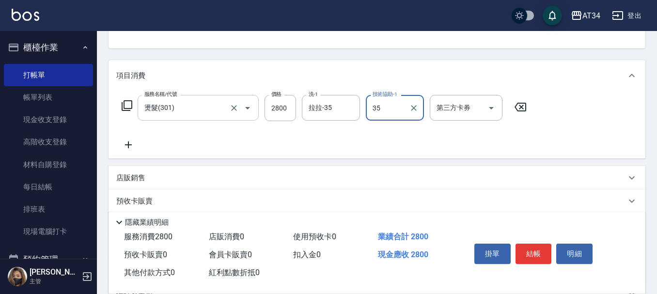
type input "拉拉-35"
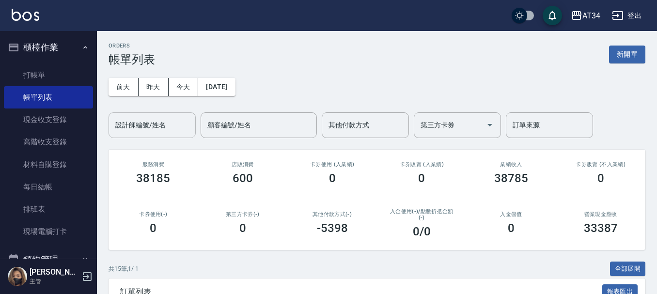
click at [167, 127] on input "設計師編號/姓名" at bounding box center [152, 125] width 78 height 17
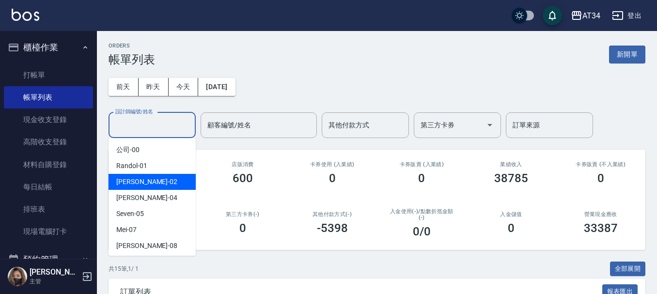
click at [170, 177] on div "[PERSON_NAME] -02" at bounding box center [151, 182] width 87 height 16
type input "[PERSON_NAME]-02"
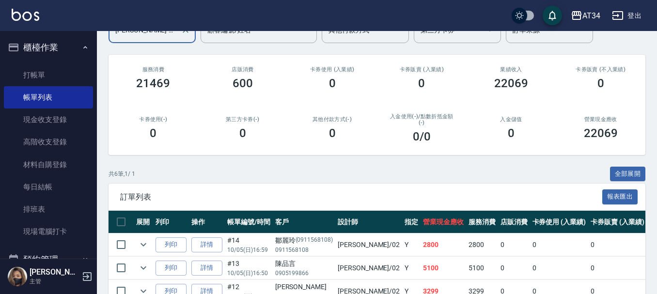
scroll to position [219, 0]
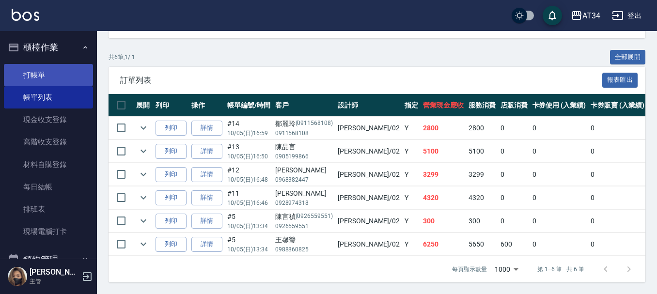
click at [66, 71] on link "打帳單" at bounding box center [48, 75] width 89 height 22
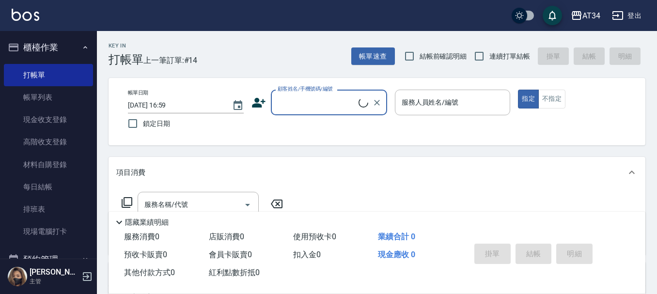
click at [41, 39] on button "櫃檯作業" at bounding box center [48, 47] width 89 height 25
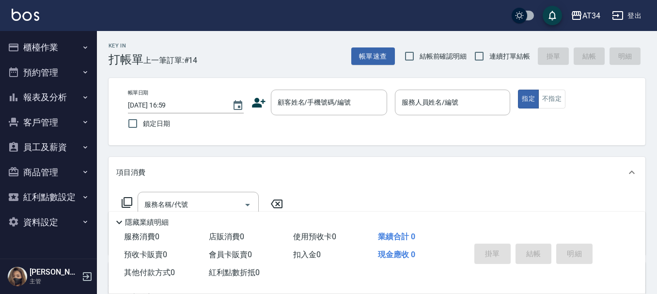
click at [70, 91] on button "報表及分析" at bounding box center [48, 97] width 89 height 25
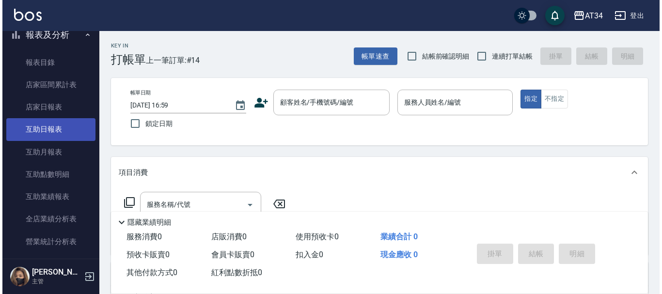
scroll to position [291, 0]
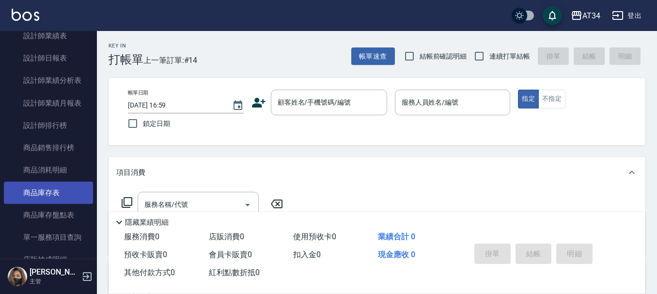
click at [79, 192] on link "商品庫存表" at bounding box center [48, 193] width 89 height 22
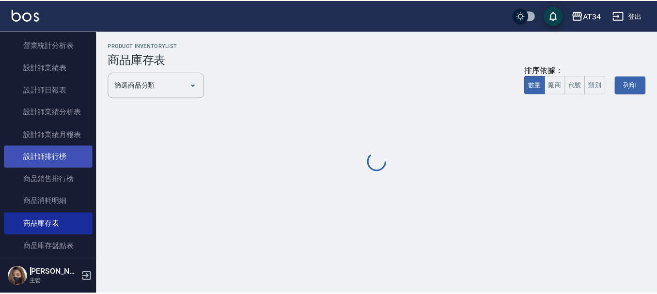
scroll to position [242, 0]
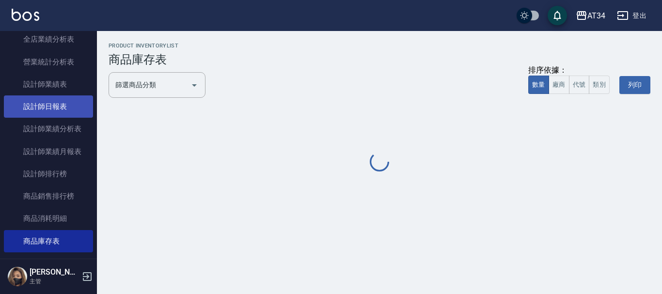
click at [54, 105] on link "設計師日報表" at bounding box center [48, 106] width 89 height 22
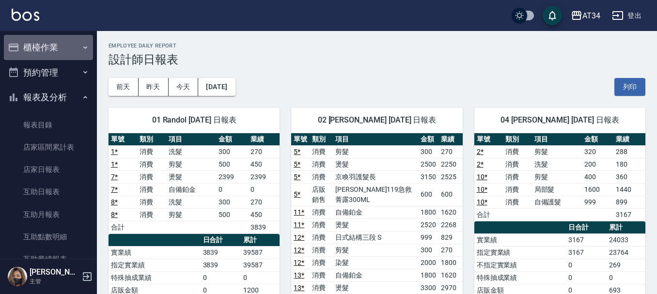
click at [67, 52] on button "櫃檯作業" at bounding box center [48, 47] width 89 height 25
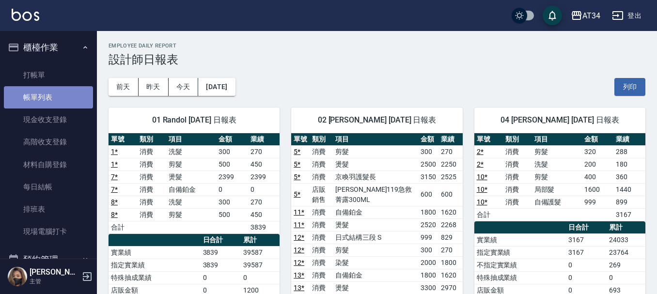
click at [61, 88] on link "帳單列表" at bounding box center [48, 97] width 89 height 22
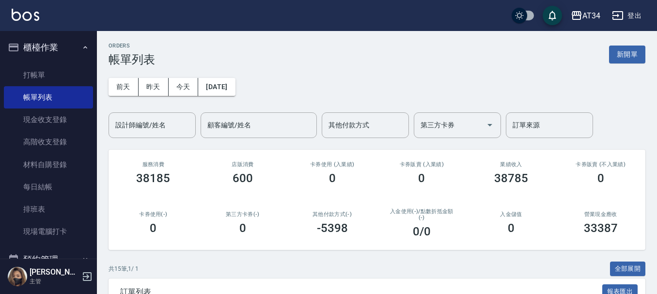
click at [308, 77] on div "前天 昨天 今天 2025/10/05 設計師編號/姓名 設計師編號/姓名 顧客編號/姓名 顧客編號/姓名 其他付款方式 其他付款方式 第三方卡券 第三方卡券…" at bounding box center [376, 102] width 537 height 72
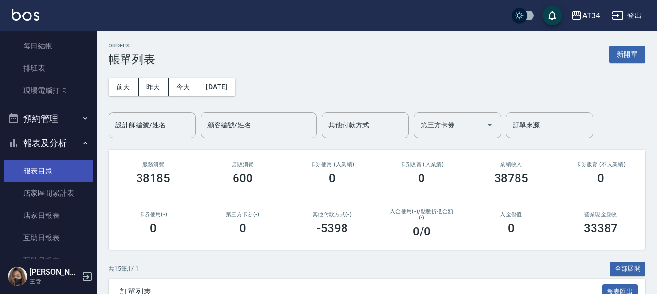
scroll to position [145, 0]
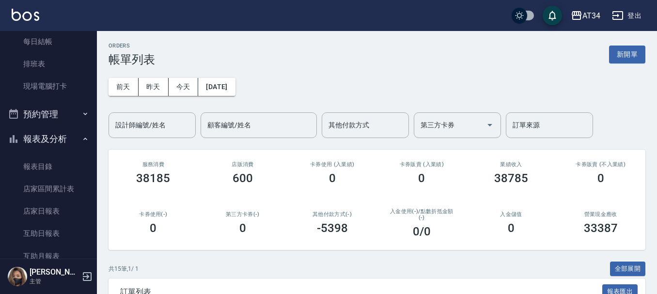
click at [61, 119] on button "預約管理" at bounding box center [48, 114] width 89 height 25
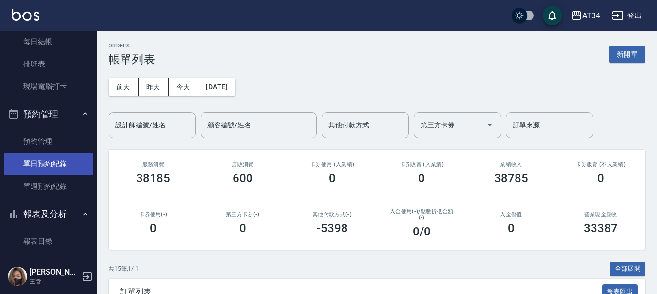
click at [74, 165] on link "單日預約紀錄" at bounding box center [48, 164] width 89 height 22
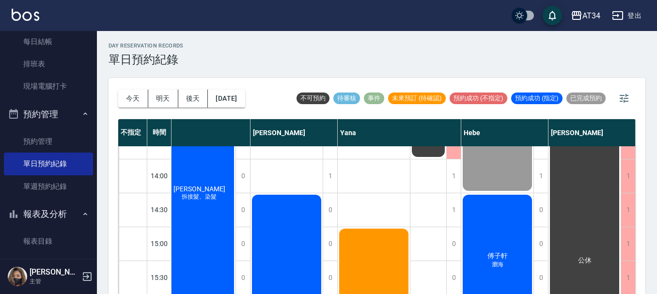
scroll to position [194, 761]
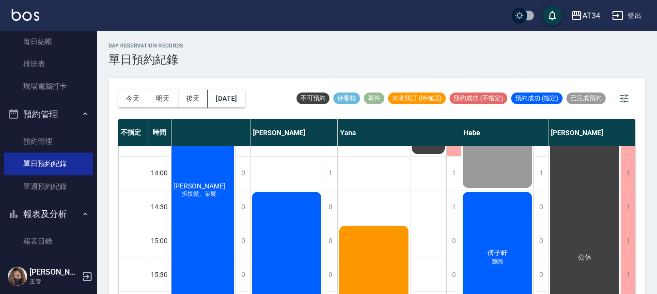
click at [498, 253] on span "傅子軒" at bounding box center [497, 253] width 24 height 9
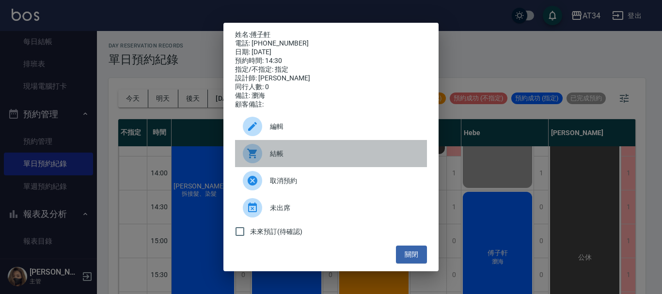
click at [315, 159] on span "結帳" at bounding box center [344, 154] width 149 height 10
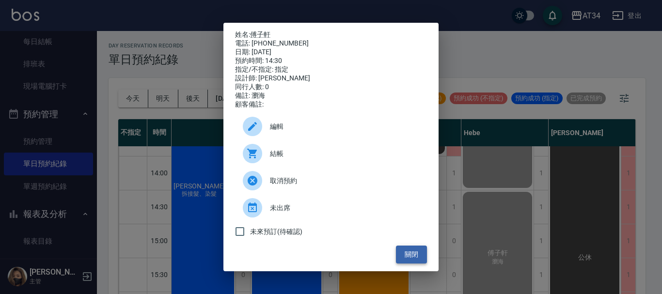
click at [412, 258] on button "關閉" at bounding box center [411, 255] width 31 height 18
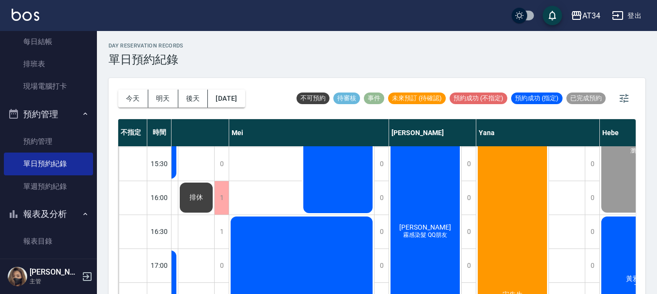
scroll to position [339, 618]
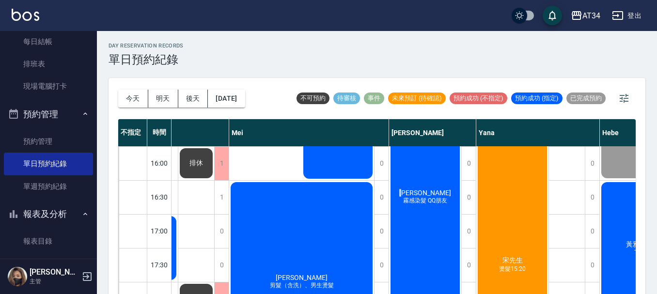
click at [418, 182] on div "胡子妮 霧感染髮 QQ朋友" at bounding box center [425, 197] width 72 height 304
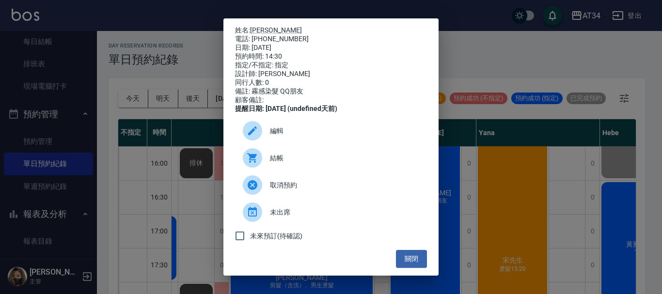
click at [362, 159] on span "結帳" at bounding box center [344, 158] width 149 height 10
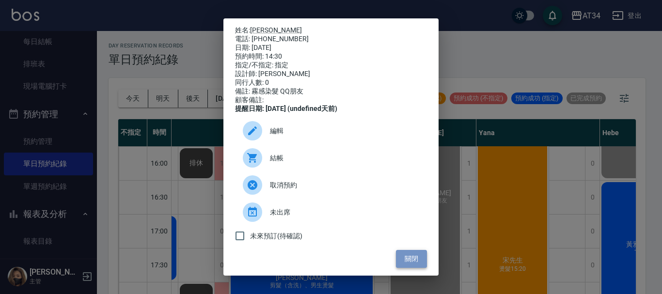
click at [413, 268] on button "關閉" at bounding box center [411, 259] width 31 height 18
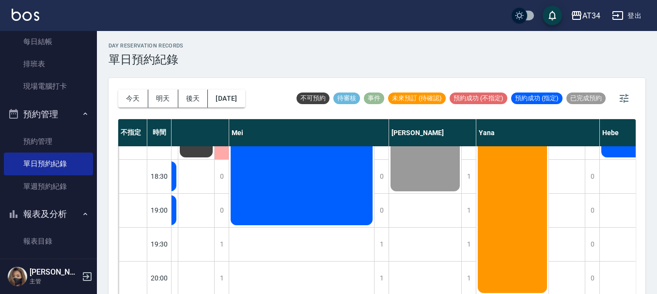
scroll to position [11, 0]
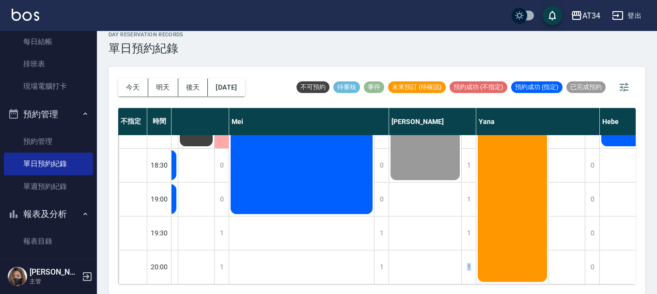
drag, startPoint x: 472, startPoint y: 288, endPoint x: 421, endPoint y: 290, distance: 50.9
click at [421, 290] on div "今天 明天 後天 2025/10/05 不可預約 待審核 事件 未來預訂 (待確認) 預約成功 (不指定) 預約成功 (指定) 已完成預約 不指定 時間 Gi…" at bounding box center [376, 180] width 537 height 227
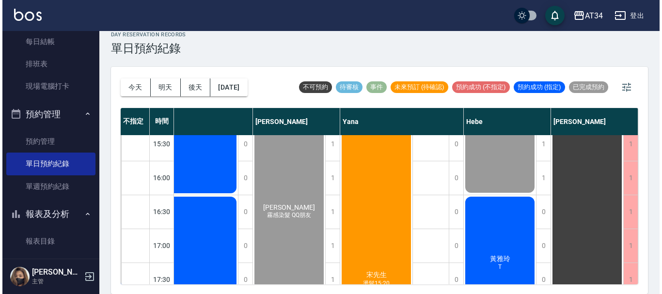
scroll to position [291, 761]
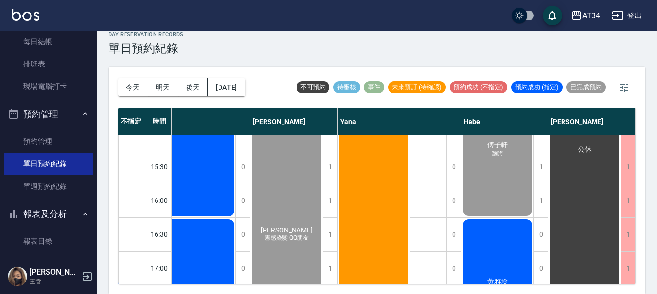
click at [494, 248] on div "黃雅玲 T" at bounding box center [497, 285] width 72 height 135
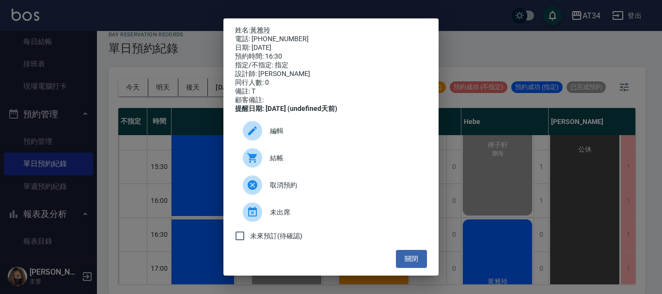
click at [260, 163] on div at bounding box center [252, 157] width 19 height 19
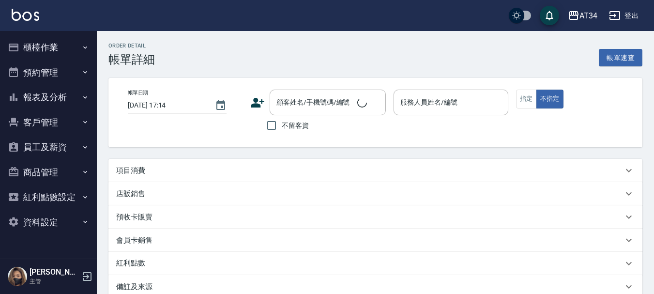
type input "[DATE] 14:30"
type input "Hebe-26"
type input "瀏海"
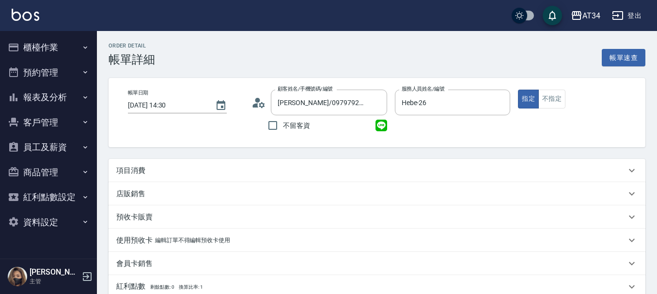
type input "[PERSON_NAME]/0979792116/null"
click at [185, 164] on div "項目消費" at bounding box center [376, 170] width 537 height 23
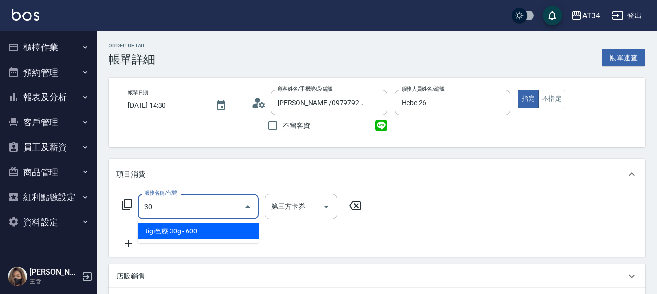
type input "301"
type input "150"
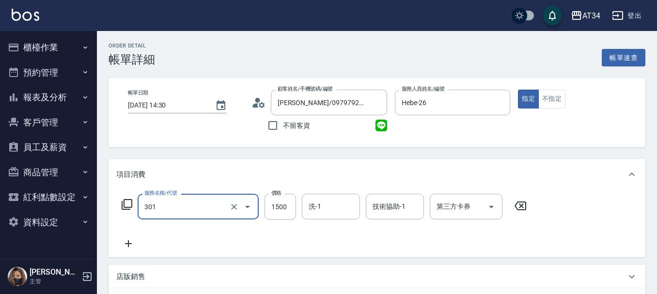
type input "燙髮(301)"
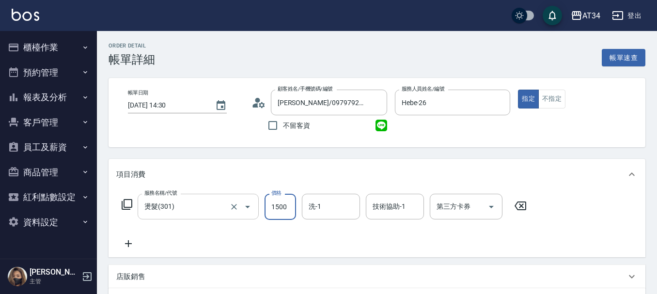
type input "0"
type input "17"
type input "10"
type input "170"
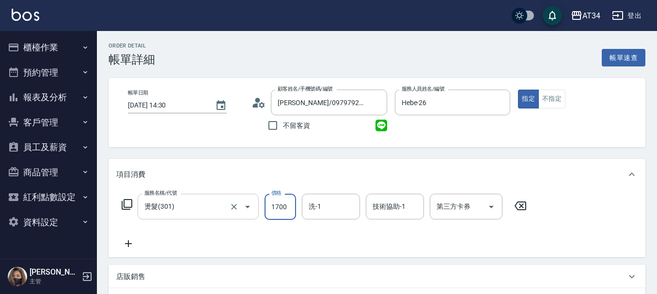
type input "1700"
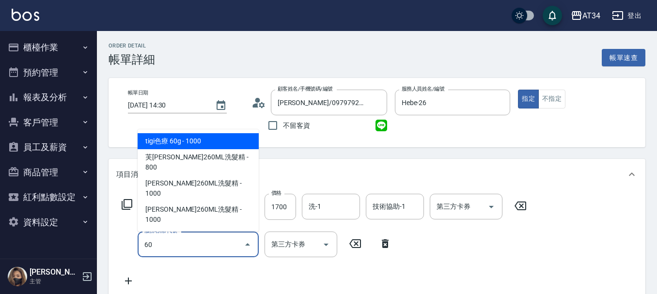
type input "601"
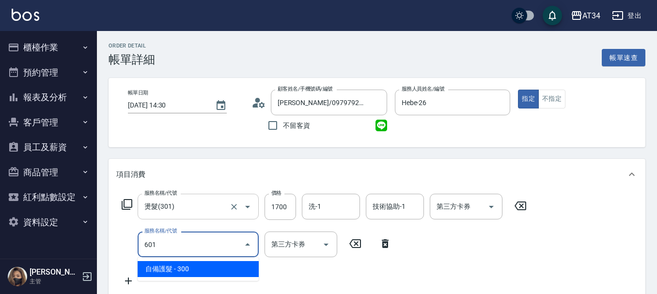
type input "200"
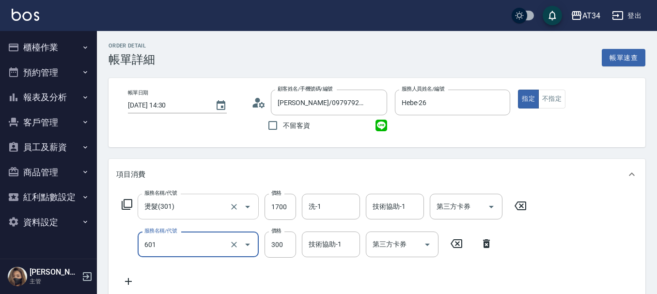
type input "自備護髮(601)"
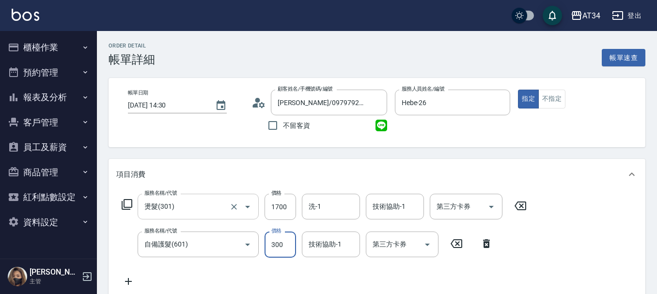
type input "170"
type input "10"
type input "180"
type input "100"
type input "270"
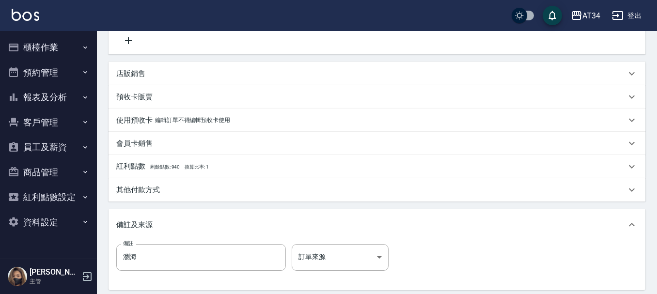
scroll to position [242, 0]
type input "1000"
click at [177, 193] on div "其他付款方式" at bounding box center [370, 189] width 509 height 10
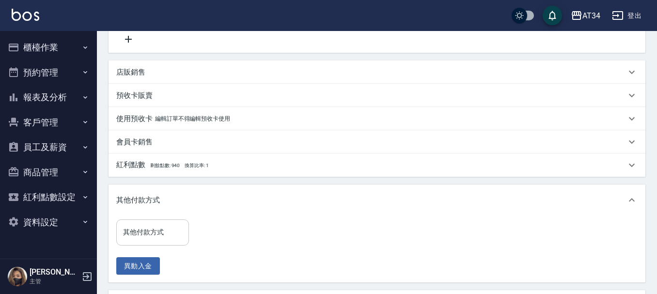
click at [165, 223] on div "其他付款方式" at bounding box center [152, 232] width 73 height 26
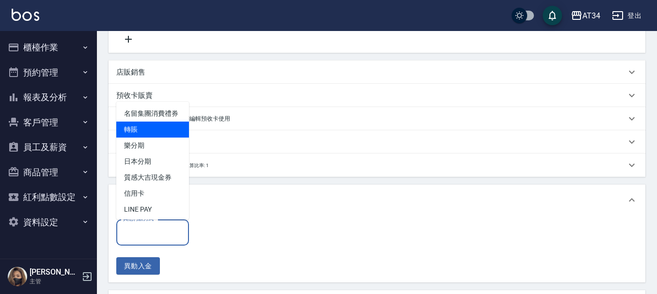
click at [165, 137] on span "轉賬" at bounding box center [152, 130] width 73 height 16
type input "轉賬"
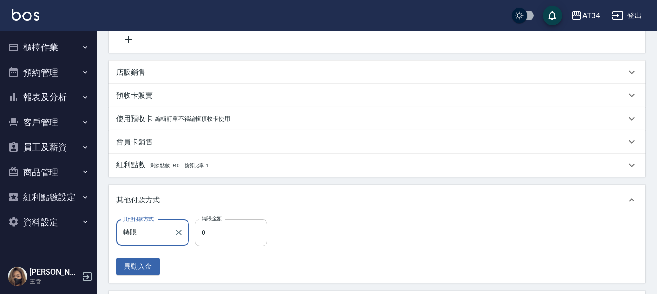
click at [228, 229] on input "0" at bounding box center [231, 232] width 73 height 26
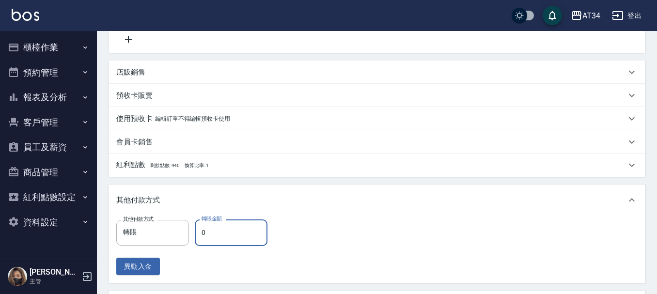
type input "260"
type input "27"
type input "240"
type input "270"
type input "0"
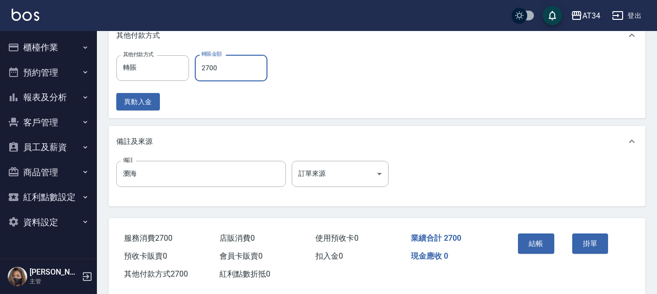
scroll to position [424, 0]
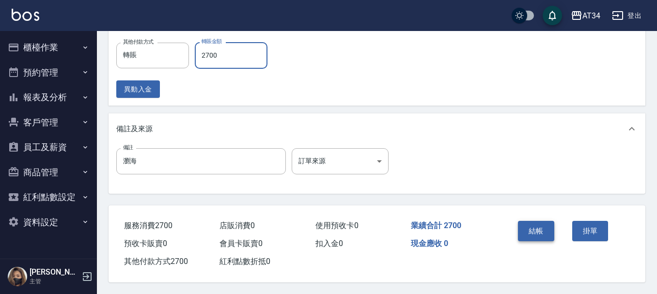
type input "2700"
click at [524, 231] on button "結帳" at bounding box center [536, 231] width 36 height 20
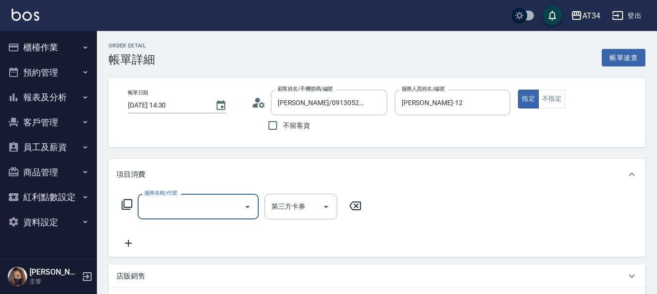
click at [202, 207] on input "服務名稱/代號" at bounding box center [191, 206] width 98 height 17
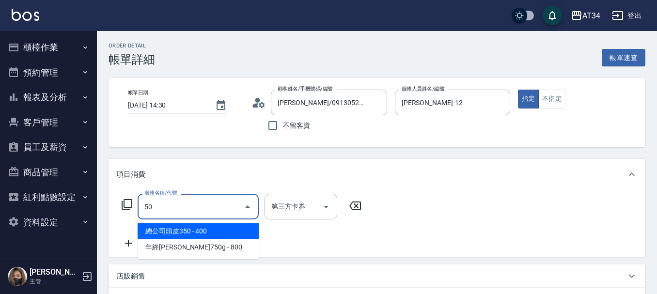
type input "501"
type input "100"
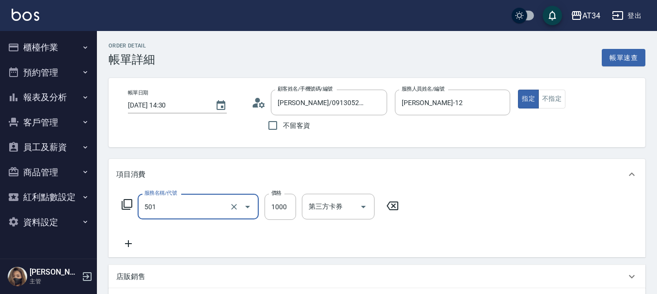
type input "染髮(501)"
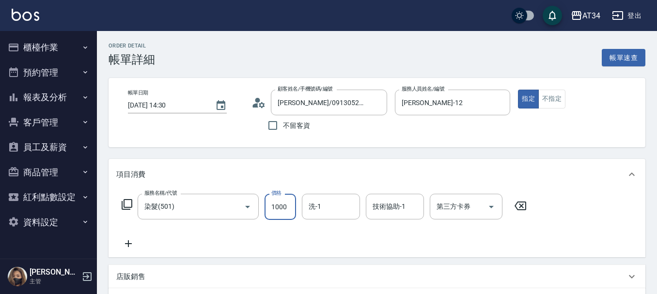
type input "0"
type input "20"
type input "200"
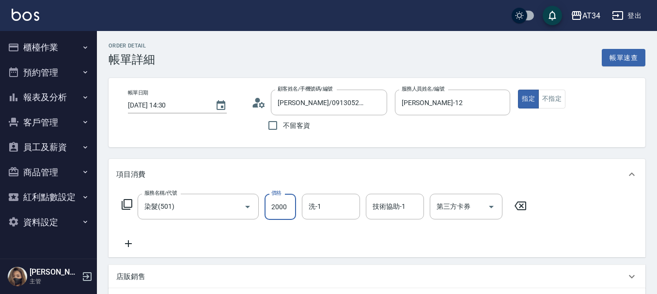
type input "2000"
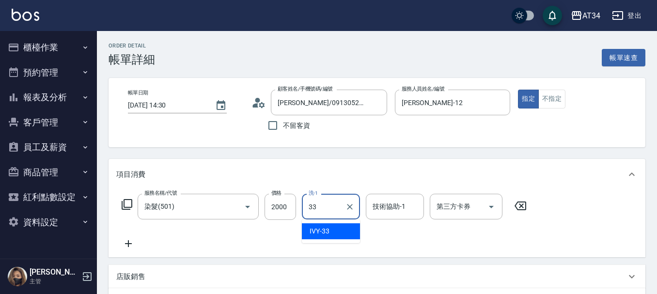
type input "3"
type input "拉拉-35"
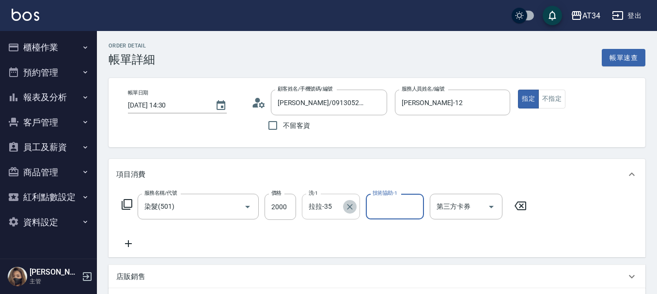
click at [354, 210] on icon "Clear" at bounding box center [350, 207] width 10 height 10
click at [131, 250] on div "服務名稱/代號 染髮(501) 服務名稱/代號 價格 2000 價格 洗-1 洗-1 技術協助-1 技術協助-1 第三方卡券 第三方卡券" at bounding box center [376, 223] width 537 height 67
click at [130, 244] on icon at bounding box center [128, 243] width 7 height 7
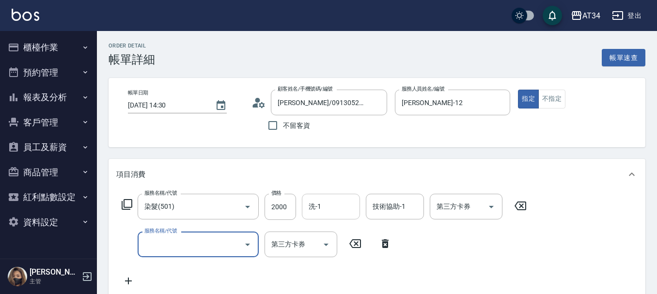
click at [174, 246] on input "服務名稱/代號" at bounding box center [191, 244] width 98 height 17
type input "r"
type input "局部"
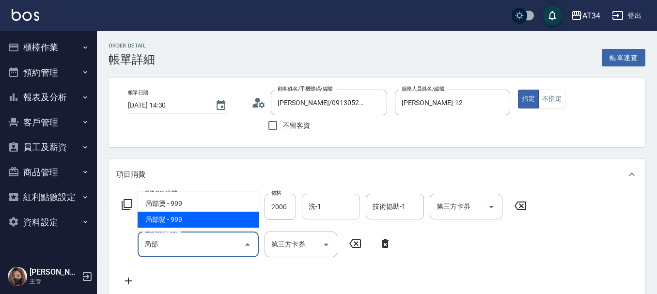
type input "290"
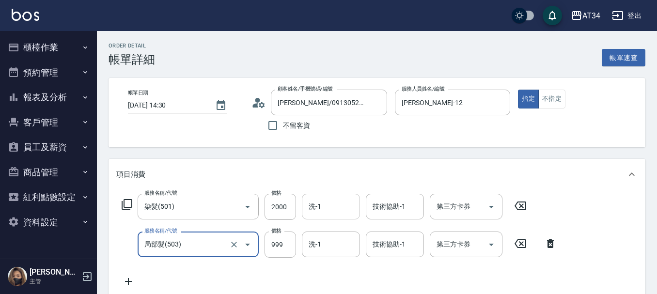
type input "局部髮(503)"
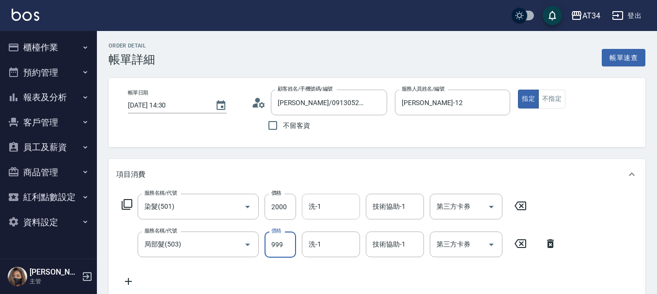
type input "200"
type input "0"
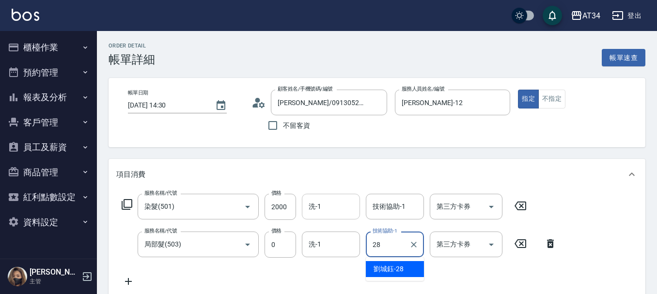
type input "劉城鈺-28"
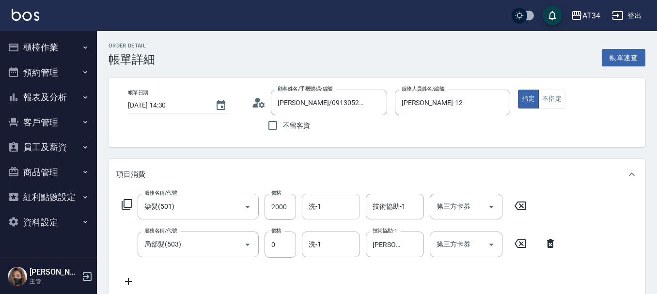
click at [127, 280] on icon at bounding box center [128, 282] width 24 height 12
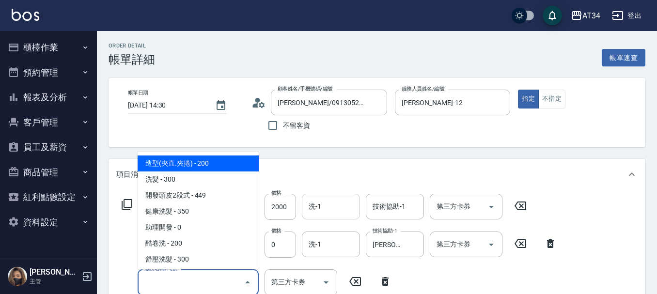
drag, startPoint x: 181, startPoint y: 276, endPoint x: 28, endPoint y: 264, distance: 153.5
click at [180, 276] on input "服務名稱/代號" at bounding box center [191, 282] width 98 height 17
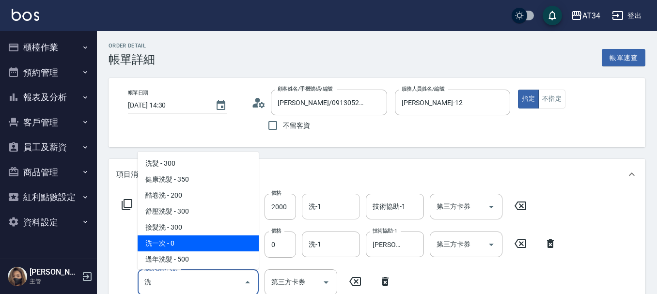
click at [153, 245] on span "洗一次 - 0" at bounding box center [198, 243] width 121 height 16
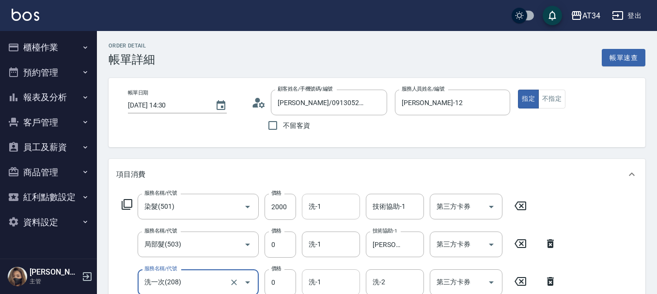
type input "洗一次(208)"
click at [335, 282] on input "洗-1" at bounding box center [330, 282] width 49 height 17
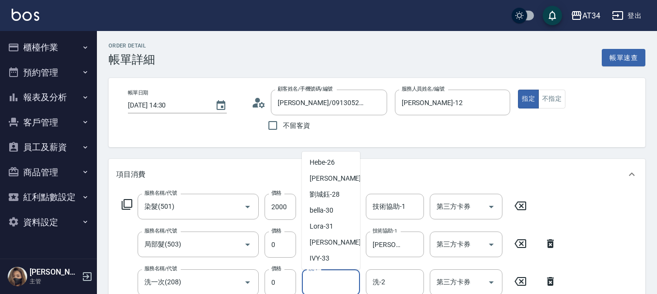
scroll to position [194, 0]
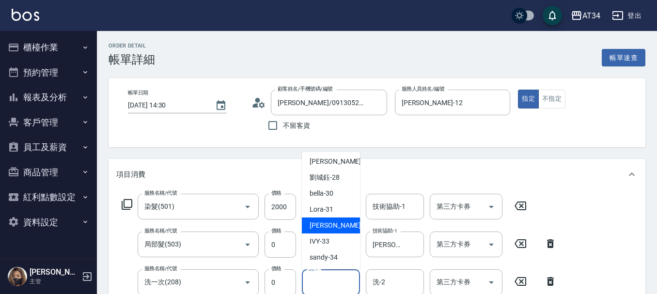
click at [336, 225] on div "阿源 -32" at bounding box center [331, 225] width 58 height 16
type input "阿源-32"
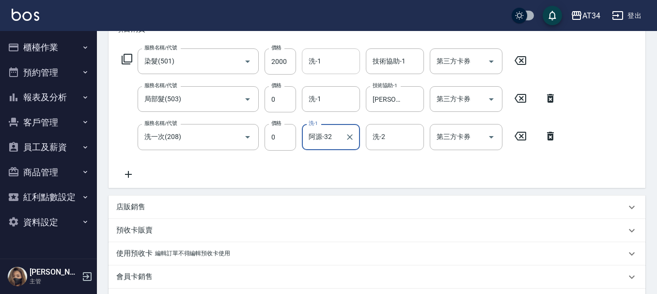
scroll to position [242, 0]
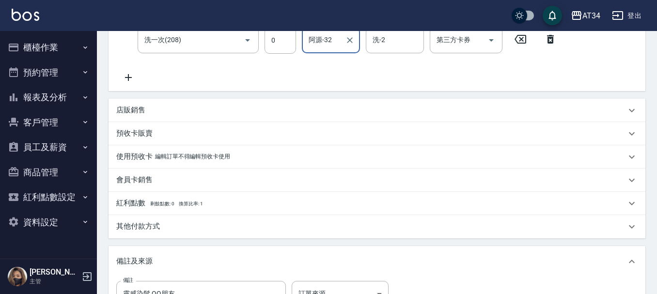
click at [146, 233] on div "其他付款方式" at bounding box center [376, 226] width 537 height 23
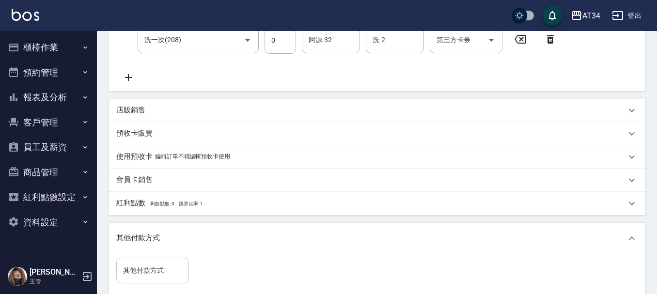
click at [153, 262] on div "其他付款方式 其他付款方式" at bounding box center [152, 271] width 73 height 26
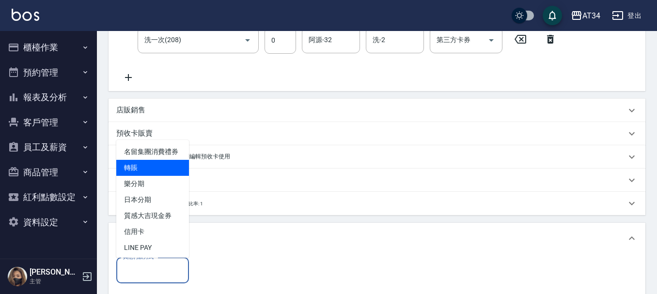
click at [147, 176] on span "轉賬" at bounding box center [152, 168] width 73 height 16
type input "轉賬"
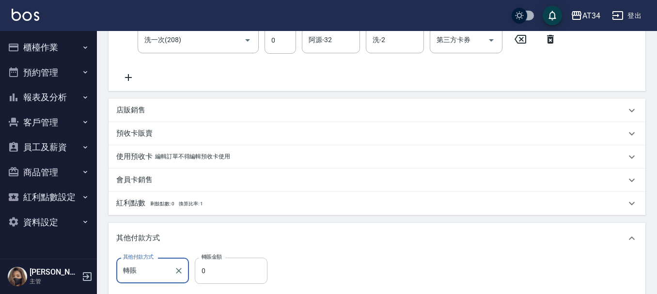
click at [223, 262] on input "0" at bounding box center [231, 271] width 73 height 26
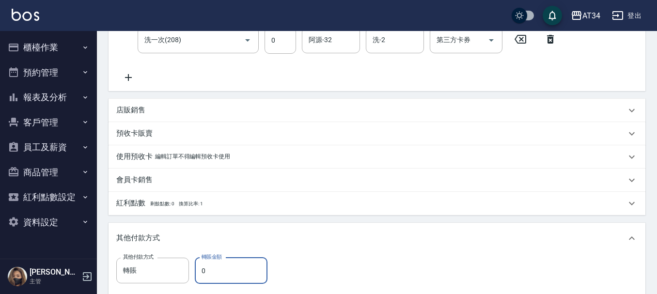
type input "190"
type input "200"
type input "0"
type input "2000"
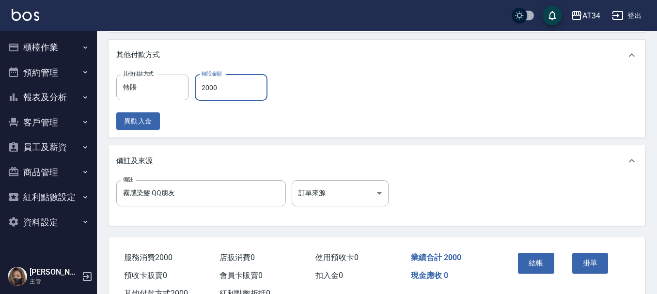
scroll to position [436, 0]
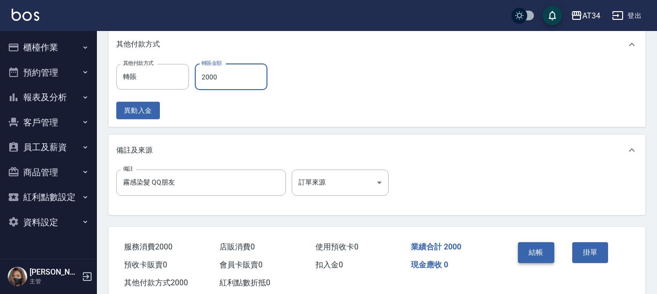
click at [531, 262] on button "結帳" at bounding box center [536, 252] width 36 height 20
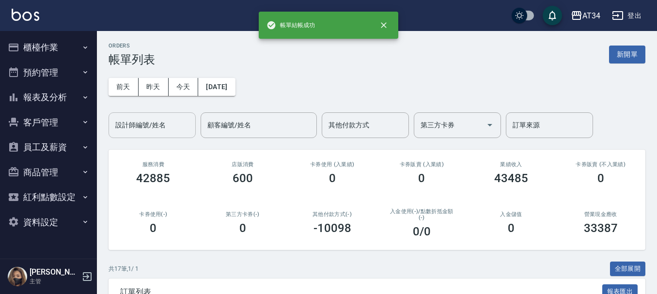
click at [150, 135] on div "設計師編號/姓名" at bounding box center [151, 125] width 87 height 26
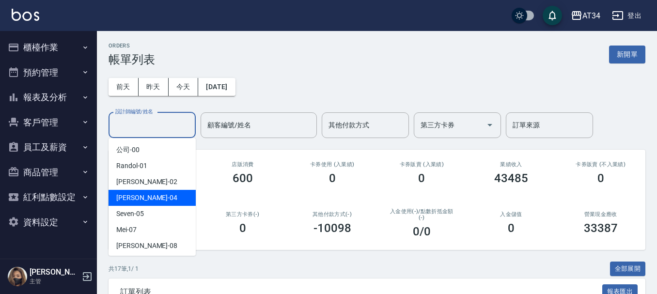
click at [296, 80] on div "前天 昨天 今天 2025/10/05 設計師編號/姓名 設計師編號/姓名 顧客編號/姓名 顧客編號/姓名 其他付款方式 其他付款方式 第三方卡券 第三方卡券…" at bounding box center [376, 102] width 537 height 72
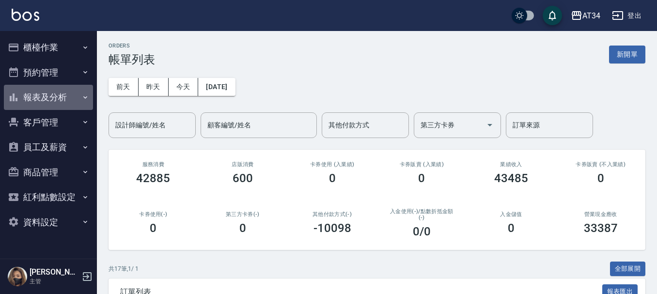
click at [62, 91] on button "報表及分析" at bounding box center [48, 97] width 89 height 25
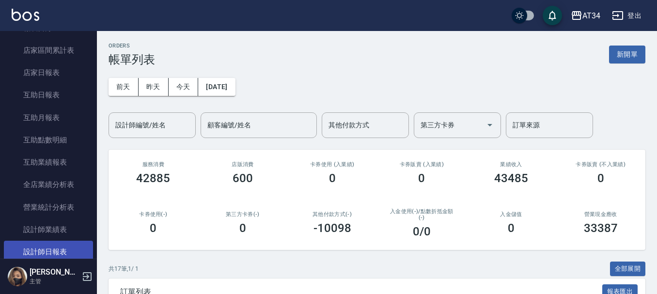
scroll to position [145, 0]
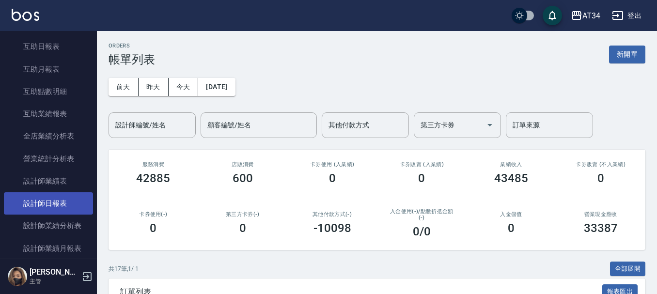
click at [56, 205] on link "設計師日報表" at bounding box center [48, 203] width 89 height 22
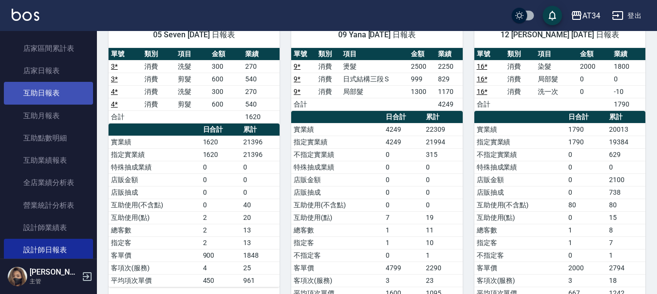
scroll to position [97, 0]
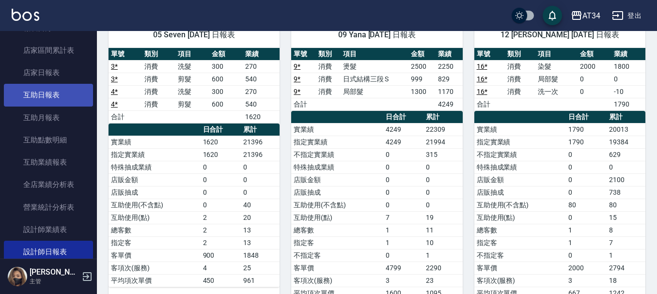
click at [57, 96] on link "互助日報表" at bounding box center [48, 95] width 89 height 22
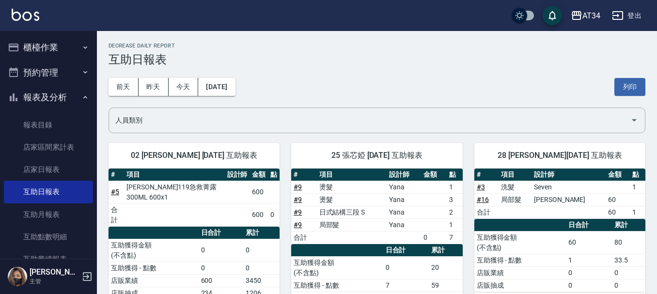
click at [53, 35] on button "櫃檯作業" at bounding box center [48, 47] width 89 height 25
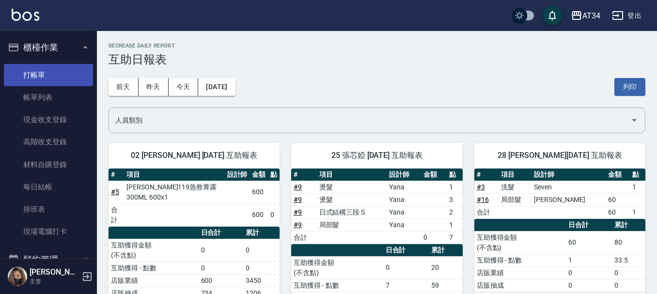
click at [54, 82] on link "打帳單" at bounding box center [48, 75] width 89 height 22
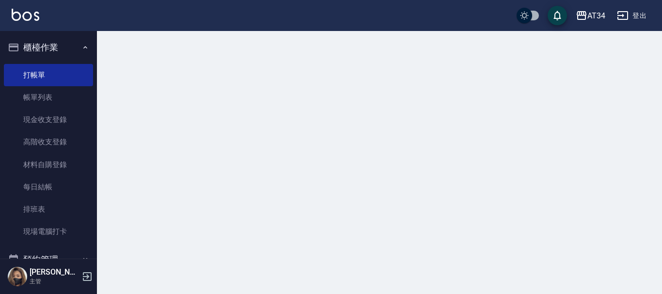
click at [57, 51] on button "櫃檯作業" at bounding box center [48, 47] width 89 height 25
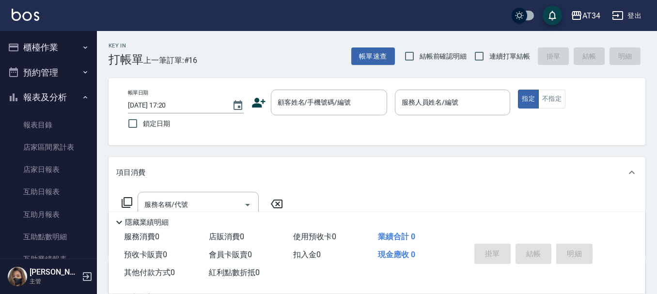
click at [46, 93] on button "報表及分析" at bounding box center [48, 97] width 89 height 25
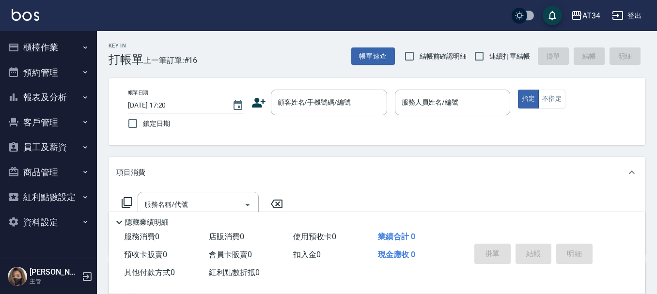
click at [4, 85] on button "報表及分析" at bounding box center [48, 97] width 89 height 25
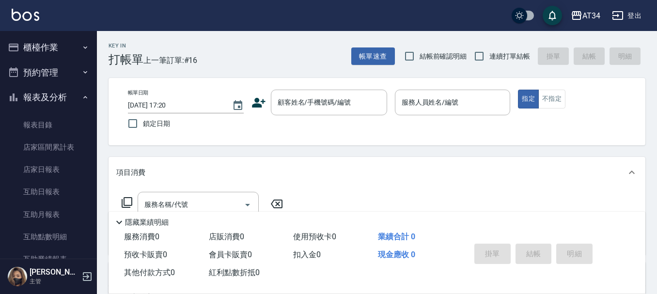
click at [0, 32] on nav "櫃檯作業 打帳單 帳單列表 現金收支登錄 高階收支登錄 材料自購登錄 每日結帳 排班表 現場電腦打卡 預約管理 預約管理 單日預約紀錄 單週預約紀錄 報表及分…" at bounding box center [48, 145] width 97 height 228
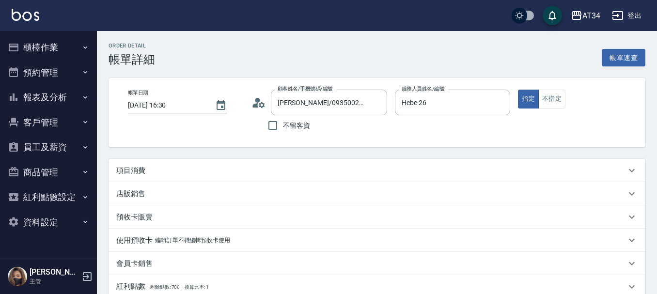
click at [272, 171] on div "項目消費" at bounding box center [370, 171] width 509 height 10
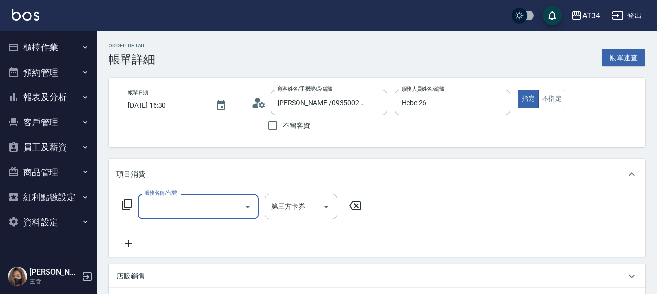
type input "5"
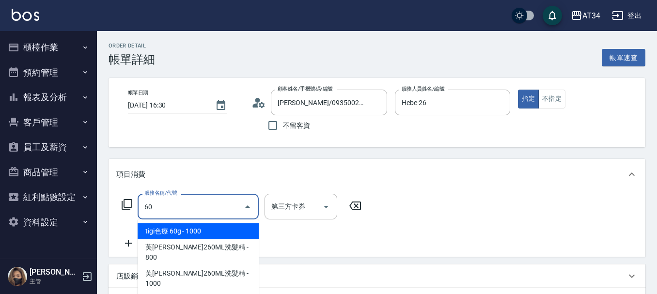
type input "601"
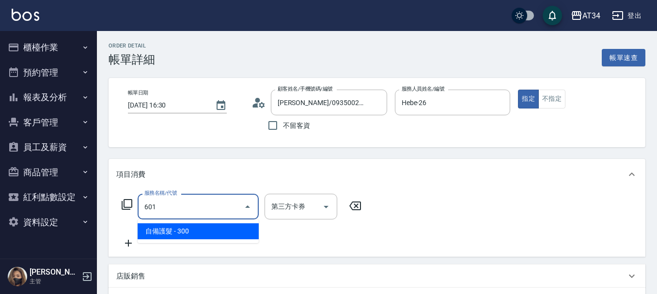
type input "30"
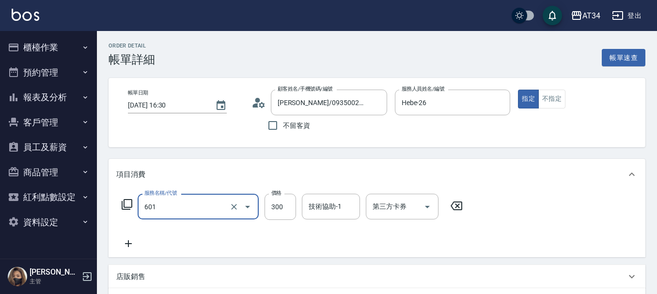
type input "自備護髮(601)"
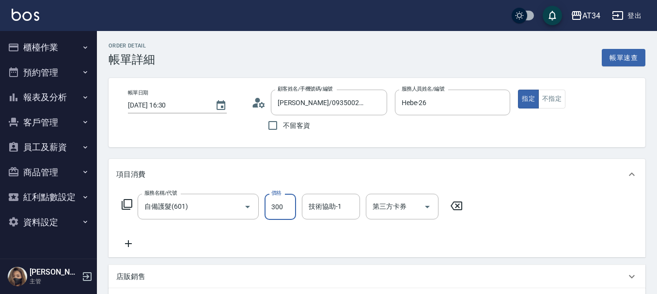
type input "0"
type input "11"
type input "10"
type input "110"
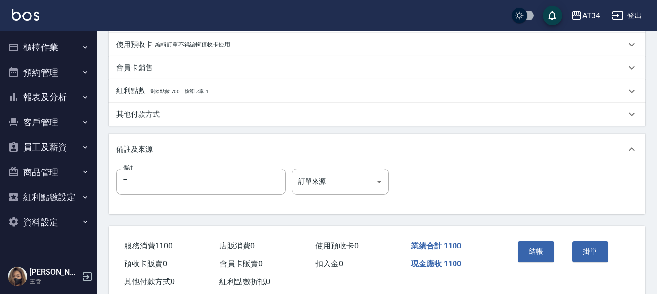
scroll to position [291, 0]
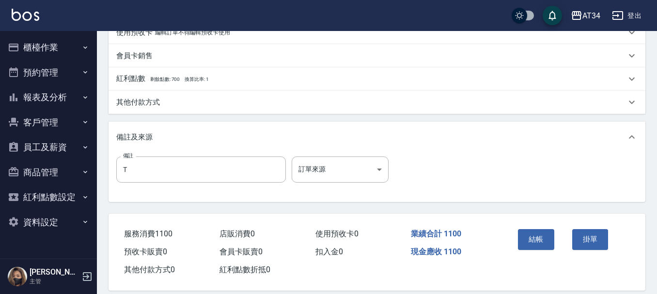
type input "1100"
click at [139, 114] on div "項目消費 服務名稱/代號 自備護髮(601) 服務名稱/代號 價格 1100 價格 技術協助-1 技術協助-1 第三方卡券 第三方卡券 店販銷售 服務人員姓名…" at bounding box center [376, 35] width 537 height 334
click at [141, 102] on p "其他付款方式" at bounding box center [138, 102] width 44 height 10
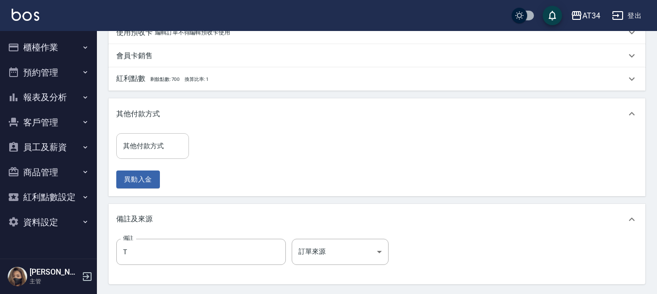
click at [135, 140] on div "其他付款方式 其他付款方式" at bounding box center [152, 146] width 73 height 26
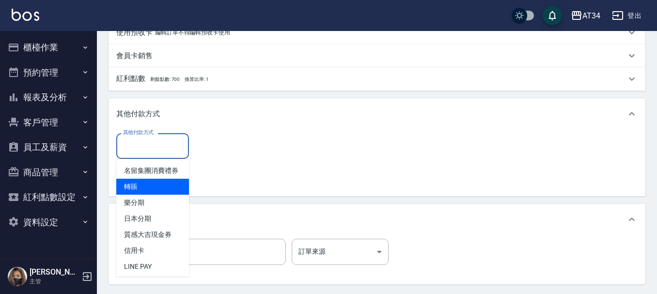
click at [145, 195] on span "轉賬" at bounding box center [152, 187] width 73 height 16
type input "轉賬"
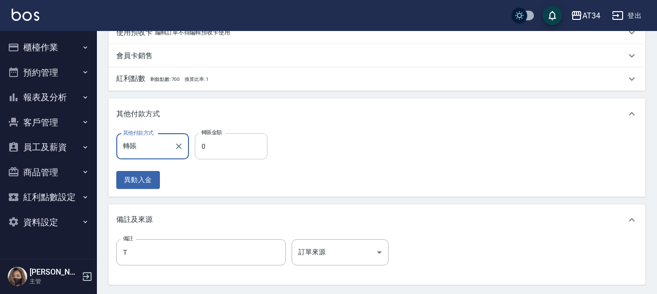
click at [214, 147] on input "0" at bounding box center [231, 146] width 73 height 26
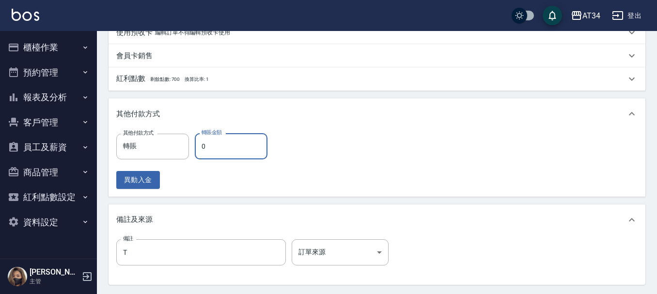
type input "100"
type input "110"
type input "0"
type input "1100"
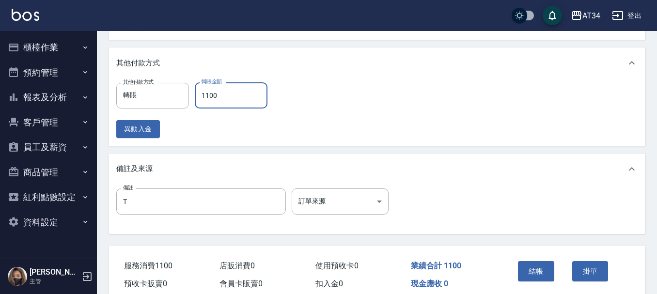
scroll to position [386, 0]
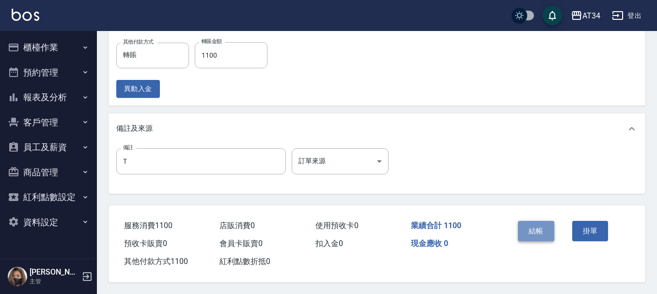
click at [530, 227] on button "結帳" at bounding box center [536, 231] width 36 height 20
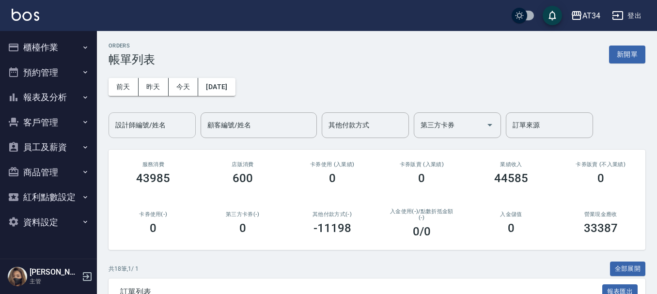
click at [164, 123] on input "設計師編號/姓名" at bounding box center [152, 125] width 78 height 17
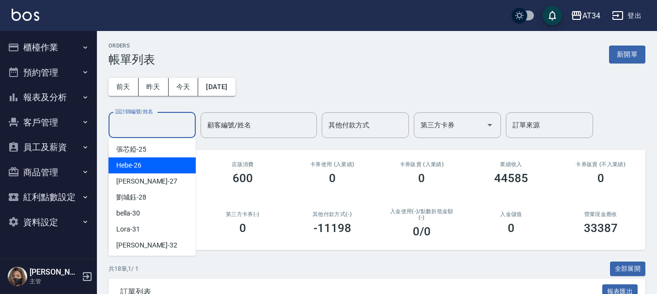
scroll to position [145, 0]
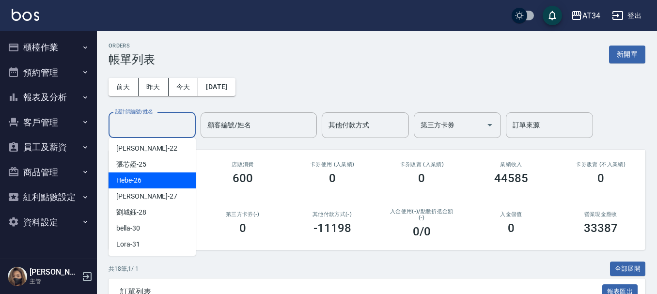
click at [153, 177] on div "Hebe -26" at bounding box center [151, 180] width 87 height 16
type input "Hebe-26"
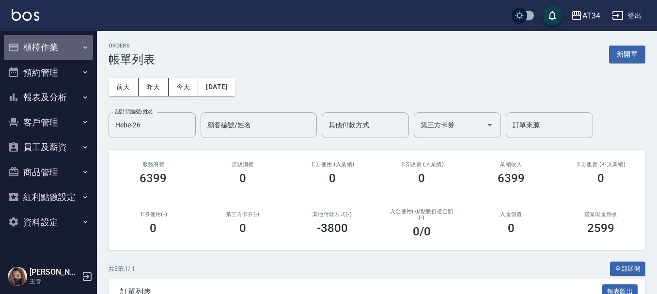
click at [79, 44] on button "櫃檯作業" at bounding box center [48, 47] width 89 height 25
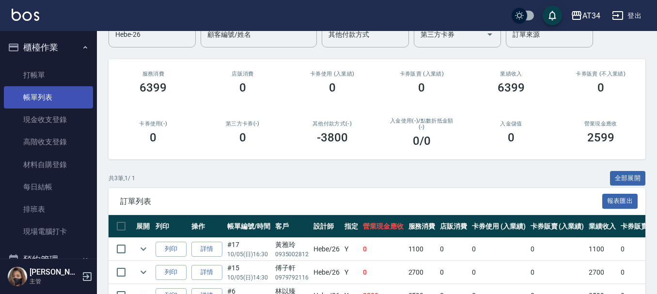
scroll to position [0, 0]
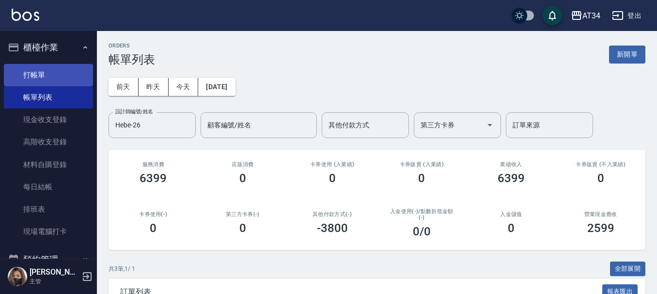
click at [35, 70] on link "打帳單" at bounding box center [48, 75] width 89 height 22
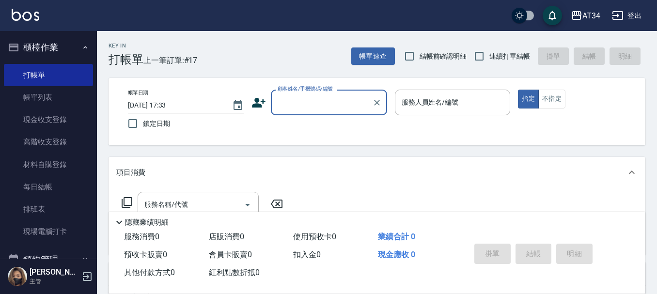
click at [46, 47] on button "櫃檯作業" at bounding box center [48, 47] width 89 height 25
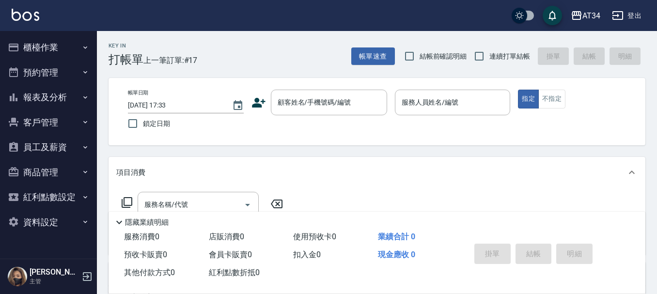
click at [62, 49] on button "櫃檯作業" at bounding box center [48, 47] width 89 height 25
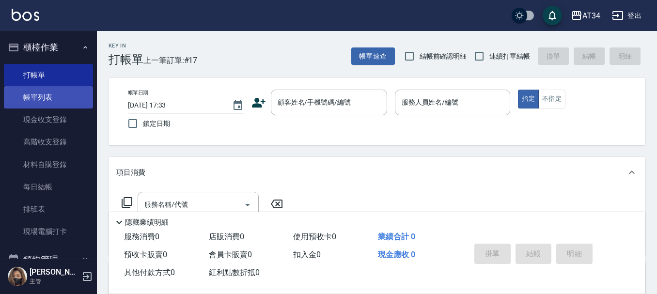
click at [48, 98] on link "帳單列表" at bounding box center [48, 97] width 89 height 22
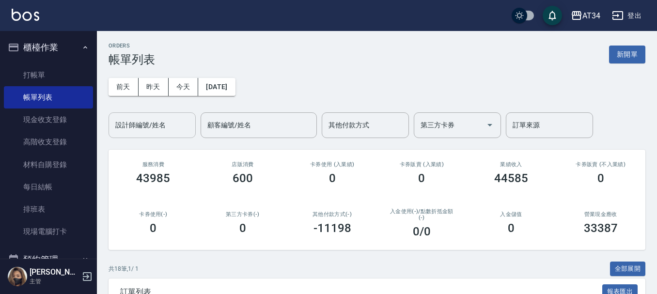
drag, startPoint x: 102, startPoint y: 121, endPoint x: 113, endPoint y: 119, distance: 11.3
click at [126, 119] on div "設計師編號/姓名 設計師編號/姓名" at bounding box center [151, 125] width 87 height 26
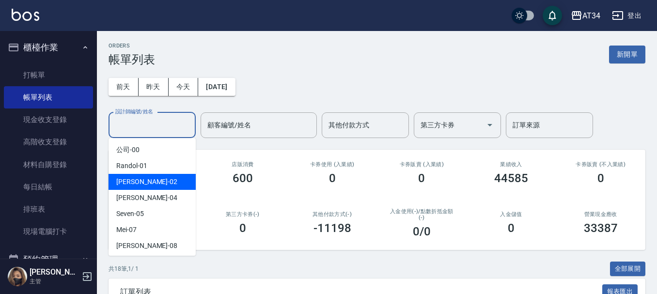
click at [159, 185] on div "[PERSON_NAME] -02" at bounding box center [151, 182] width 87 height 16
type input "[PERSON_NAME]-02"
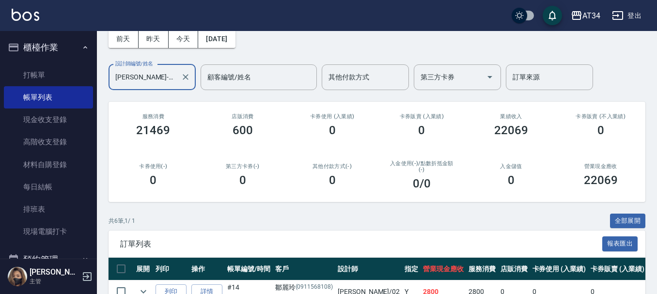
scroll to position [219, 0]
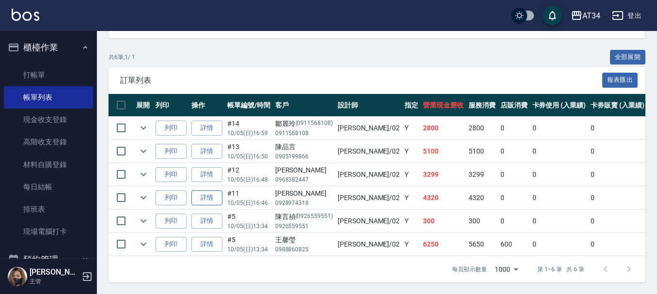
click at [203, 190] on link "詳情" at bounding box center [206, 197] width 31 height 15
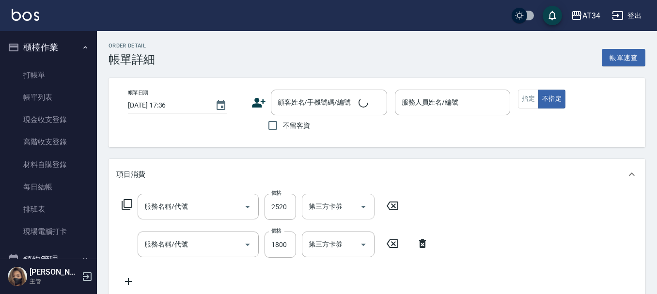
type input "[DATE] 16:46"
type input "[PERSON_NAME]-02"
type input "430"
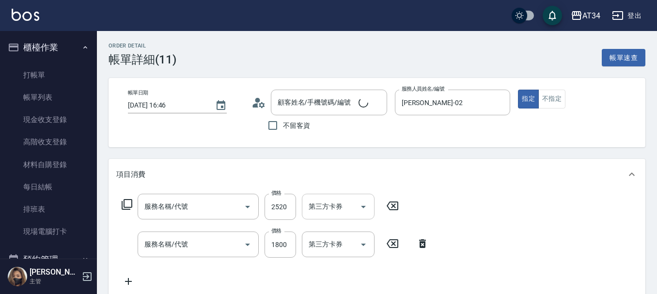
type input "燙髮(301)"
type input "自備鉑金(602)"
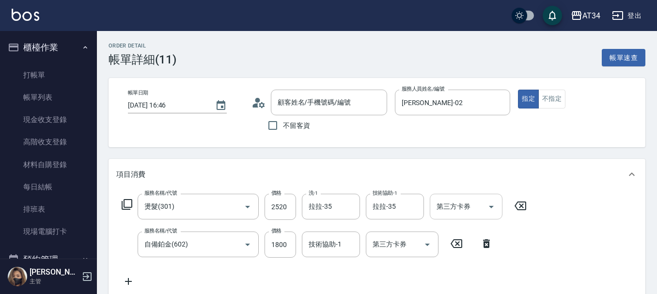
type input "[PERSON_NAME]/0928974318/"
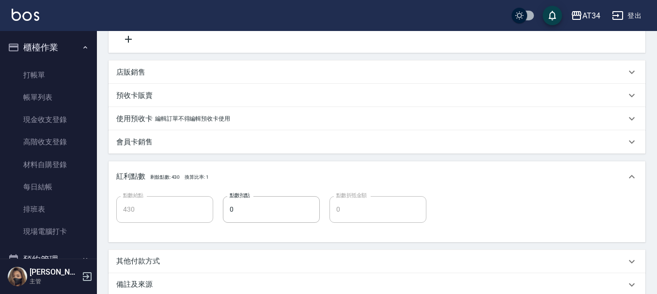
scroll to position [291, 0]
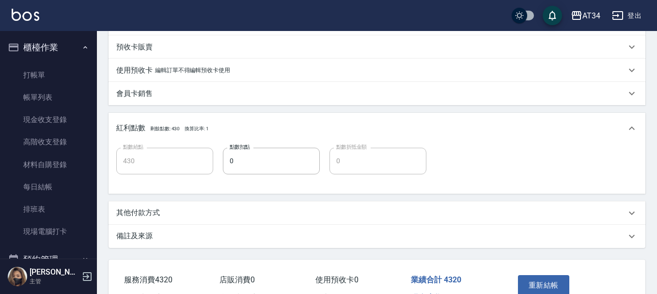
click at [196, 234] on div "備註及來源" at bounding box center [370, 236] width 509 height 10
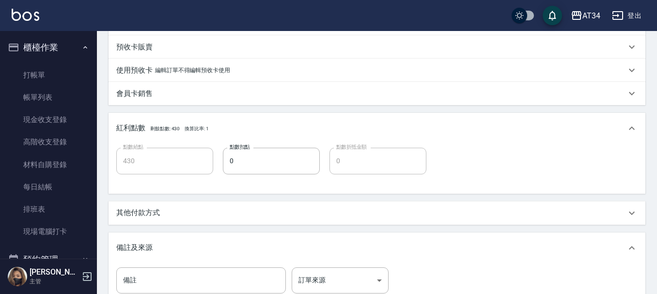
click at [198, 214] on div "其他付款方式" at bounding box center [370, 213] width 509 height 10
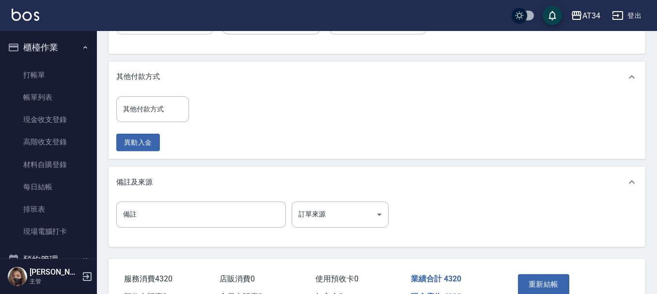
scroll to position [436, 0]
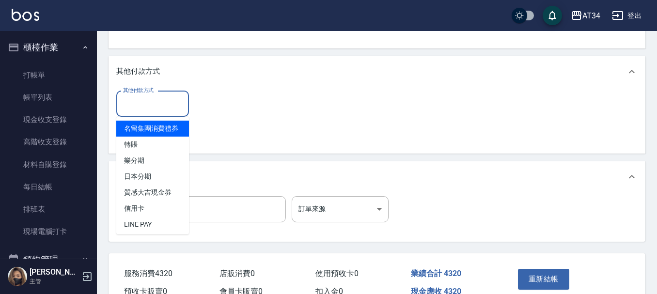
click at [154, 101] on div "其他付款方式 其他付款方式" at bounding box center [152, 104] width 73 height 26
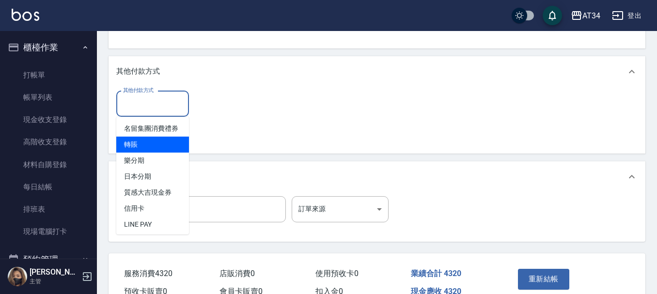
click at [157, 153] on span "轉賬" at bounding box center [152, 145] width 73 height 16
type input "轉賬"
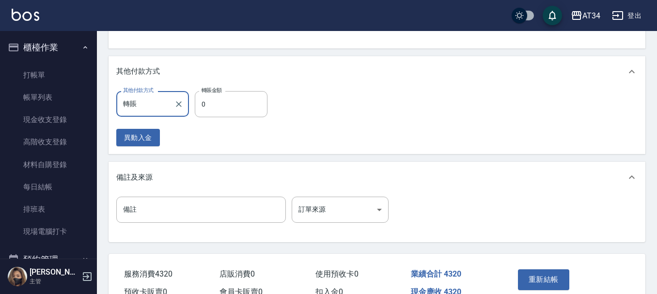
scroll to position [484, 0]
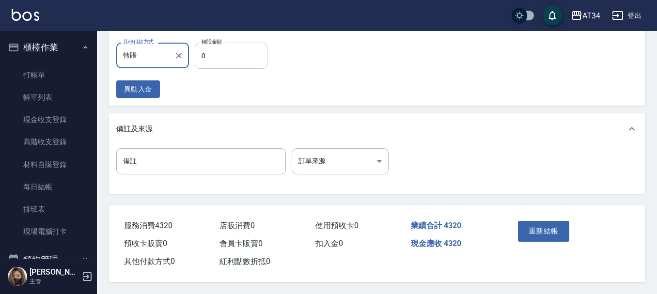
click at [234, 61] on input "0" at bounding box center [231, 56] width 73 height 26
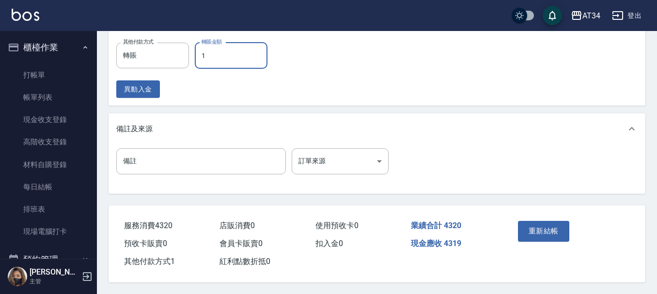
type input "13"
type input "410"
type input "132"
type input "300"
type input "1320"
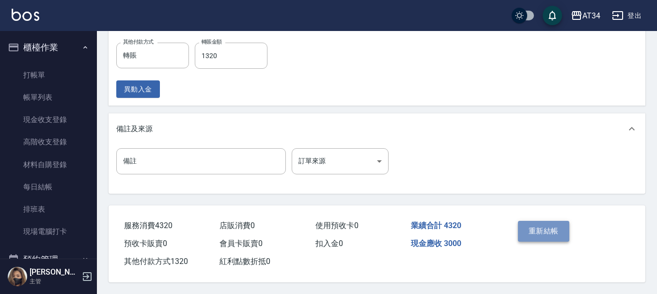
click at [543, 231] on button "重新結帳" at bounding box center [543, 231] width 51 height 20
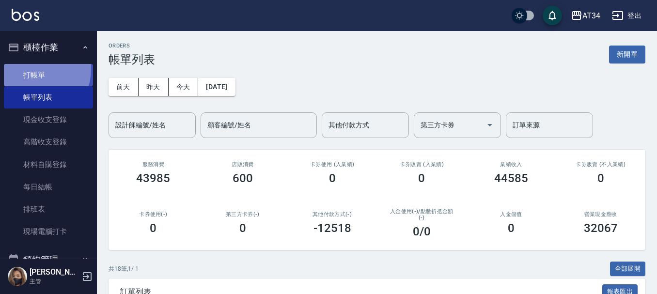
click at [26, 68] on link "打帳單" at bounding box center [48, 75] width 89 height 22
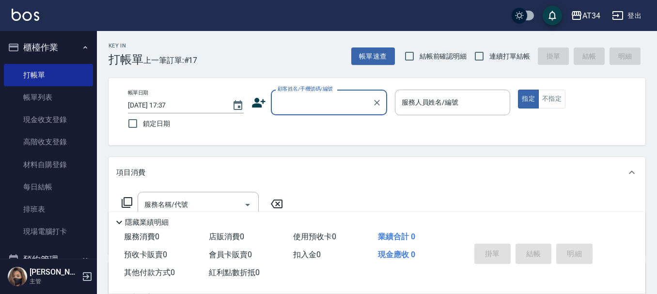
type input "ㄩ"
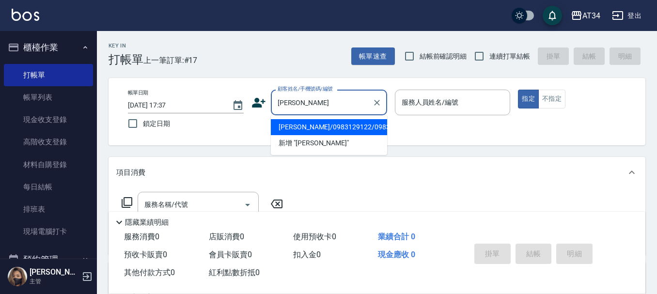
click at [309, 126] on li "[PERSON_NAME]/0983129122/0983129122" at bounding box center [329, 127] width 116 height 16
type input "[PERSON_NAME]/0983129122/0983129122"
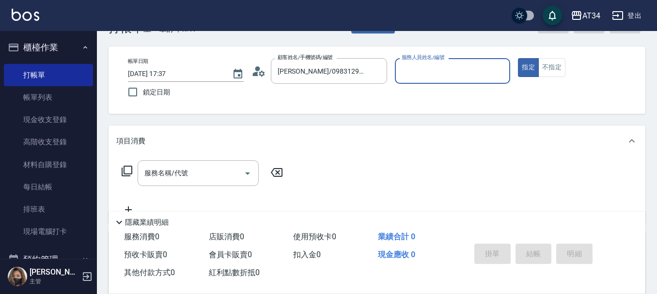
scroll to position [48, 0]
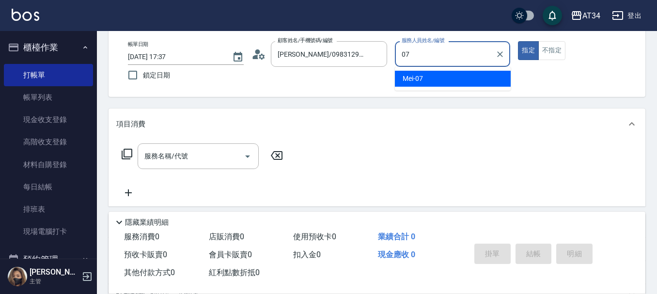
type input "Mei-07"
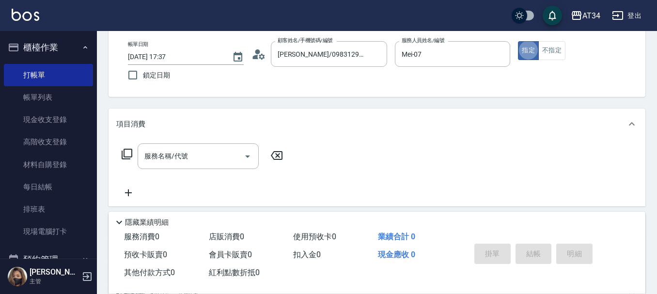
type button "true"
click at [208, 152] on input "服務名稱/代號" at bounding box center [191, 156] width 98 height 17
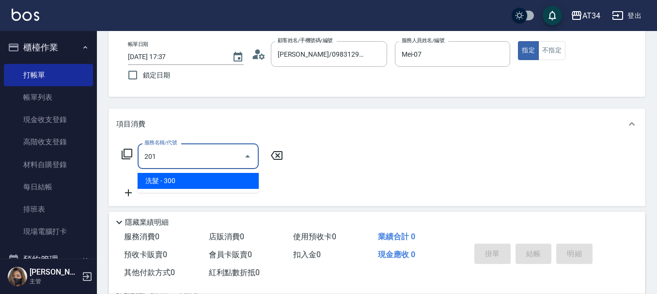
click at [167, 162] on input "201" at bounding box center [191, 156] width 98 height 17
type input "3"
type input "501"
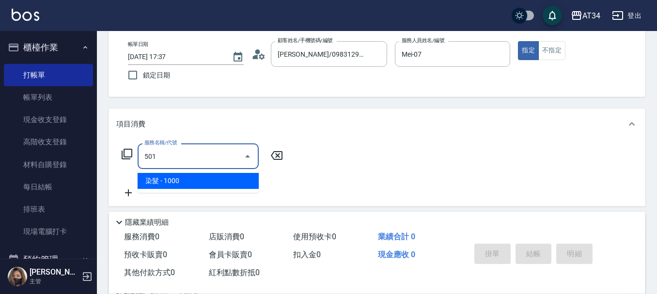
type input "100"
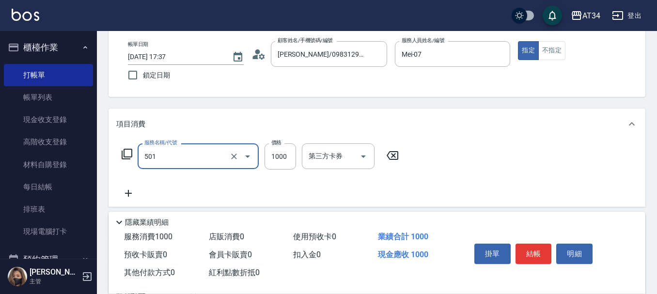
type input "染髮(501)"
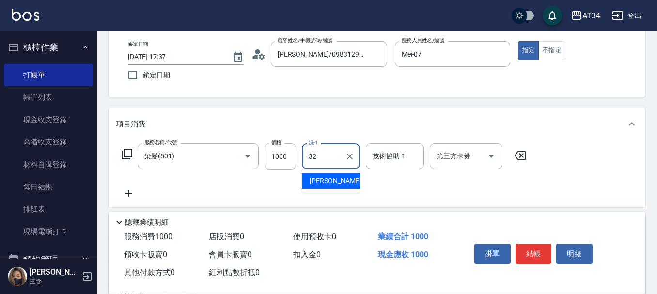
type input "阿源-32"
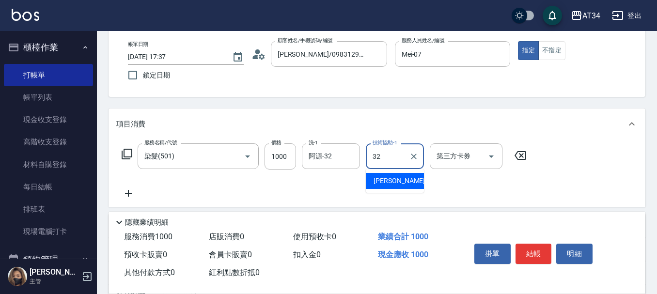
type input "阿源-32"
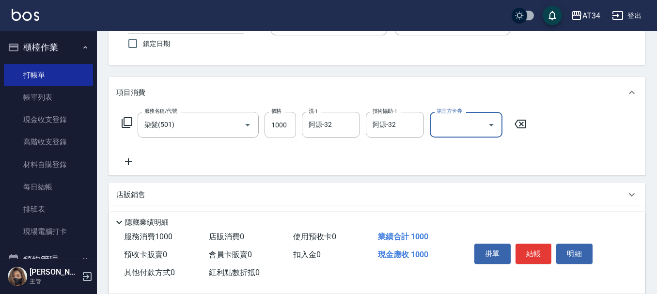
scroll to position [97, 0]
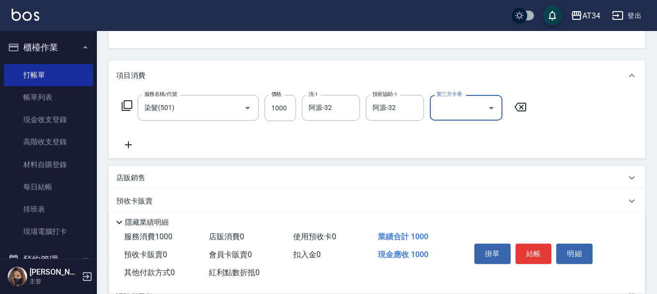
click at [120, 136] on div "服務名稱/代號 染髮(501) 服務名稱/代號 價格 1000 價格 洗-1 阿源-32 洗-1 技術協助-1 阿源-32 技術協助-1 第三方卡券 第三方卡券" at bounding box center [324, 123] width 416 height 56
click at [144, 149] on div "服務名稱/代號 染髮(501) 服務名稱/代號 價格 1000 價格 洗-1 阿源-32 洗-1 技術協助-1 阿源-32 技術協助-1 第三方卡券 第三方卡券" at bounding box center [324, 123] width 416 height 56
click at [132, 153] on div "服務名稱/代號 染髮(501) 服務名稱/代號 價格 1000 價格 洗-1 阿源-32 洗-1 技術協助-1 阿源-32 技術協助-1 第三方卡券 第三方卡券" at bounding box center [376, 124] width 537 height 67
click at [134, 145] on icon at bounding box center [128, 145] width 24 height 12
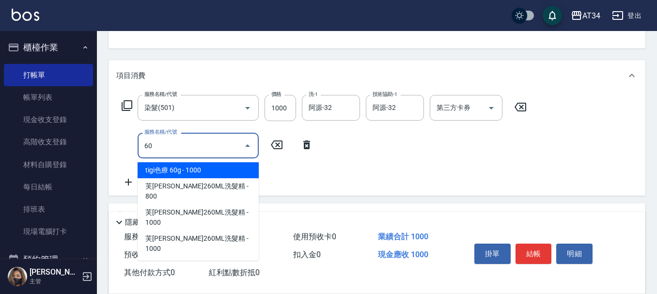
type input "601"
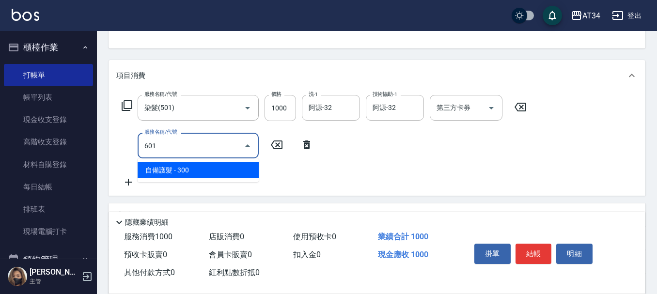
type input "130"
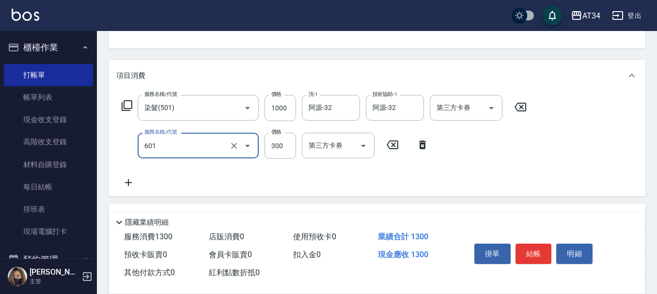
type input "自備護髮(601)"
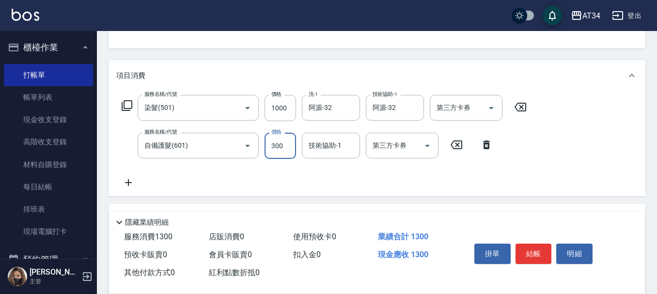
type input "100"
type input "15"
type input "110"
type input "1530"
type input "250"
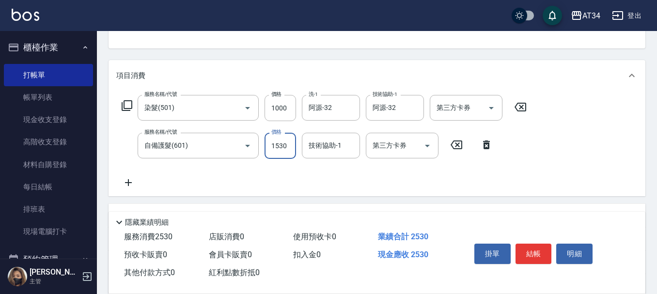
type input "1530"
click at [125, 183] on icon at bounding box center [128, 182] width 7 height 7
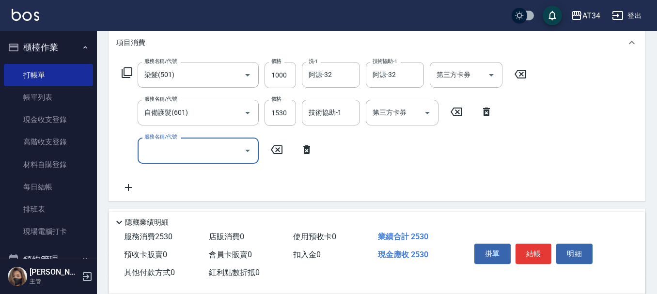
scroll to position [145, 0]
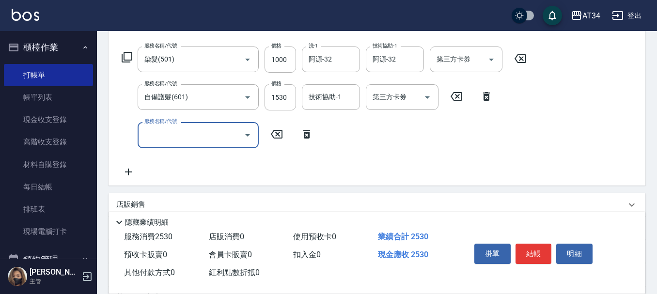
click at [165, 144] on div "服務名稱/代號" at bounding box center [198, 135] width 121 height 26
type input "704"
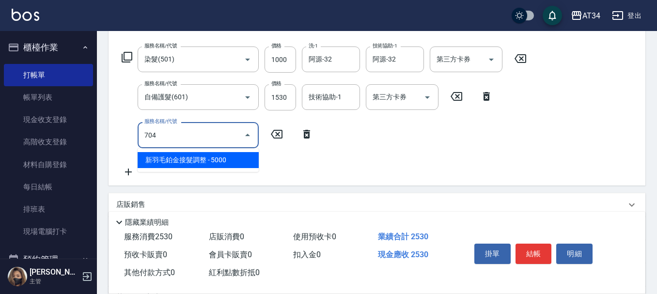
type input "750"
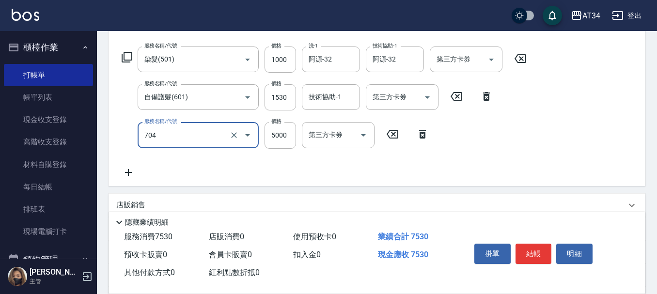
type input "新羽毛鉑金接髮調整(704)"
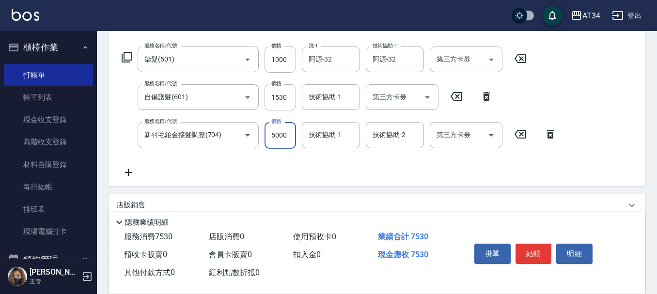
type input "1"
type input "250"
type input "150"
type input "400"
type input "1500"
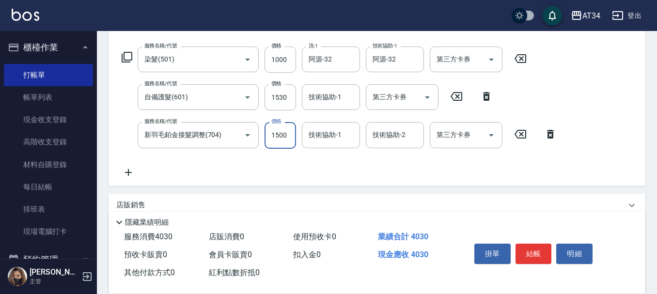
click at [136, 173] on icon at bounding box center [128, 173] width 24 height 12
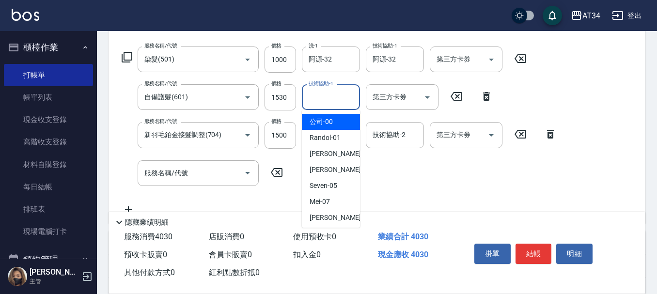
click at [332, 90] on div "技術協助-1 技術協助-1" at bounding box center [331, 97] width 58 height 26
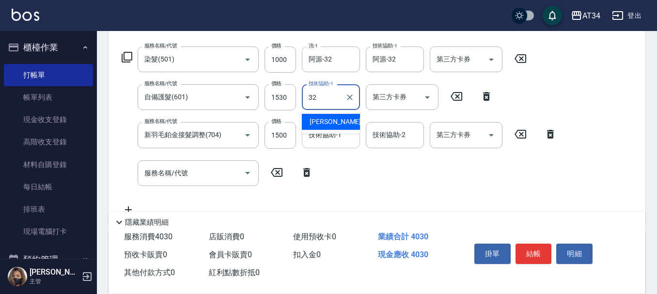
type input "阿源-32"
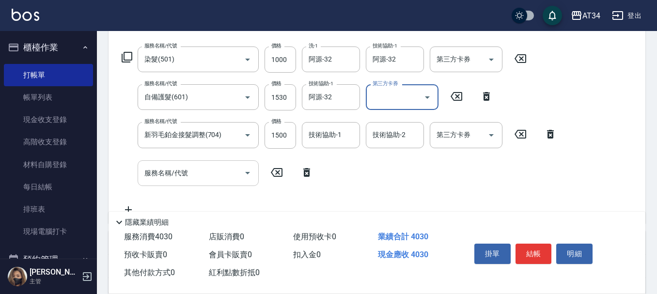
click at [198, 176] on input "服務名稱/代號" at bounding box center [191, 173] width 98 height 17
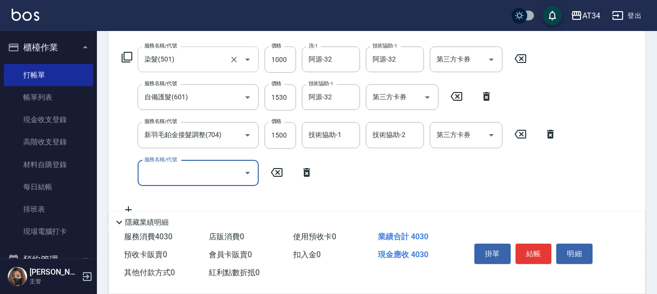
click at [253, 62] on button "Open" at bounding box center [247, 59] width 15 height 15
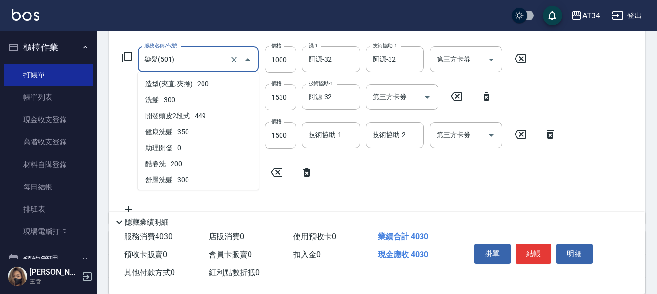
scroll to position [174, 0]
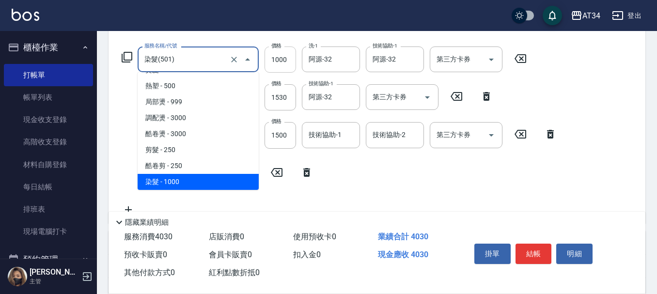
click at [268, 57] on input "1000" at bounding box center [279, 59] width 31 height 26
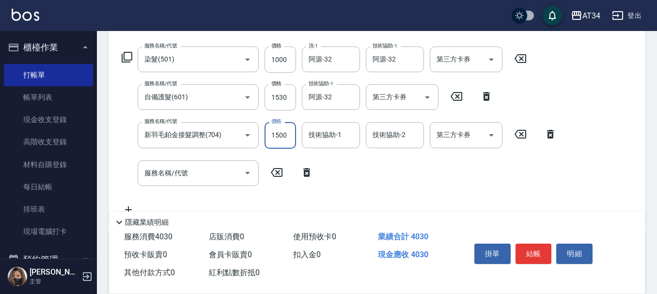
click at [302, 77] on div "服務名稱/代號 染髮(501) 服務名稱/代號 價格 1000 價格 洗-1 阿源-32 洗-1 技術協助-1 阿源-32 技術協助-1 第三方卡券 第三方卡…" at bounding box center [339, 130] width 446 height 169
click at [295, 60] on input "1000" at bounding box center [279, 59] width 31 height 26
type input "300"
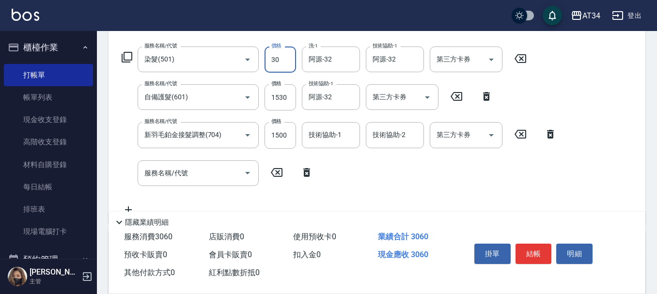
type input "330"
type input "3000"
type input "330"
type input "300"
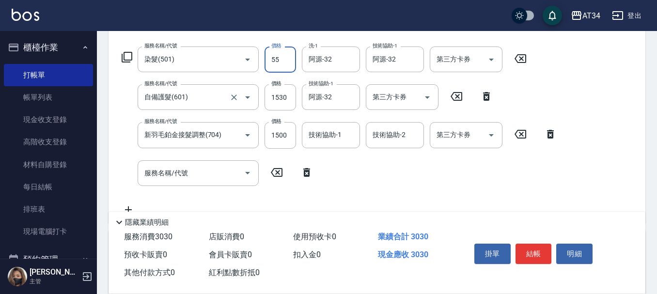
type input "552"
type input "850"
type input "5525"
type input "350"
type input "55"
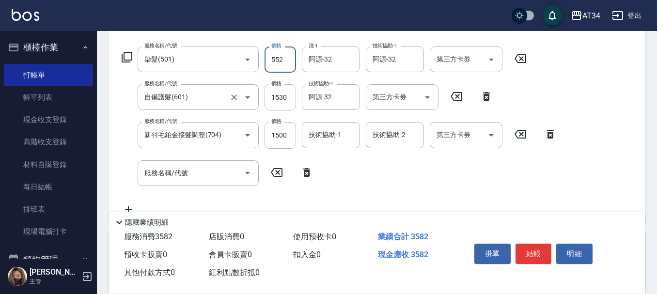
type input "300"
type input "225"
type input "320"
type input "22"
type input "300"
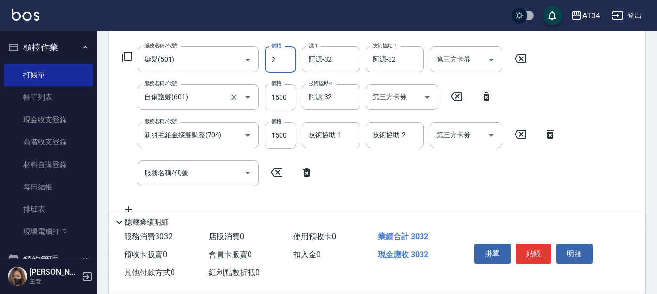
type input "25"
type input "320"
type input "250"
type input "550"
type input "2500"
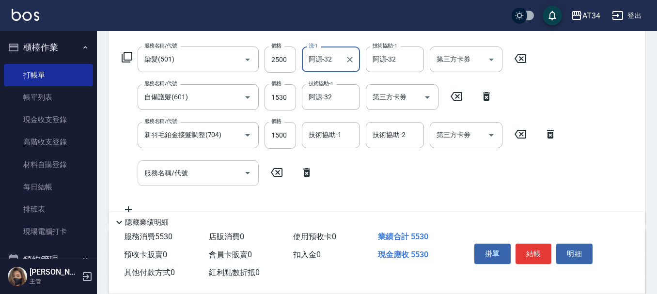
click at [205, 183] on div "服務名稱/代號" at bounding box center [198, 173] width 121 height 26
click at [313, 176] on icon at bounding box center [306, 173] width 24 height 12
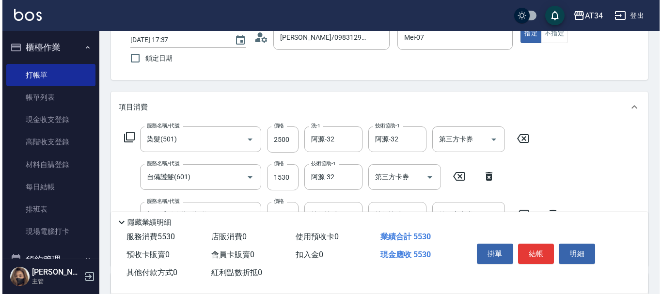
scroll to position [48, 0]
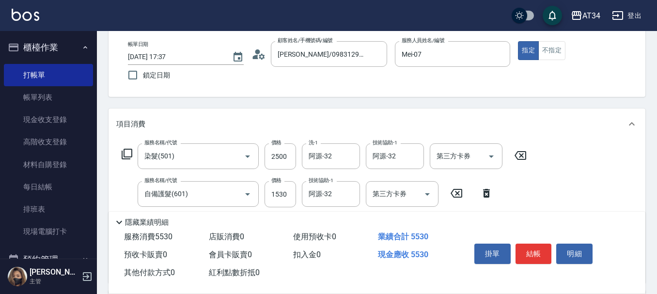
click at [129, 154] on icon at bounding box center [127, 154] width 12 height 12
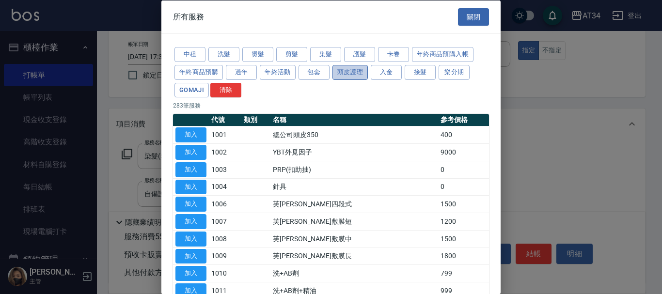
click at [367, 71] on button "頭皮護理" at bounding box center [350, 71] width 36 height 15
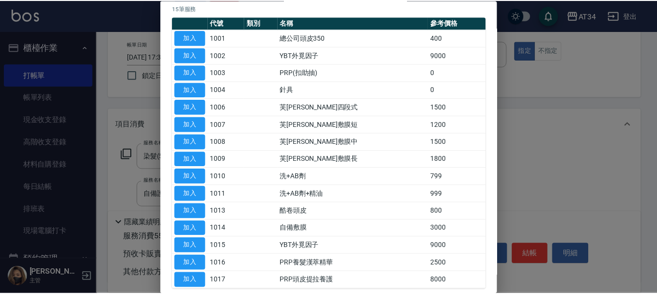
scroll to position [145, 0]
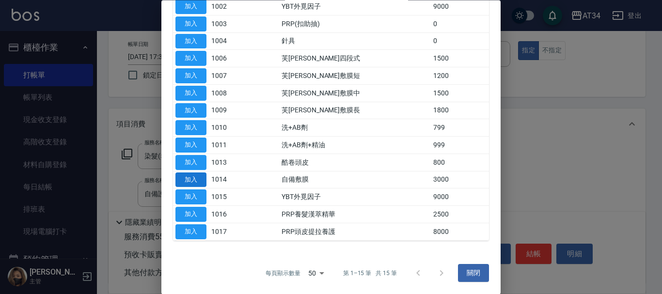
click at [197, 183] on button "加入" at bounding box center [190, 179] width 31 height 15
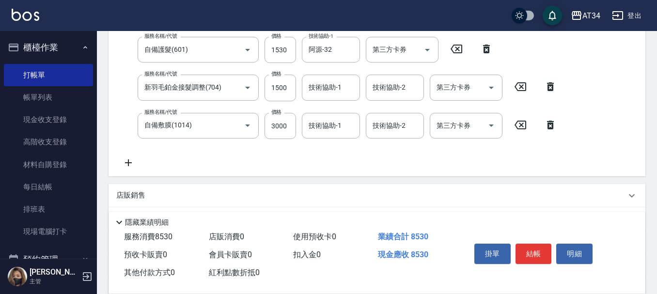
scroll to position [194, 0]
click at [558, 123] on icon at bounding box center [550, 124] width 24 height 12
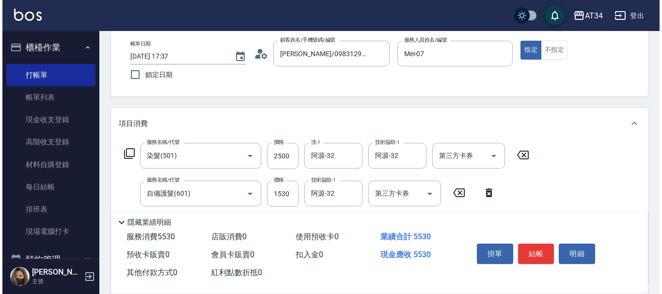
scroll to position [48, 0]
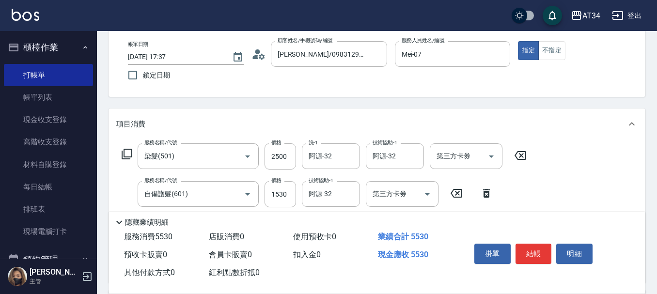
click at [124, 151] on icon at bounding box center [127, 154] width 11 height 11
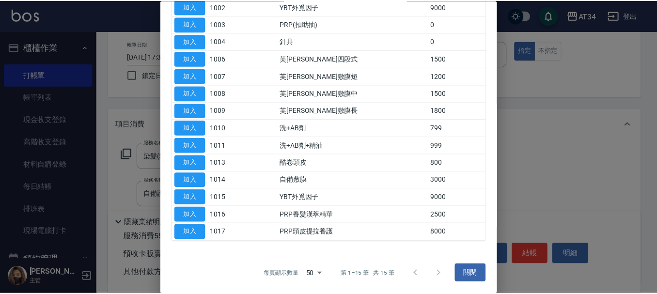
scroll to position [97, 0]
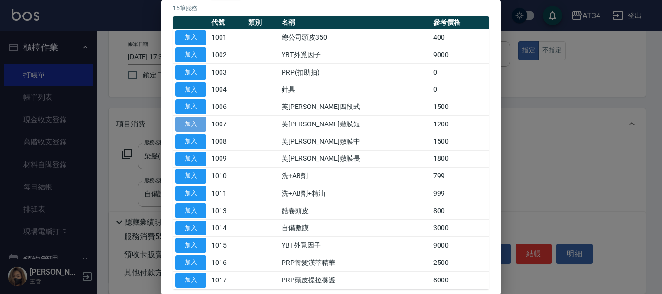
drag, startPoint x: 188, startPoint y: 129, endPoint x: 185, endPoint y: 122, distance: 8.0
click at [187, 122] on button "加入" at bounding box center [190, 124] width 31 height 15
type input "670"
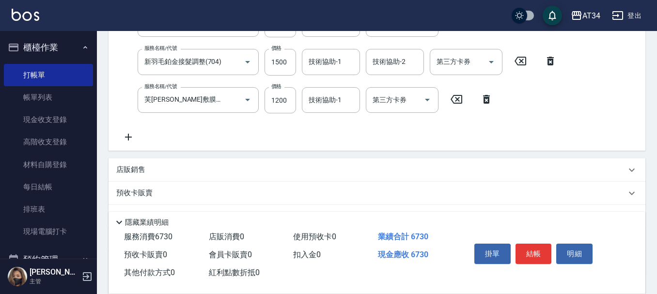
scroll to position [242, 0]
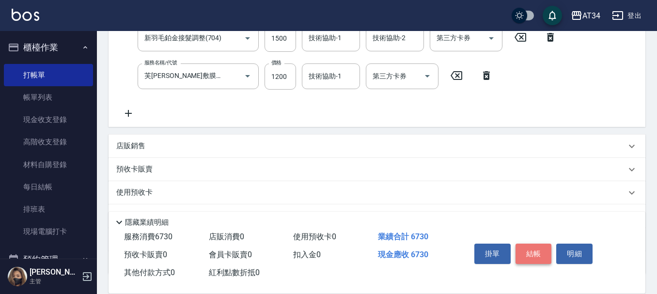
click at [538, 247] on button "結帳" at bounding box center [533, 254] width 36 height 20
